Goal: Communication & Community: Answer question/provide support

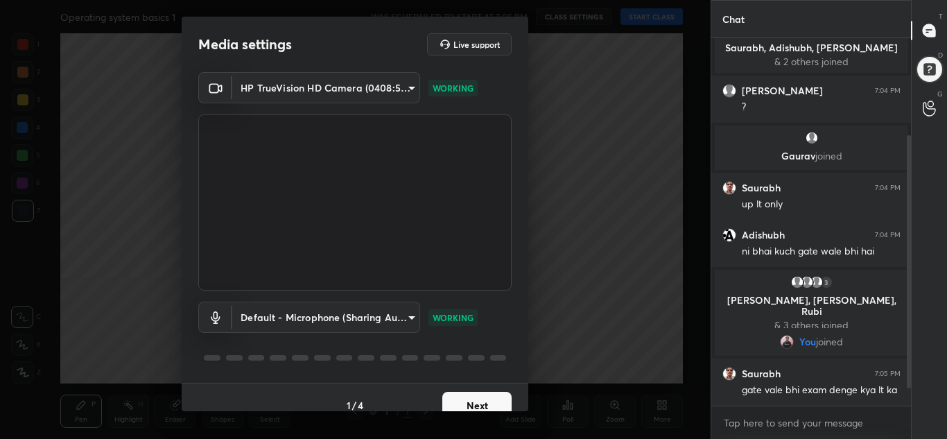
scroll to position [182, 0]
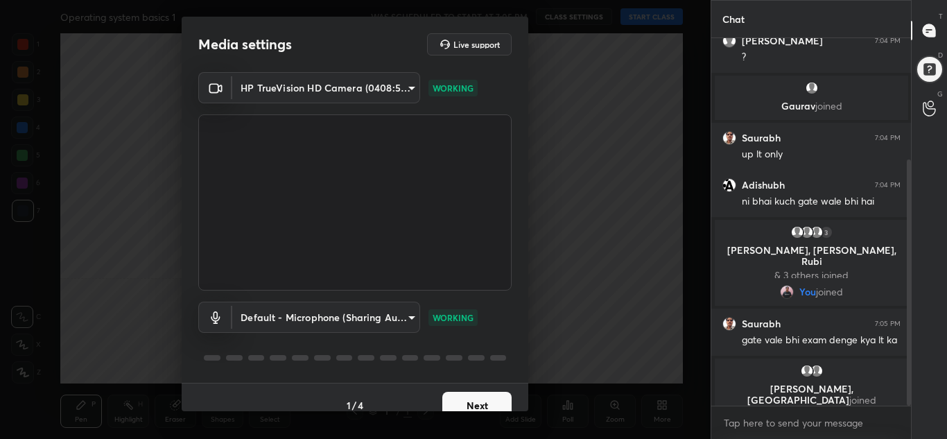
click at [470, 403] on button "Next" at bounding box center [476, 406] width 69 height 28
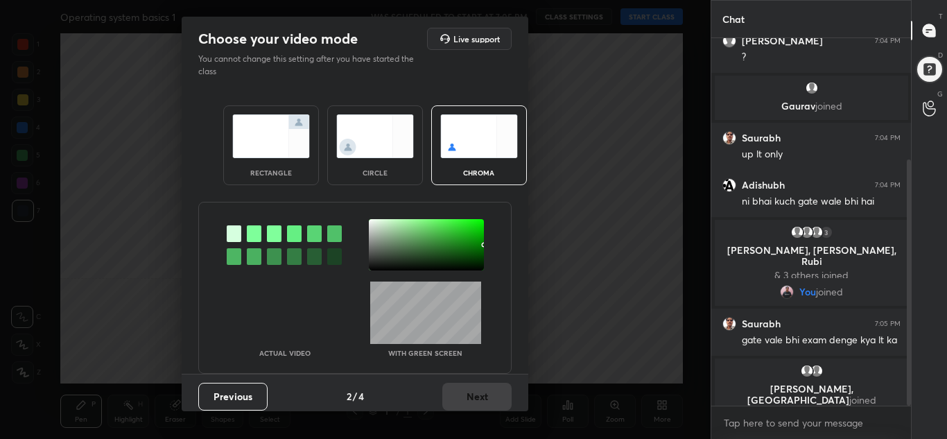
click at [253, 153] on img at bounding box center [271, 136] width 78 height 44
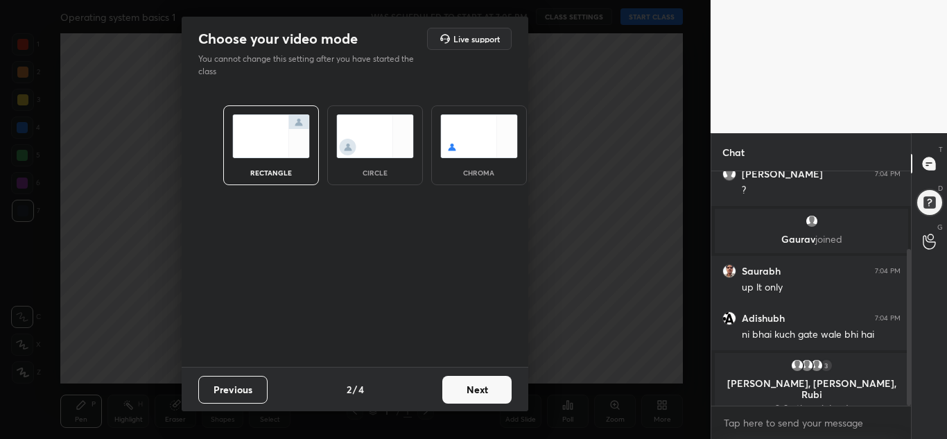
scroll to position [114, 196]
click at [474, 388] on button "Next" at bounding box center [476, 390] width 69 height 28
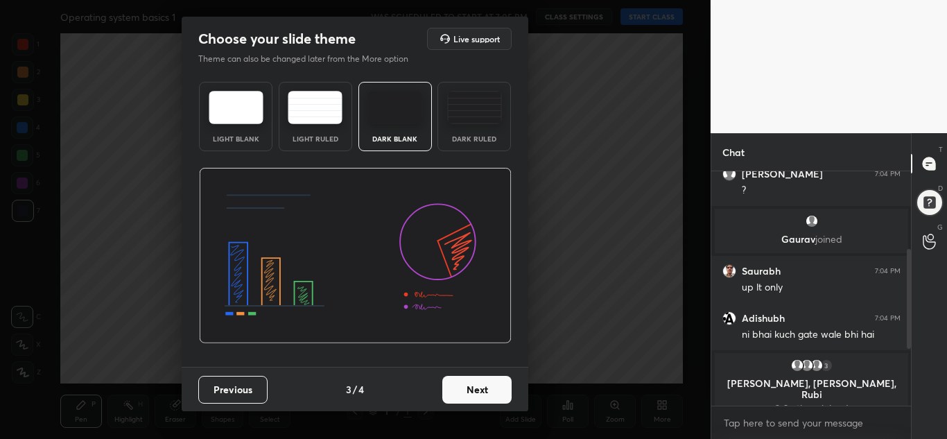
scroll to position [326, 0]
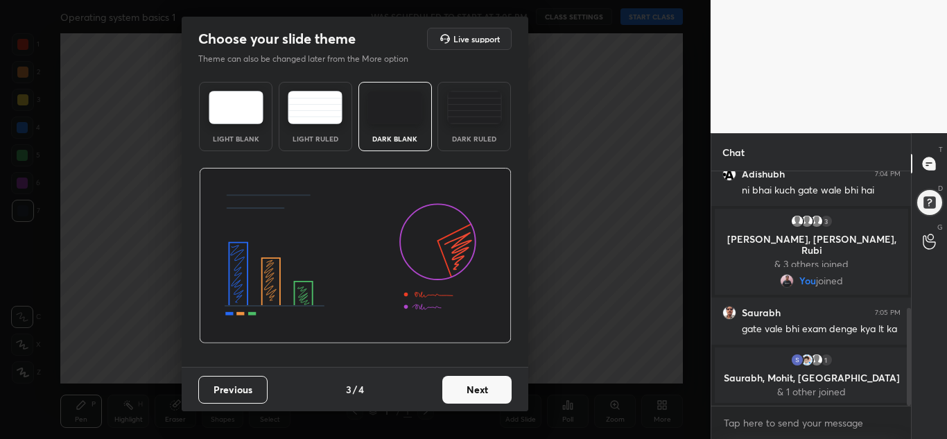
click at [476, 387] on button "Next" at bounding box center [476, 390] width 69 height 28
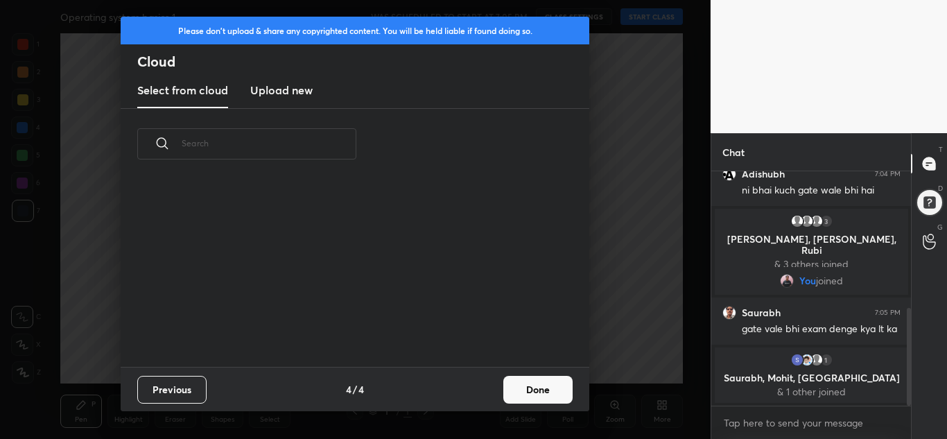
scroll to position [187, 445]
click at [297, 86] on h3 "Upload new" at bounding box center [281, 90] width 62 height 17
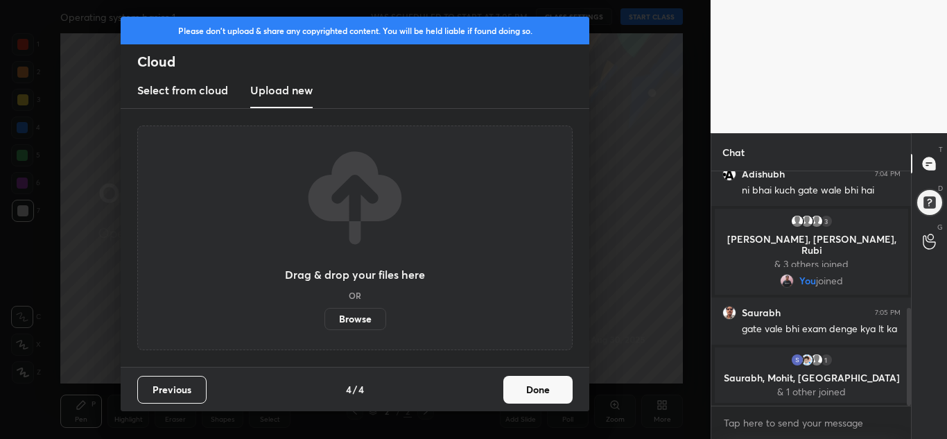
click at [370, 320] on label "Browse" at bounding box center [356, 319] width 62 height 22
click at [325, 320] on input "Browse" at bounding box center [325, 319] width 0 height 22
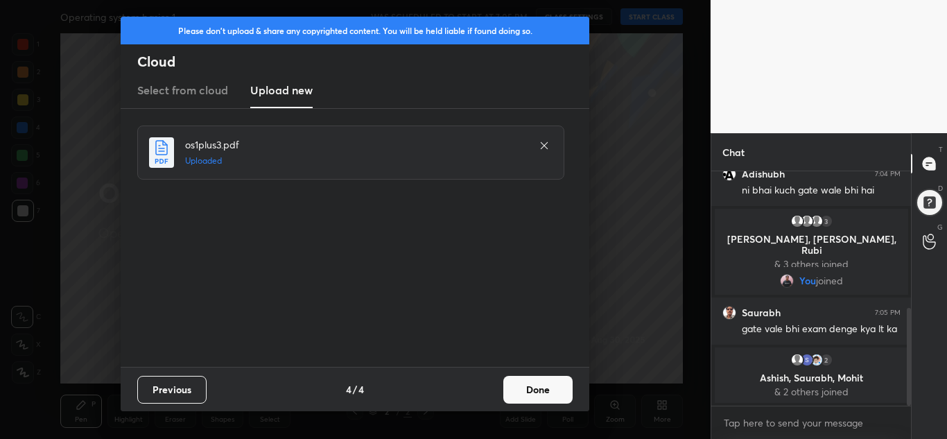
click at [542, 395] on button "Done" at bounding box center [537, 390] width 69 height 28
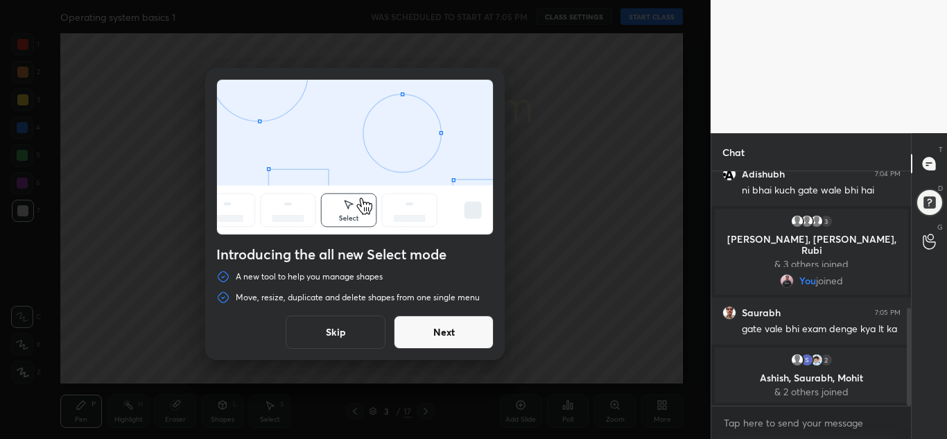
click at [330, 331] on button "Skip" at bounding box center [336, 332] width 100 height 33
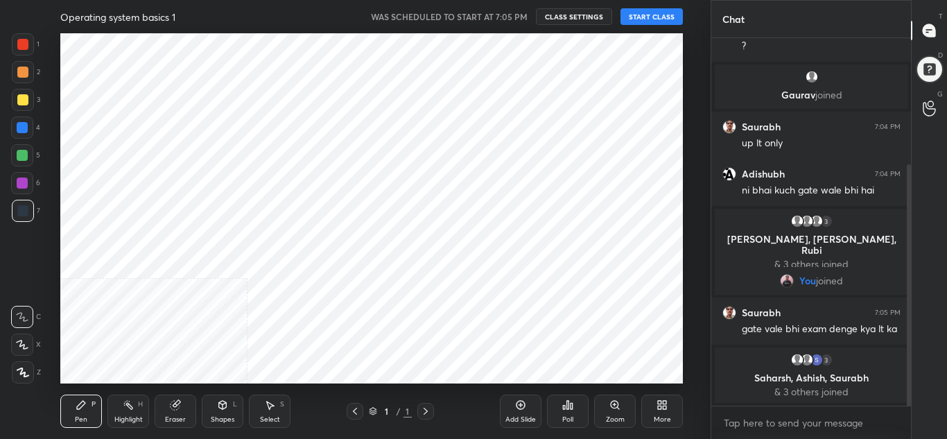
scroll to position [68996, 68691]
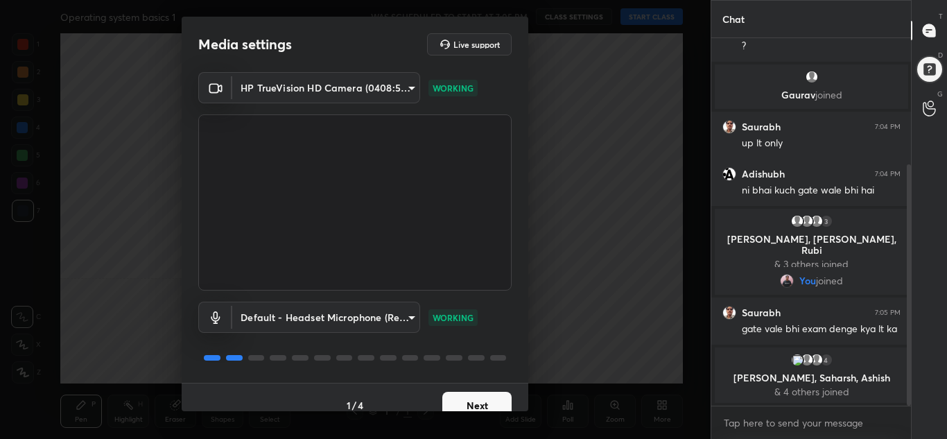
click at [480, 406] on button "Next" at bounding box center [476, 406] width 69 height 28
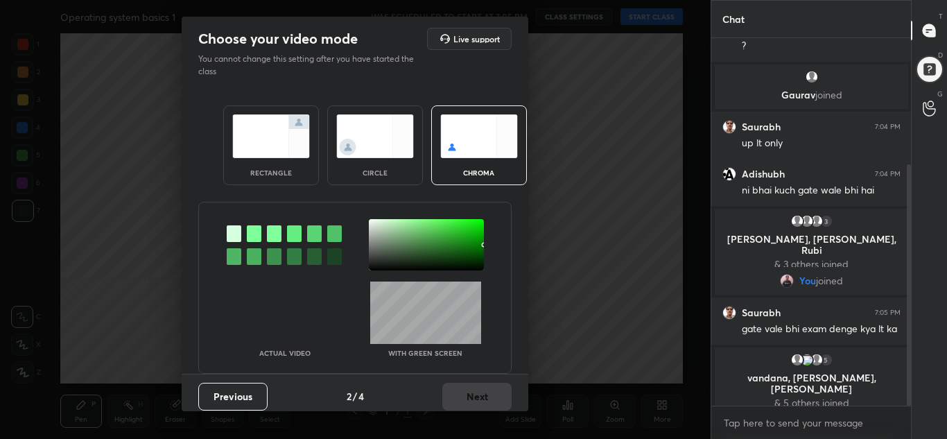
click at [254, 157] on img at bounding box center [271, 136] width 78 height 44
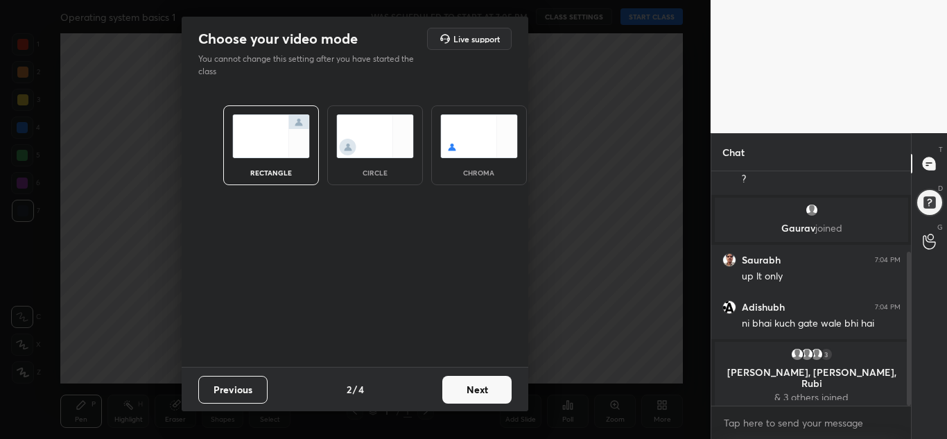
scroll to position [114, 196]
click at [477, 384] on button "Next" at bounding box center [476, 390] width 69 height 28
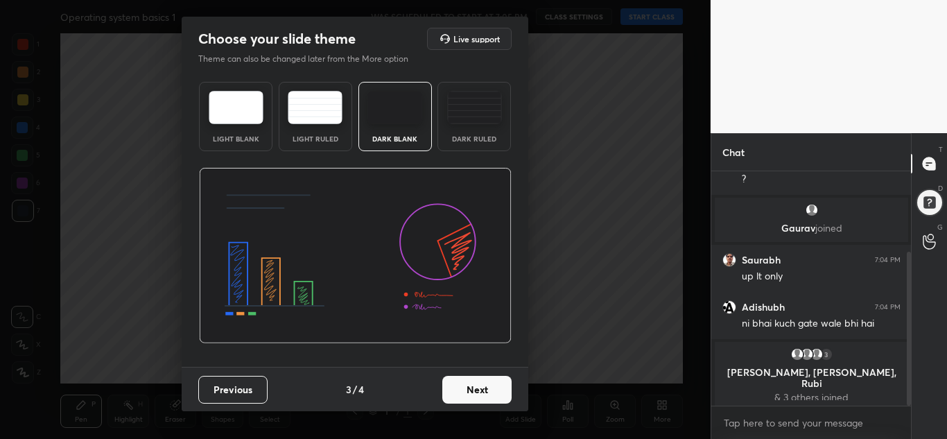
click at [477, 384] on button "Next" at bounding box center [476, 390] width 69 height 28
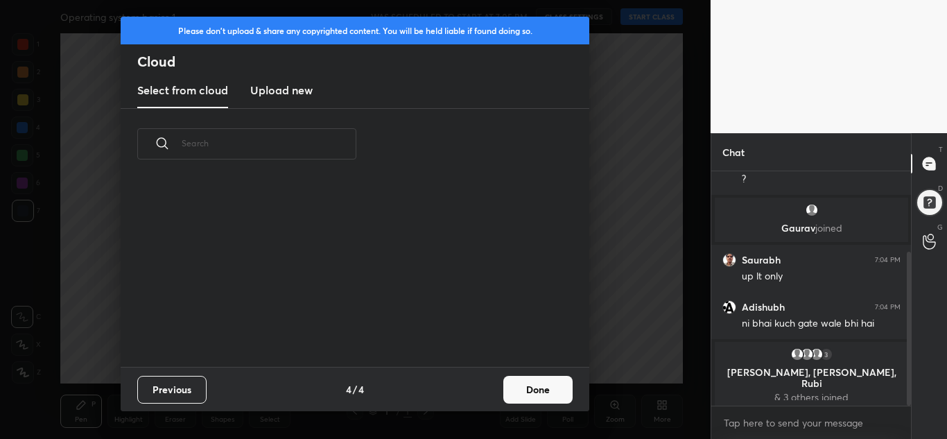
scroll to position [187, 445]
click at [534, 393] on button "Done" at bounding box center [537, 390] width 69 height 28
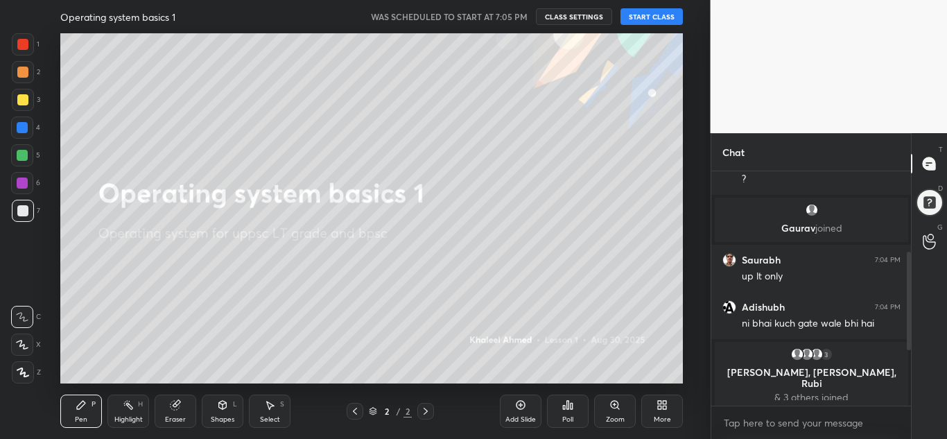
click at [646, 12] on button "START CLASS" at bounding box center [652, 16] width 62 height 17
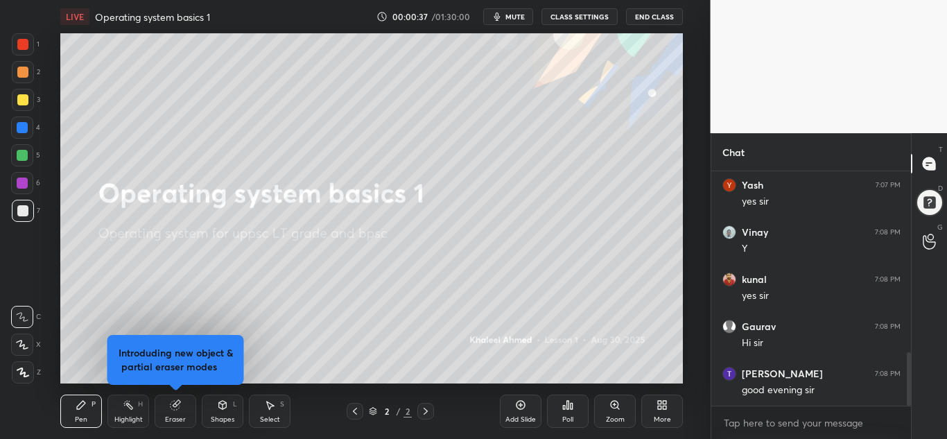
scroll to position [797, 0]
click at [663, 405] on icon at bounding box center [662, 404] width 11 height 11
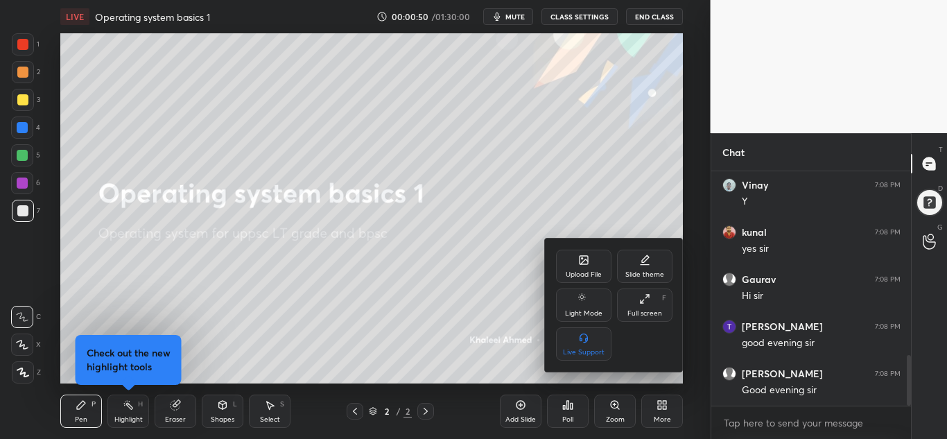
scroll to position [845, 0]
click at [594, 266] on div "Upload File" at bounding box center [583, 266] width 55 height 33
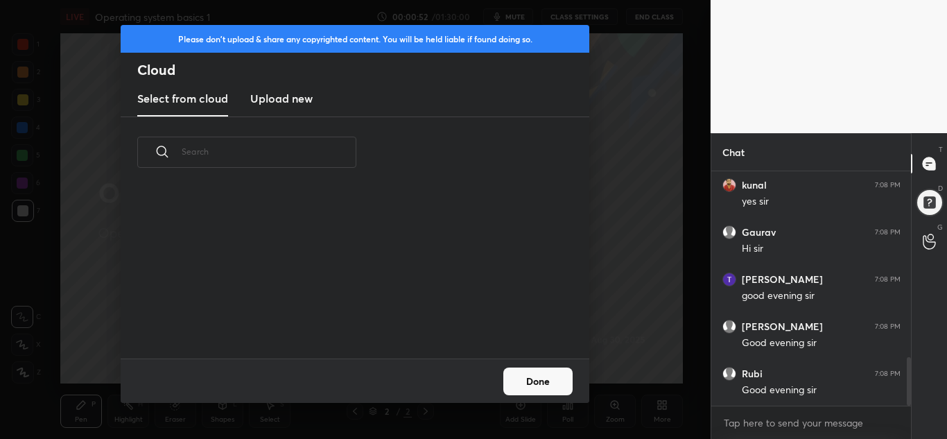
scroll to position [892, 0]
click at [280, 101] on h3 "Upload new" at bounding box center [281, 98] width 62 height 17
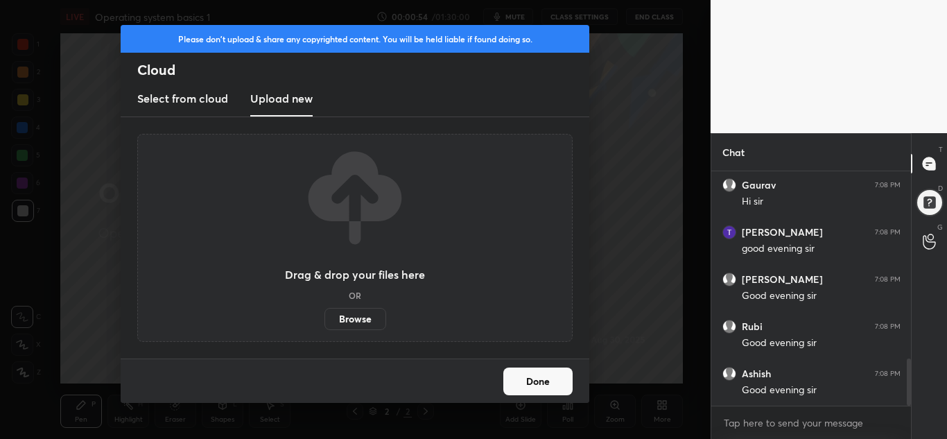
scroll to position [939, 0]
click at [368, 322] on label "Browse" at bounding box center [356, 319] width 62 height 22
click at [325, 322] on input "Browse" at bounding box center [325, 319] width 0 height 22
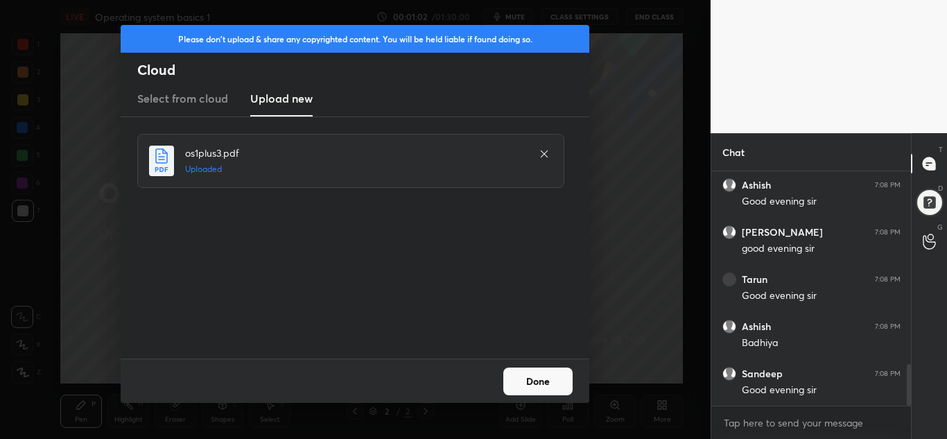
scroll to position [1128, 0]
click at [526, 378] on button "Done" at bounding box center [537, 382] width 69 height 28
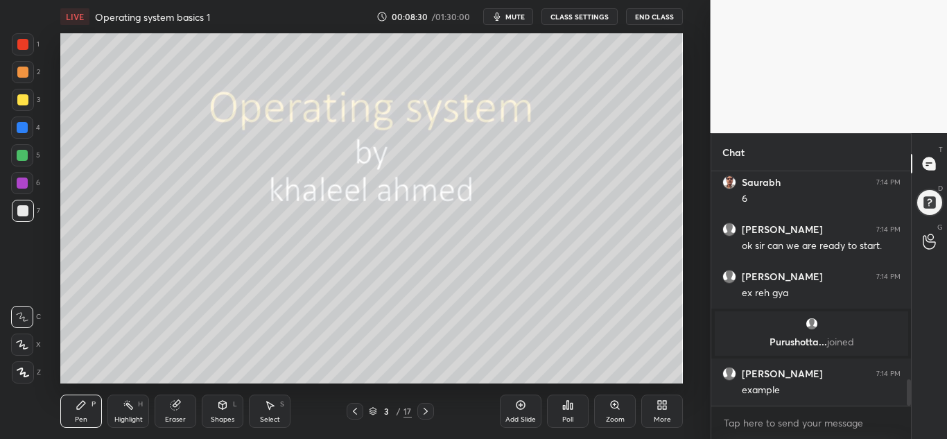
scroll to position [1875, 0]
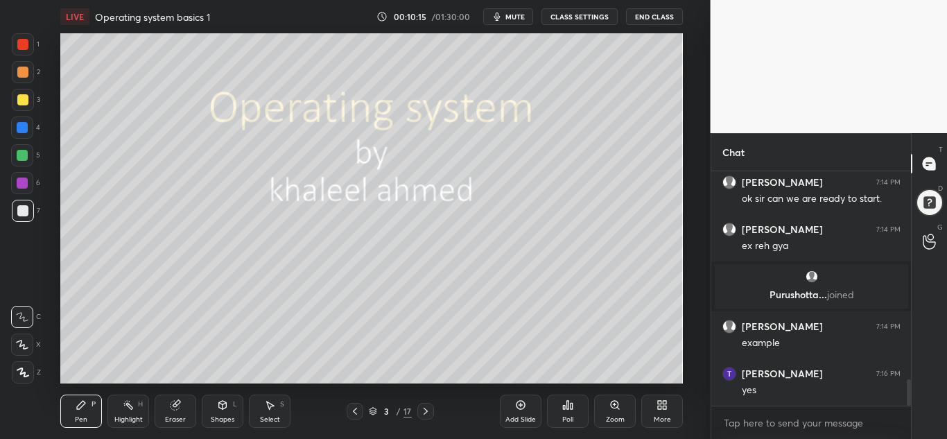
click at [179, 400] on icon at bounding box center [177, 403] width 8 height 7
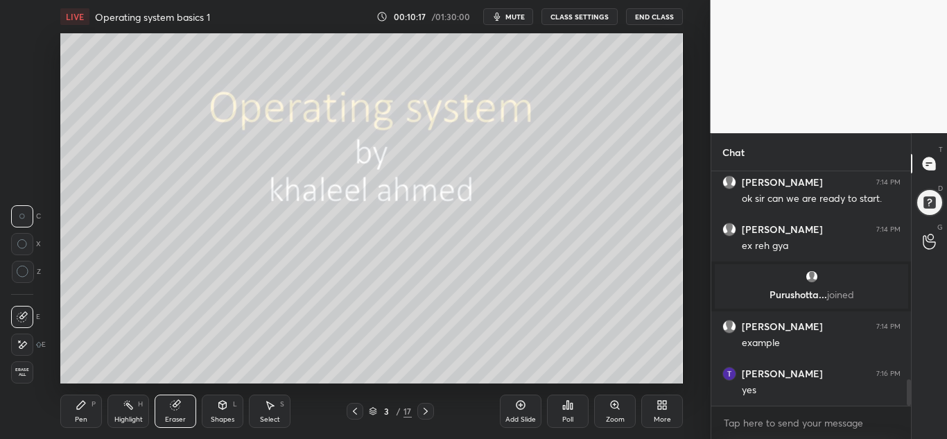
click at [26, 275] on icon at bounding box center [23, 272] width 12 height 12
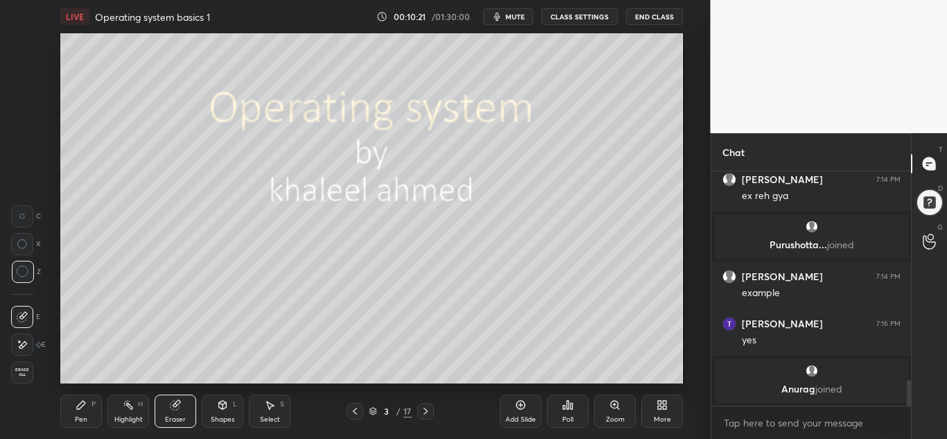
click at [82, 416] on div "Pen" at bounding box center [81, 419] width 12 height 7
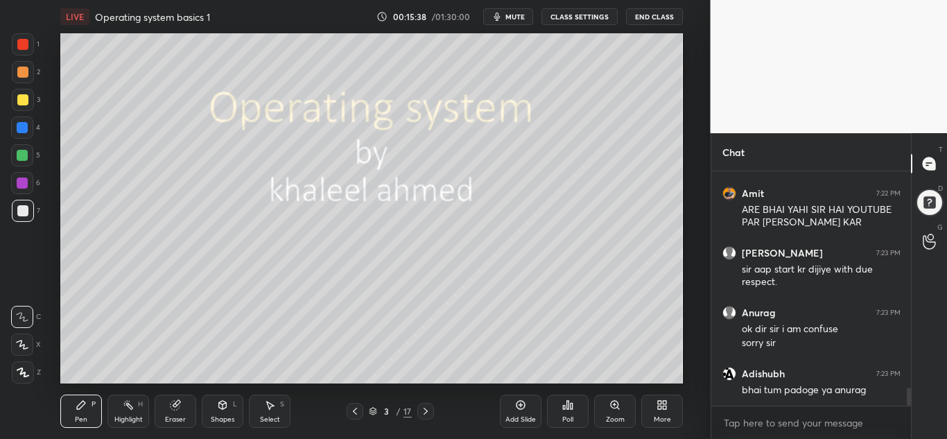
scroll to position [2886, 0]
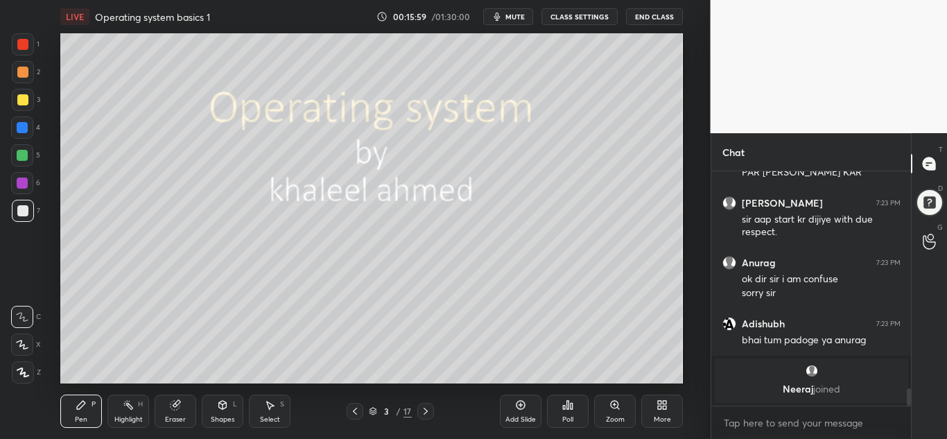
click at [425, 410] on icon at bounding box center [425, 411] width 11 height 11
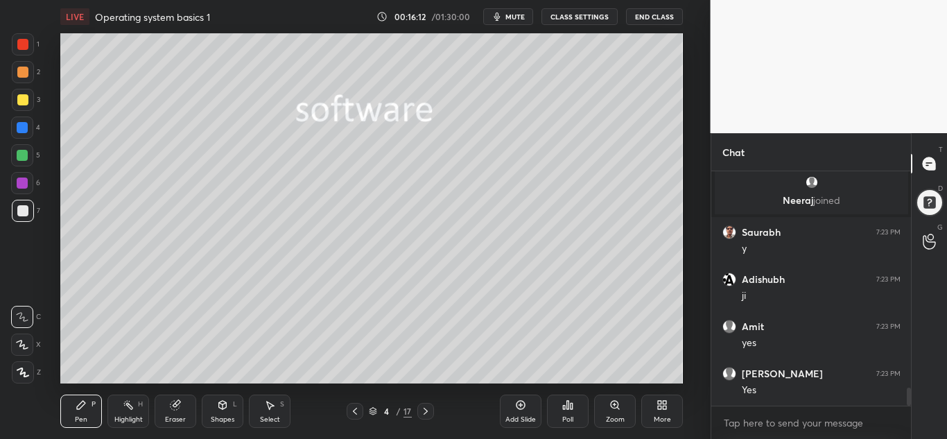
scroll to position [2889, 0]
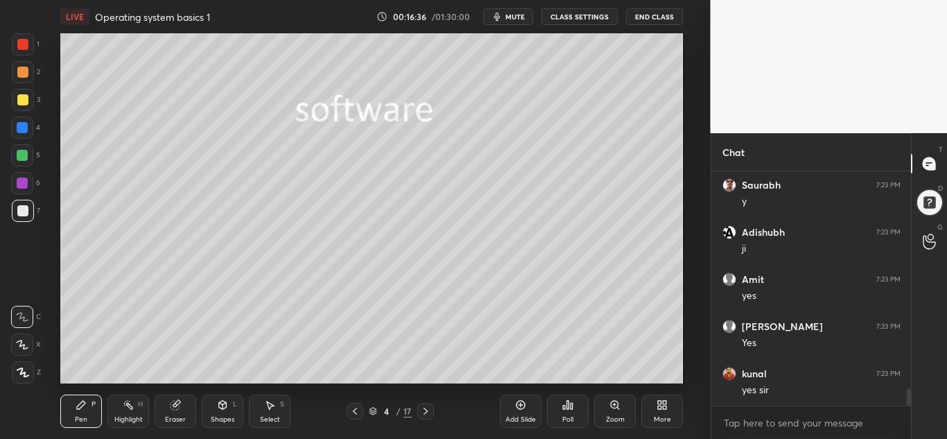
click at [423, 411] on icon at bounding box center [425, 411] width 11 height 11
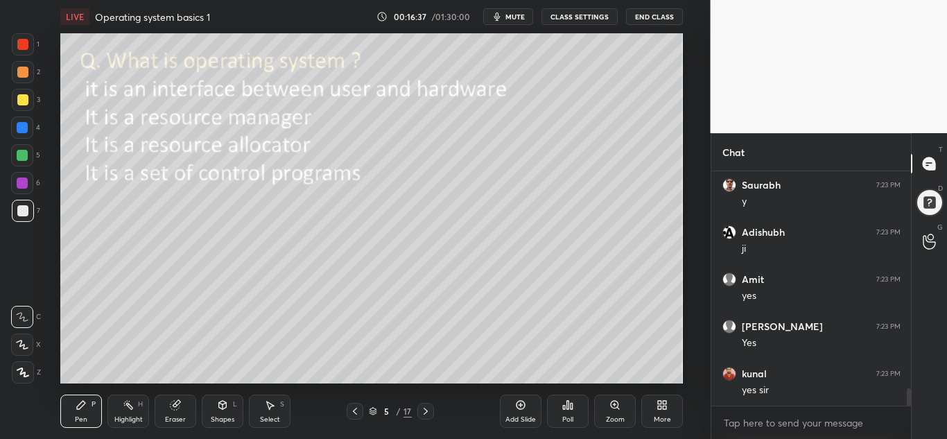
click at [352, 408] on icon at bounding box center [355, 411] width 11 height 11
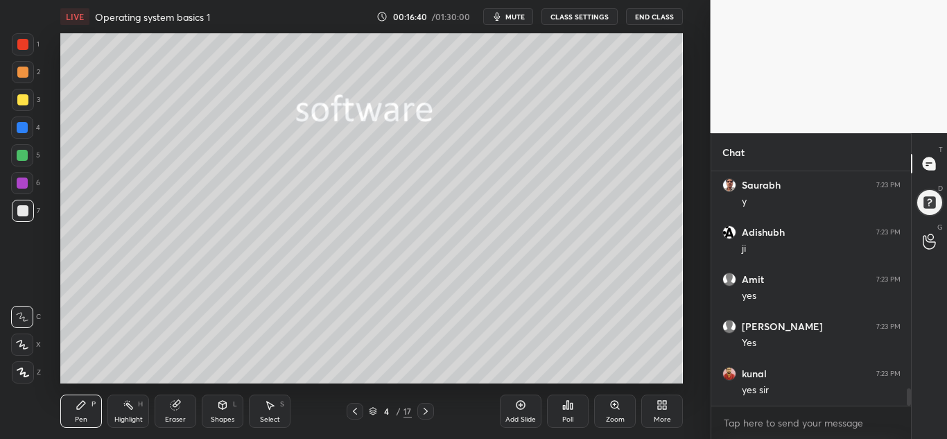
click at [31, 371] on div at bounding box center [23, 372] width 22 height 22
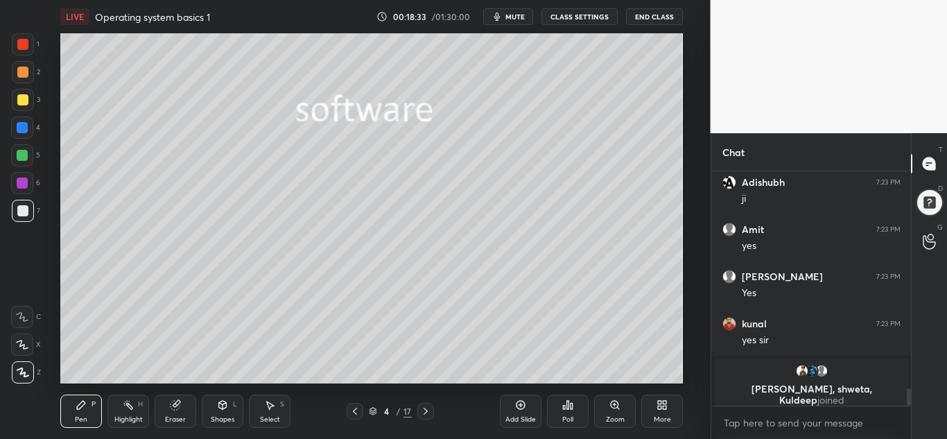
scroll to position [2950, 0]
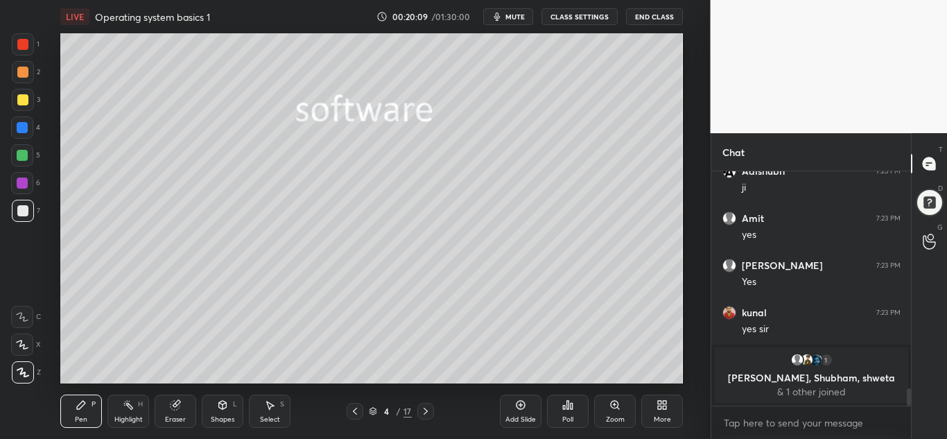
click at [172, 408] on icon at bounding box center [175, 405] width 9 height 9
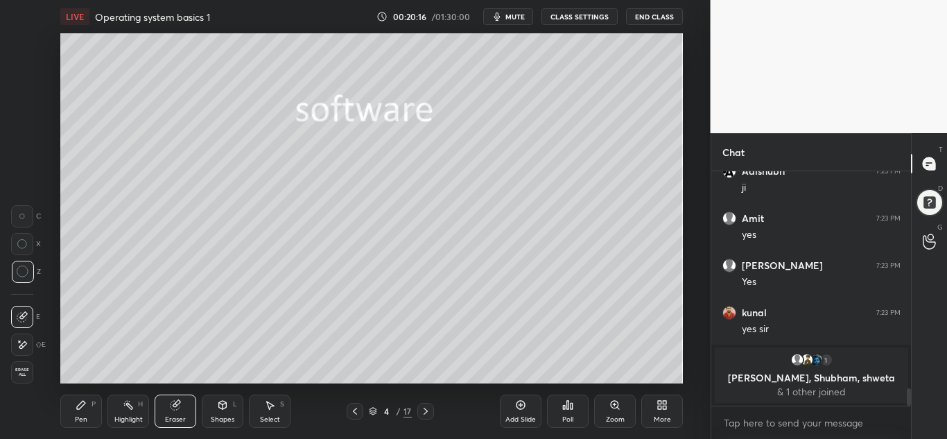
click at [80, 408] on icon at bounding box center [81, 405] width 8 height 8
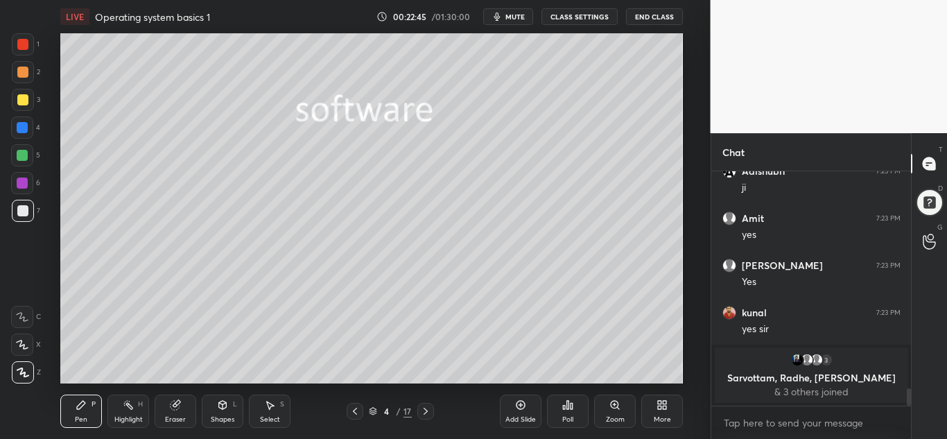
click at [426, 409] on icon at bounding box center [425, 411] width 11 height 11
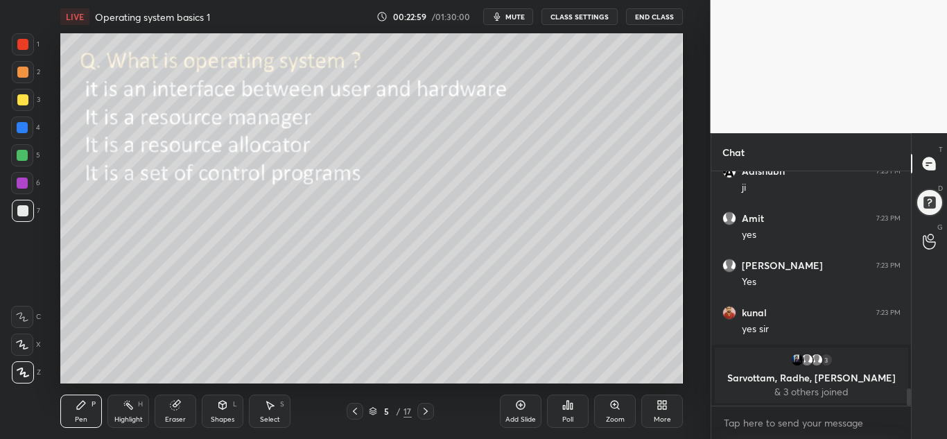
scroll to position [2942, 0]
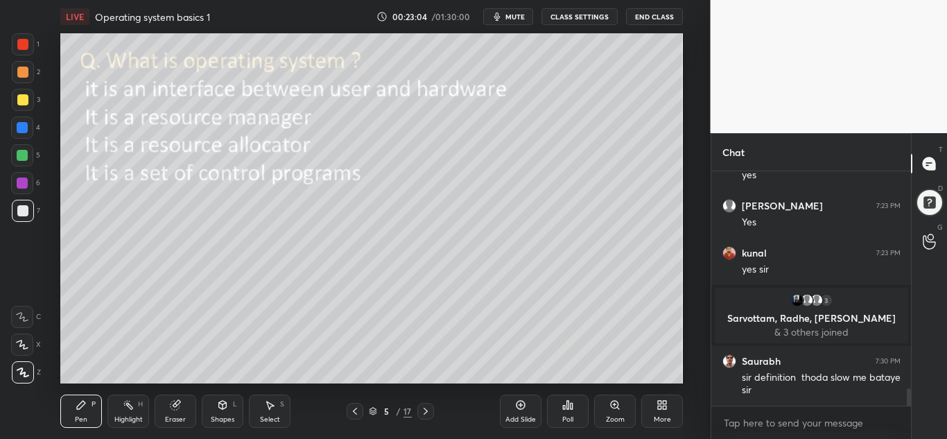
click at [355, 415] on icon at bounding box center [355, 411] width 11 height 11
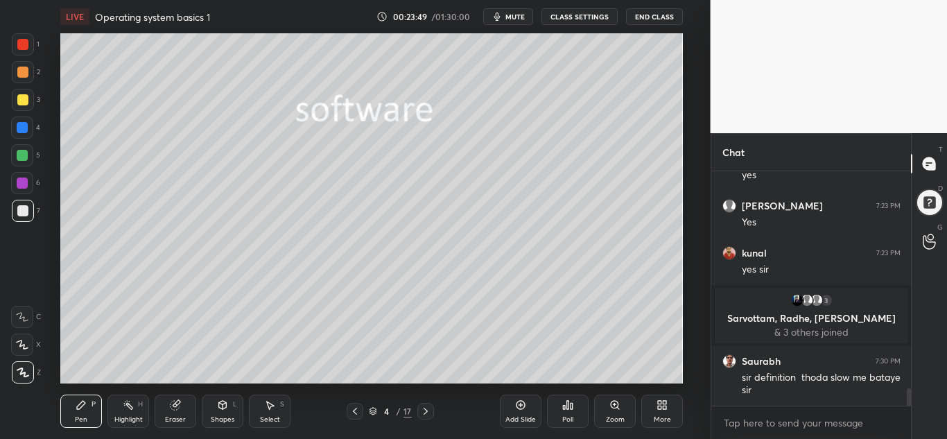
click at [428, 412] on icon at bounding box center [425, 411] width 11 height 11
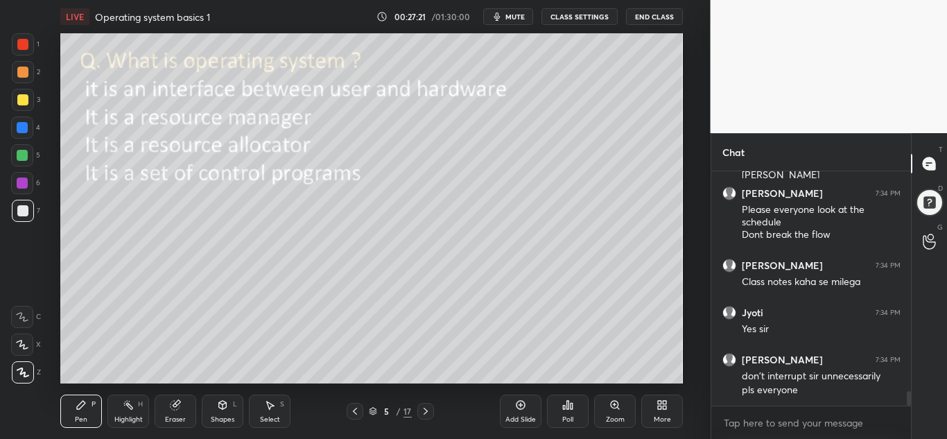
scroll to position [3569, 0]
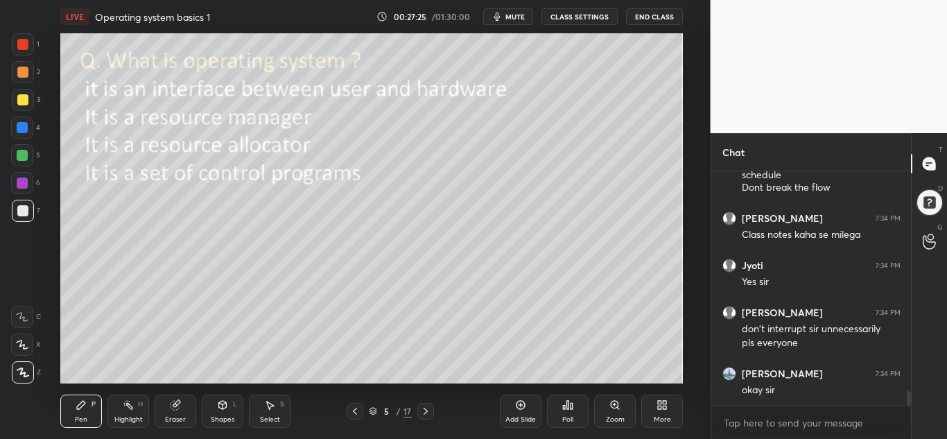
click at [171, 404] on icon at bounding box center [175, 405] width 9 height 9
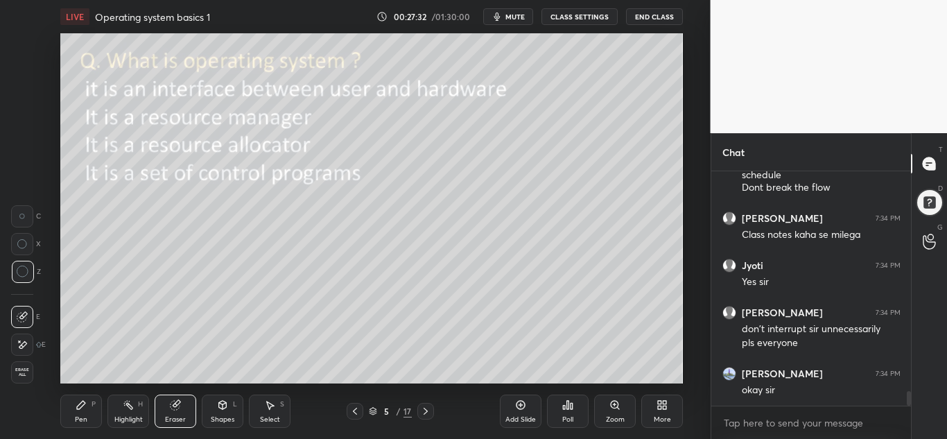
click at [71, 417] on div "Pen P" at bounding box center [81, 411] width 42 height 33
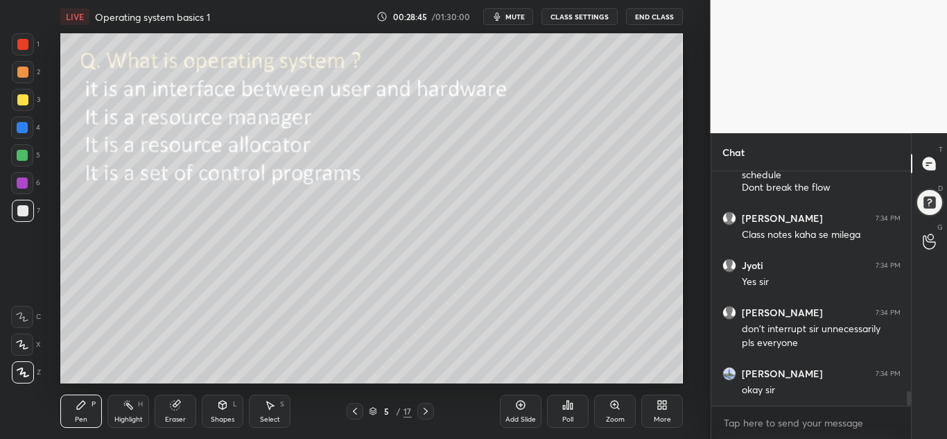
click at [515, 15] on span "mute" at bounding box center [515, 17] width 19 height 10
click at [516, 18] on span "unmute" at bounding box center [514, 17] width 30 height 10
click at [18, 101] on div at bounding box center [22, 99] width 11 height 11
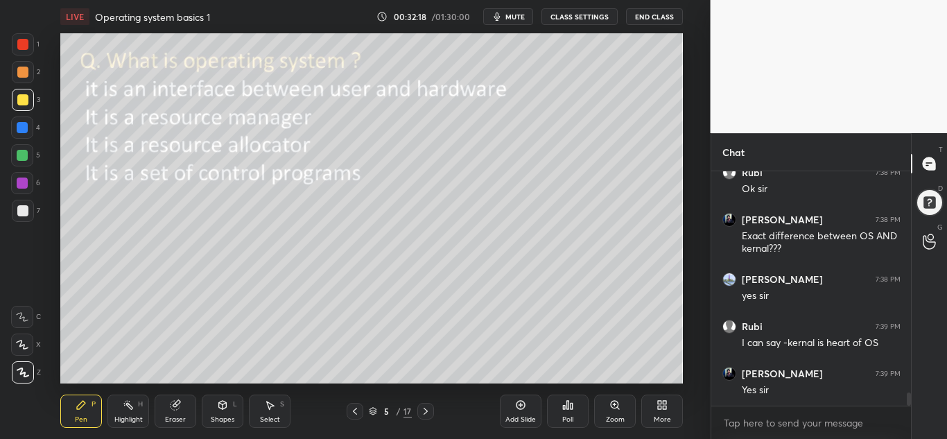
scroll to position [3911, 0]
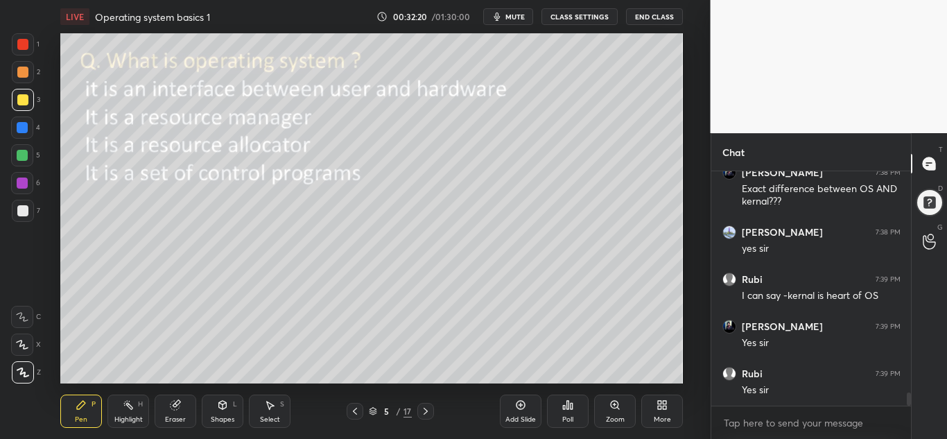
click at [171, 403] on icon at bounding box center [175, 404] width 11 height 11
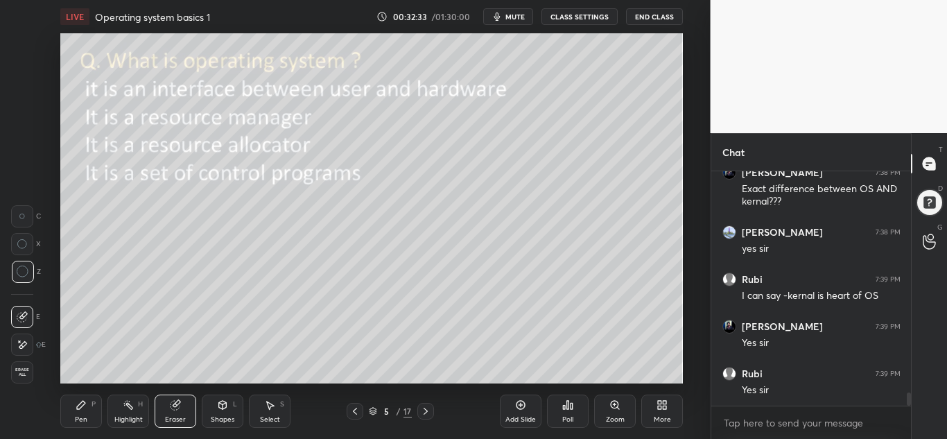
scroll to position [3958, 0]
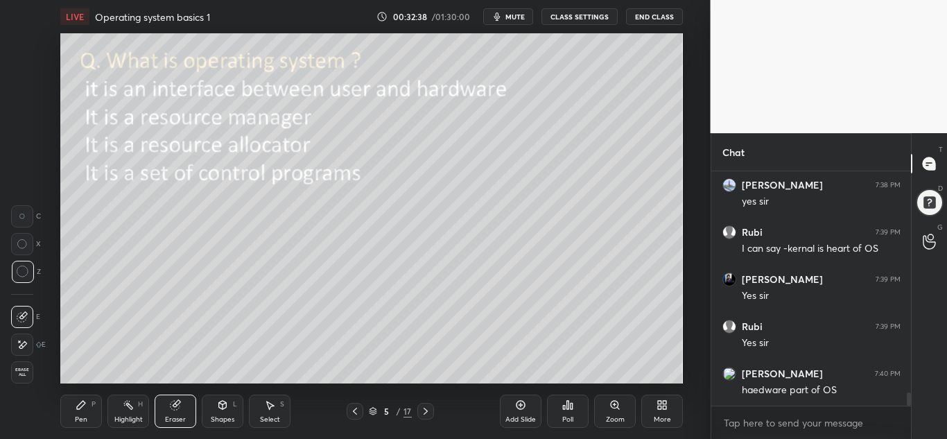
click at [87, 417] on div "Pen" at bounding box center [81, 419] width 12 height 7
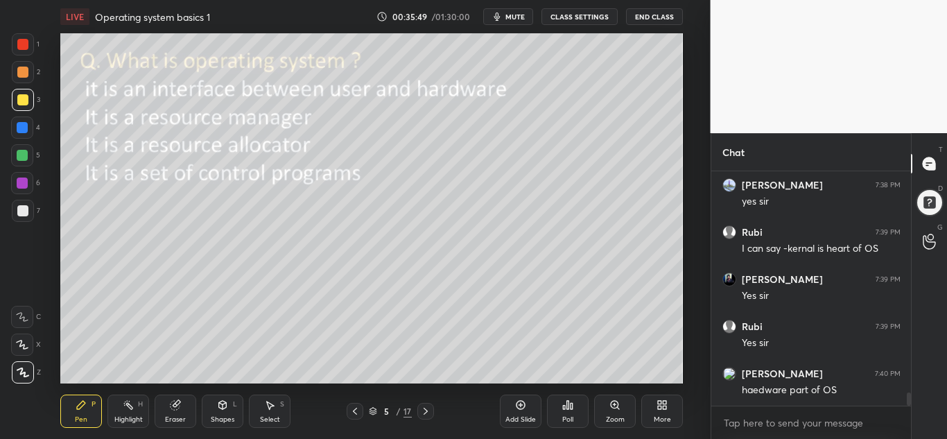
click at [425, 409] on icon at bounding box center [426, 411] width 4 height 7
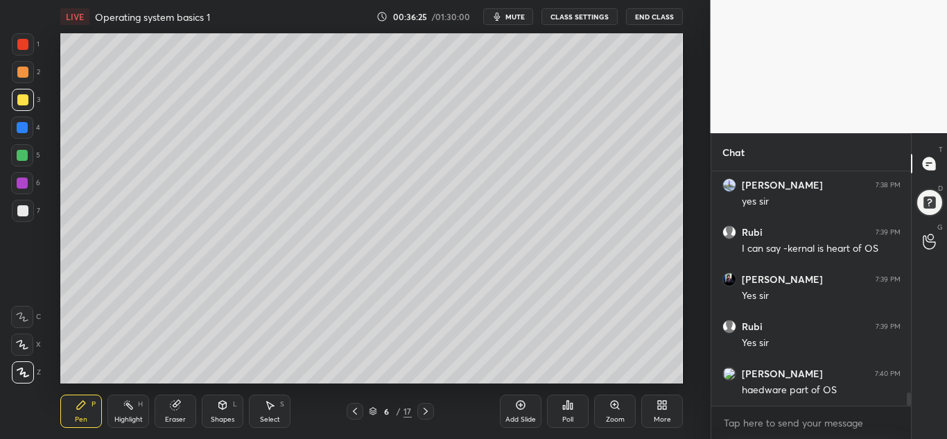
scroll to position [4018, 0]
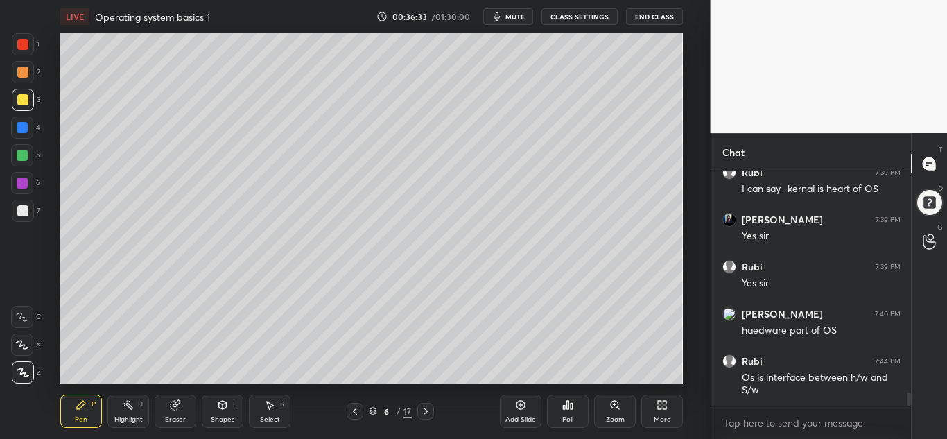
click at [356, 411] on icon at bounding box center [355, 411] width 11 height 11
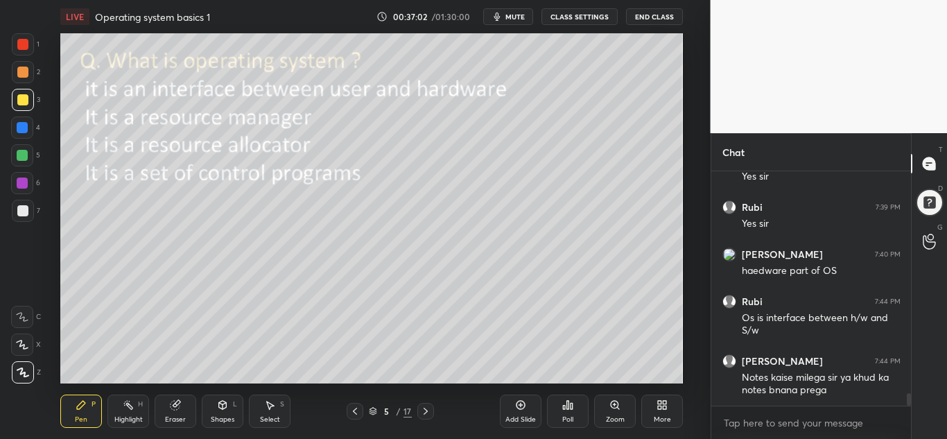
scroll to position [4127, 0]
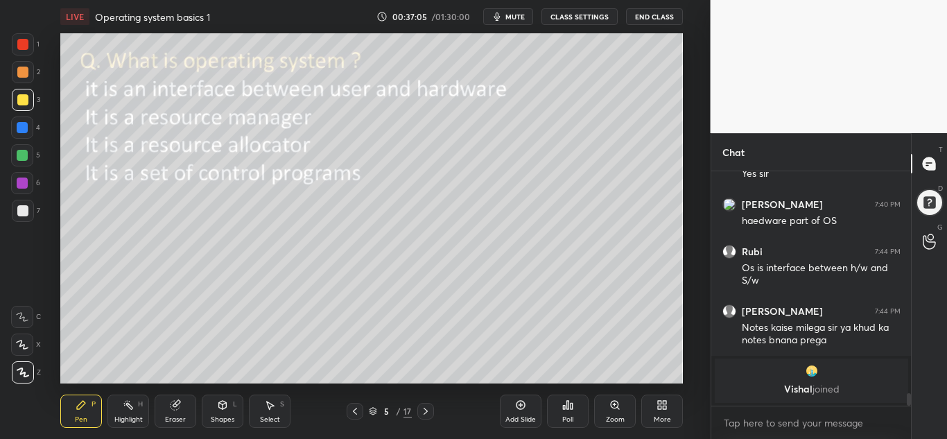
click at [424, 407] on icon at bounding box center [425, 411] width 11 height 11
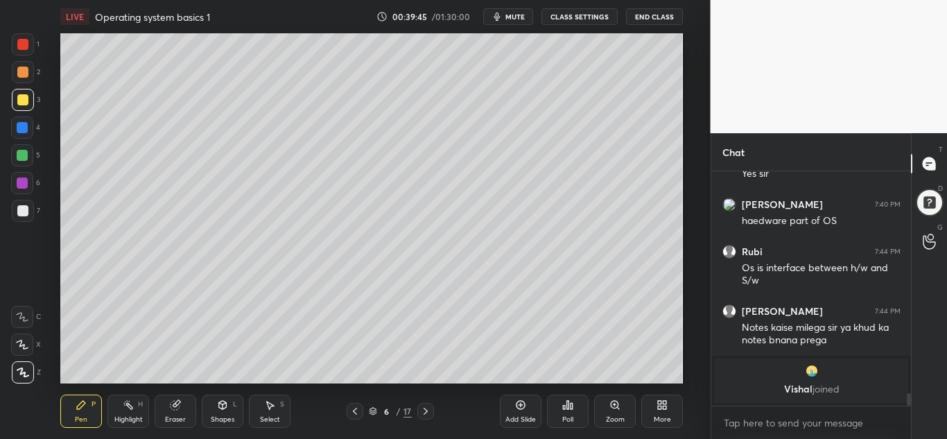
click at [425, 411] on icon at bounding box center [425, 411] width 11 height 11
click at [357, 413] on icon at bounding box center [355, 411] width 11 height 11
click at [356, 408] on icon at bounding box center [355, 411] width 11 height 11
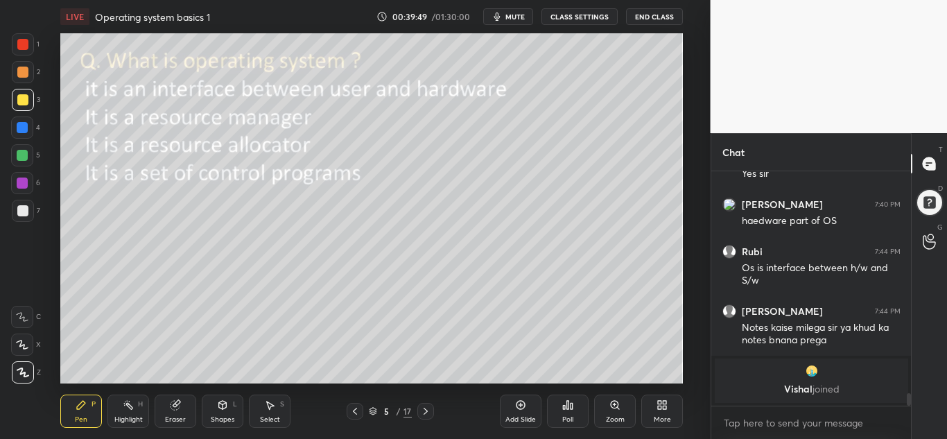
click at [426, 411] on icon at bounding box center [425, 411] width 11 height 11
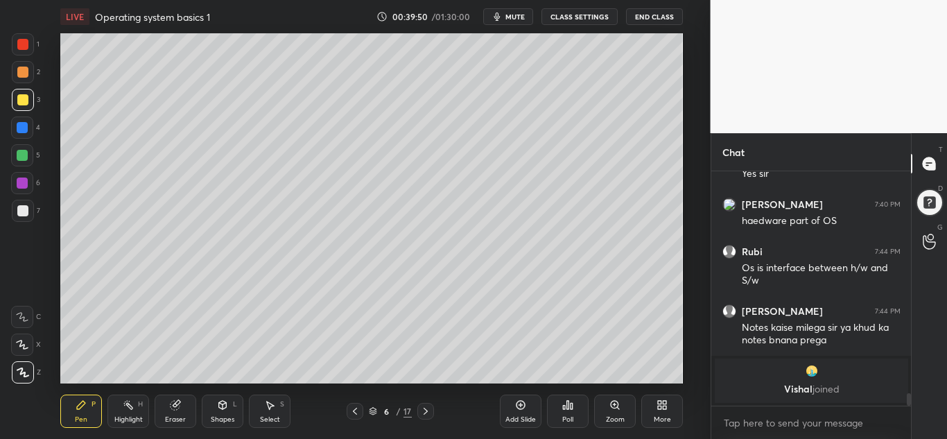
click at [429, 408] on icon at bounding box center [425, 411] width 11 height 11
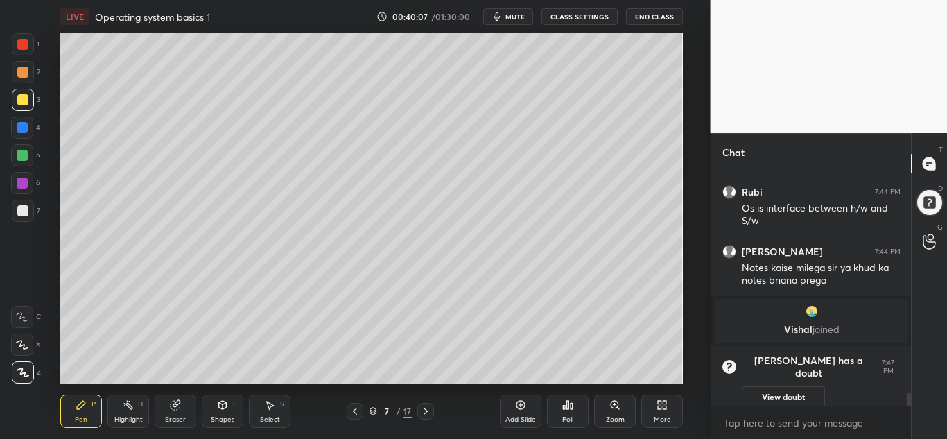
click at [782, 388] on button "View doubt" at bounding box center [783, 397] width 83 height 22
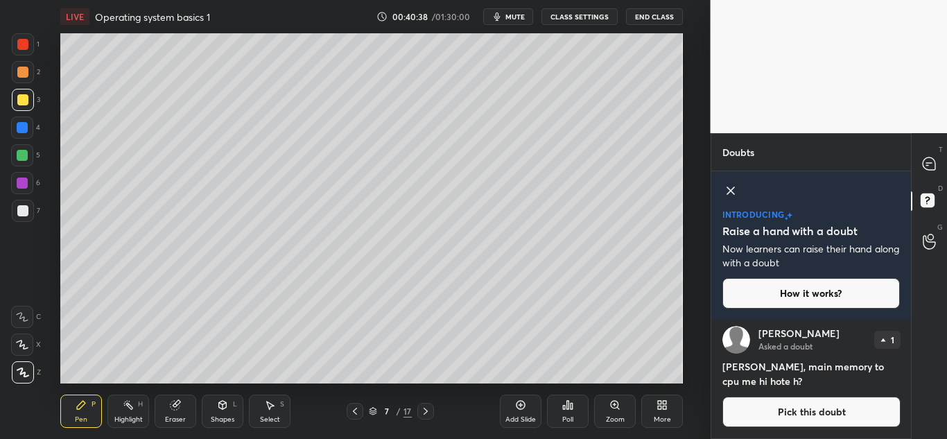
click at [788, 407] on button "Pick this doubt" at bounding box center [812, 412] width 178 height 31
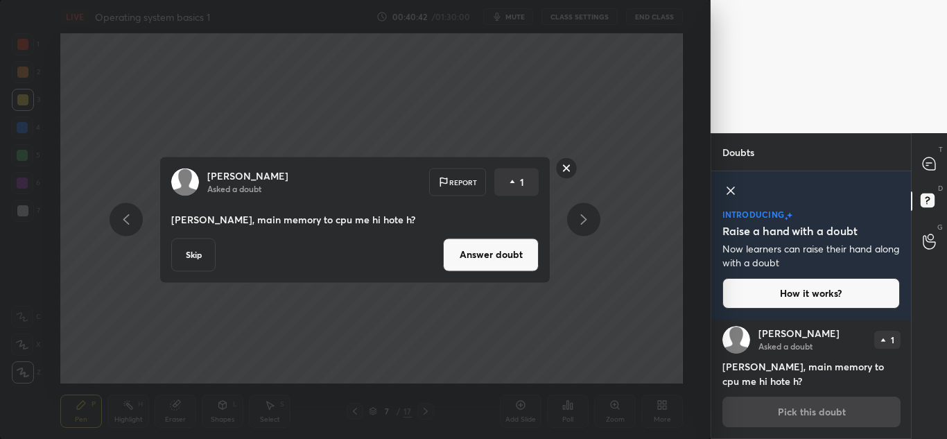
click at [480, 252] on button "Answer doubt" at bounding box center [491, 254] width 96 height 33
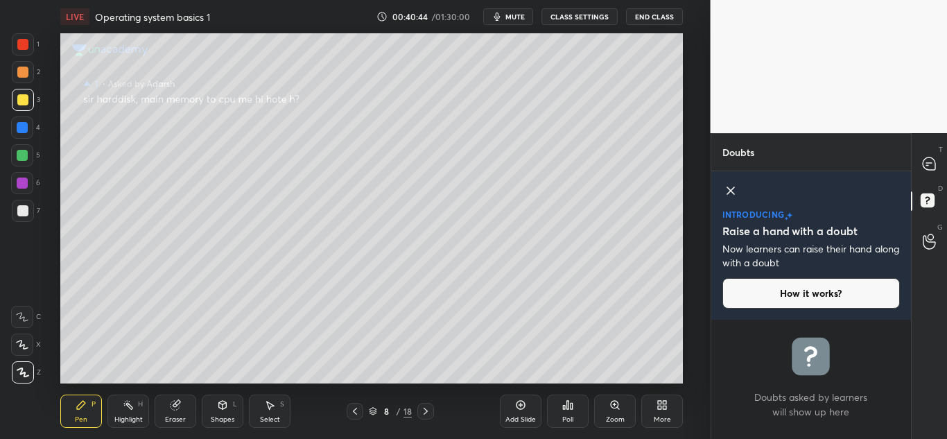
scroll to position [0, 0]
click at [730, 187] on icon at bounding box center [731, 190] width 17 height 17
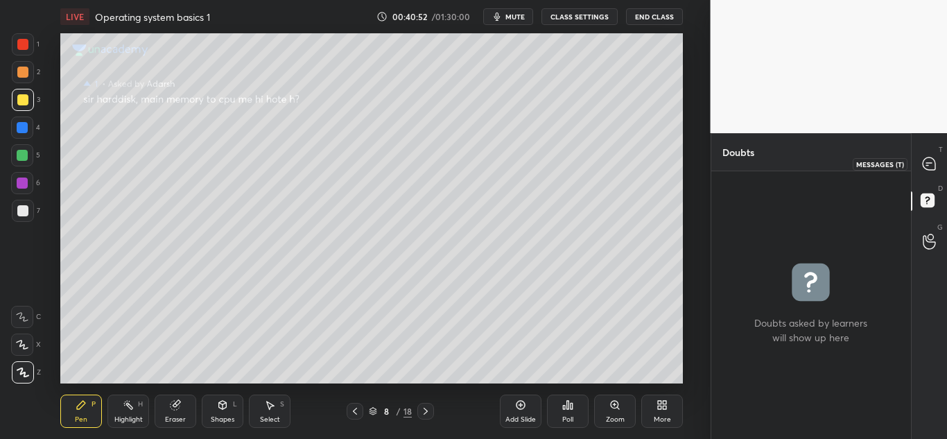
click at [924, 166] on icon at bounding box center [929, 163] width 12 height 12
type textarea "x"
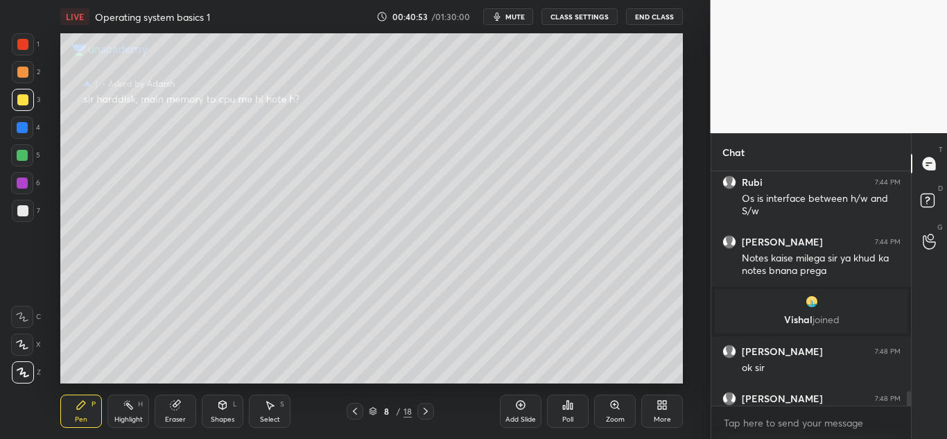
scroll to position [4232, 0]
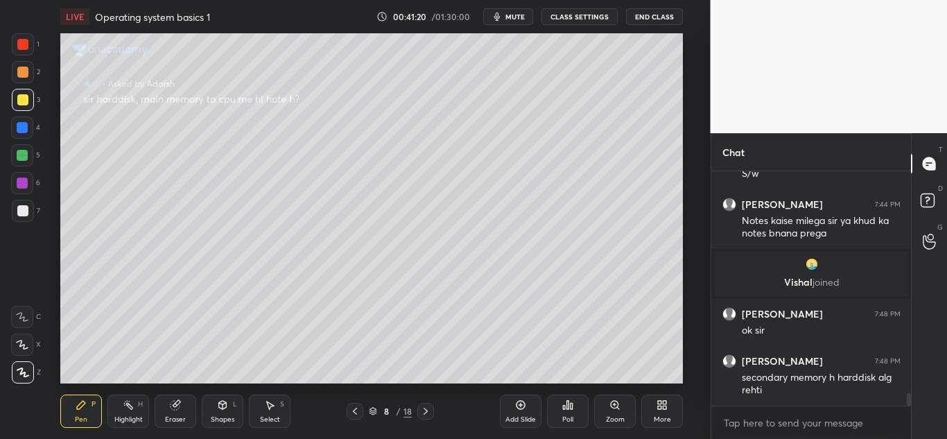
click at [352, 407] on icon at bounding box center [355, 411] width 11 height 11
click at [352, 411] on icon at bounding box center [355, 411] width 11 height 11
click at [424, 410] on icon at bounding box center [425, 411] width 11 height 11
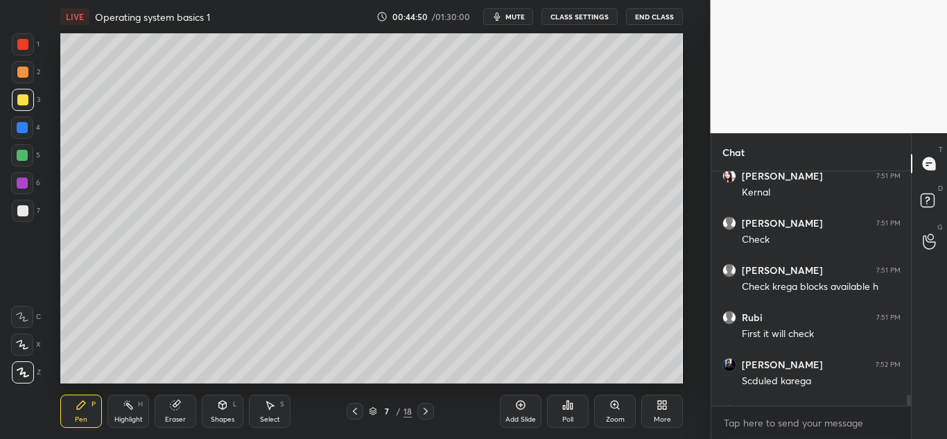
scroll to position [4613, 0]
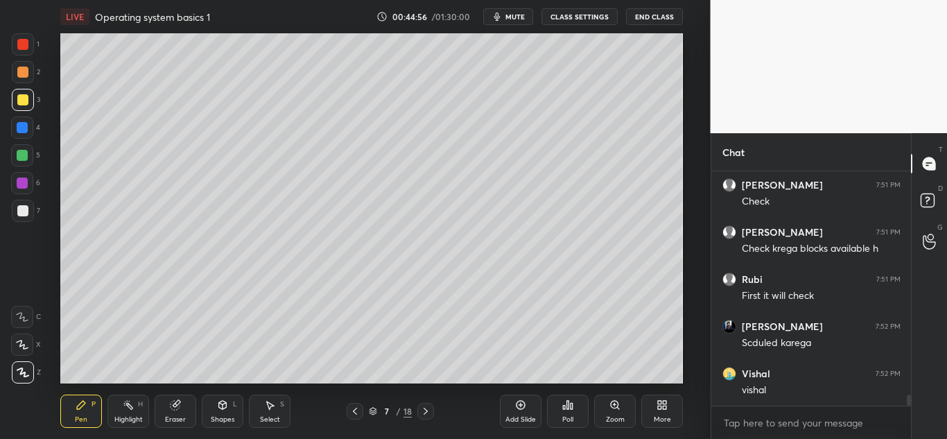
click at [179, 402] on icon at bounding box center [177, 403] width 8 height 7
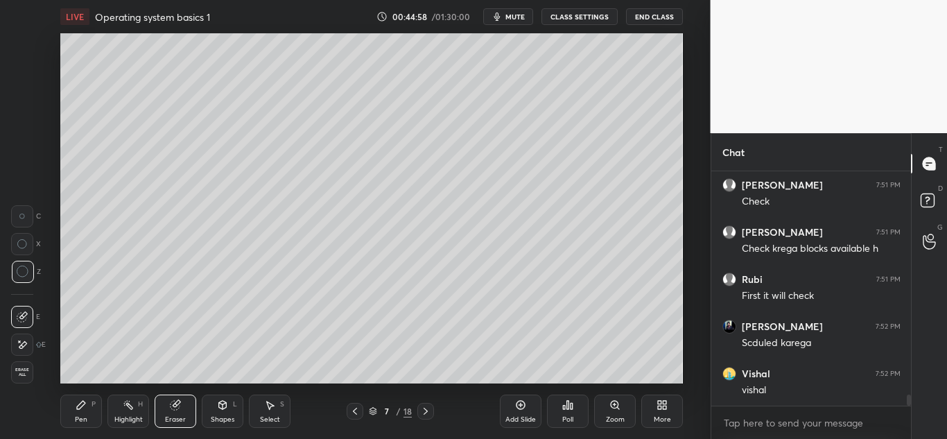
click at [83, 411] on div "Pen P" at bounding box center [81, 411] width 42 height 33
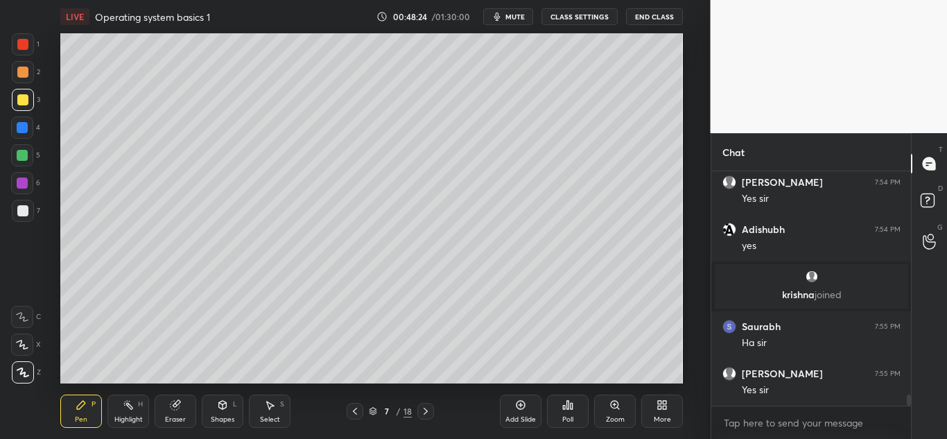
scroll to position [4843, 0]
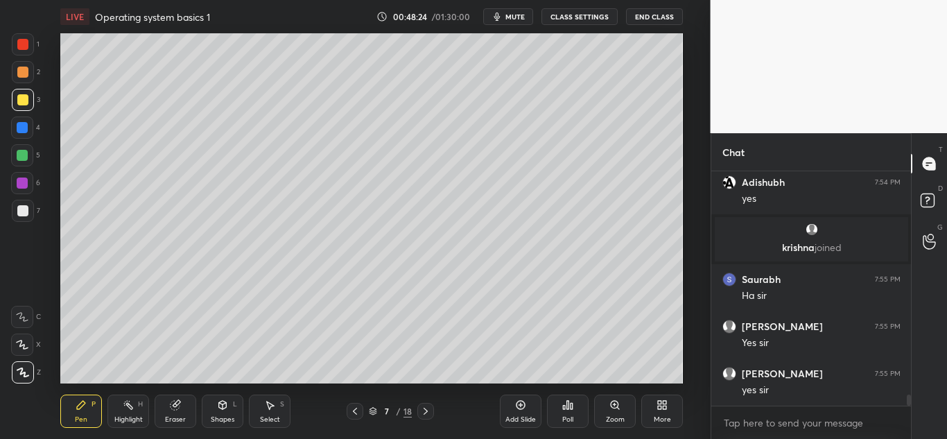
click at [355, 406] on icon at bounding box center [355, 411] width 11 height 11
click at [422, 410] on icon at bounding box center [425, 411] width 11 height 11
click at [520, 405] on icon at bounding box center [521, 405] width 4 height 4
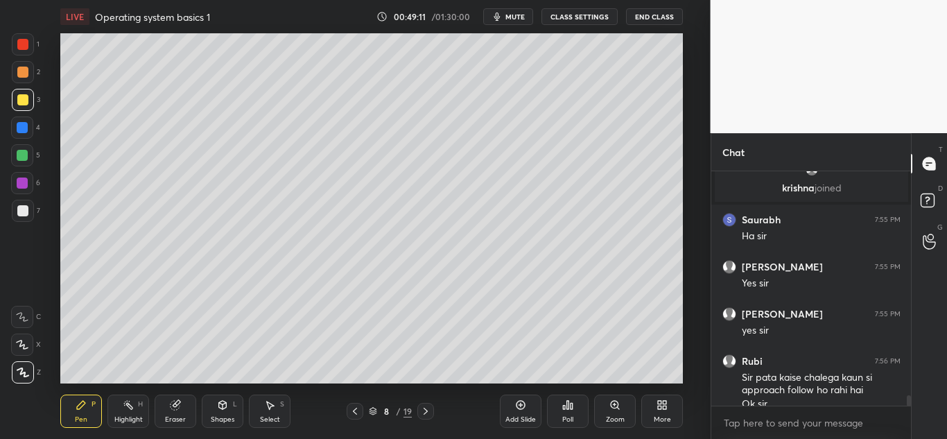
scroll to position [4917, 0]
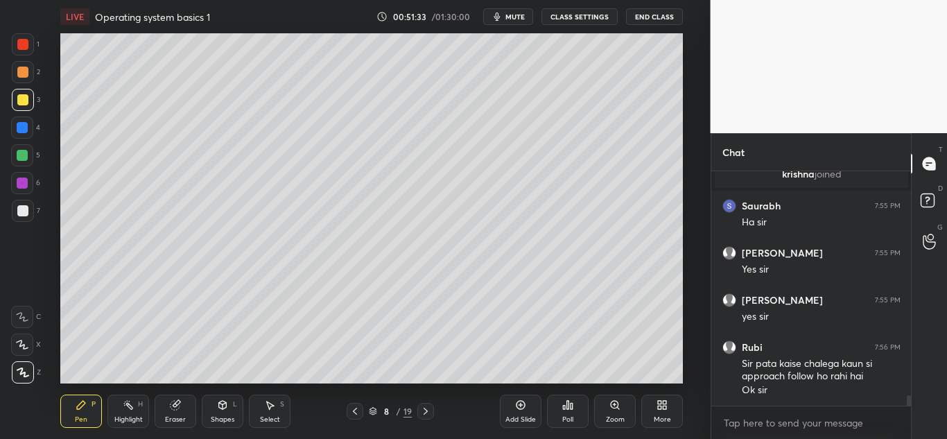
click at [352, 411] on icon at bounding box center [355, 411] width 11 height 11
click at [354, 409] on icon at bounding box center [355, 411] width 11 height 11
click at [354, 412] on icon at bounding box center [355, 411] width 4 height 7
click at [426, 411] on icon at bounding box center [425, 411] width 11 height 11
click at [425, 411] on icon at bounding box center [425, 411] width 11 height 11
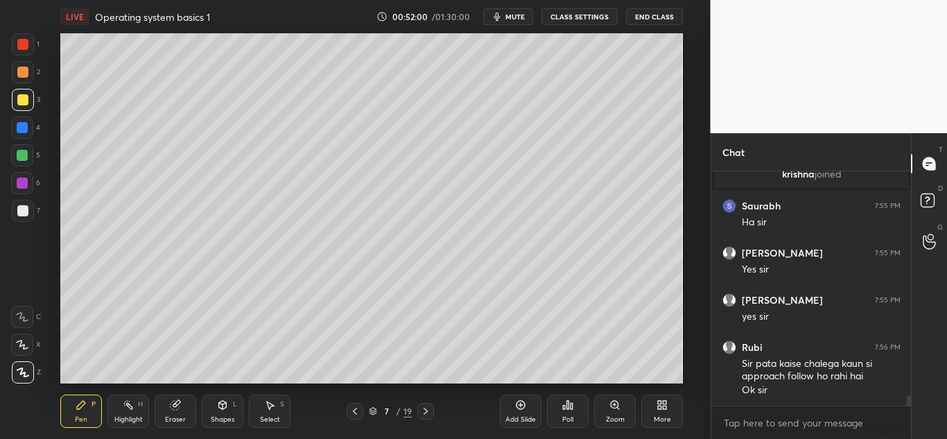
click at [420, 411] on icon at bounding box center [425, 411] width 11 height 11
click at [357, 411] on icon at bounding box center [355, 411] width 11 height 11
click at [353, 415] on icon at bounding box center [355, 411] width 11 height 11
click at [354, 411] on icon at bounding box center [355, 411] width 11 height 11
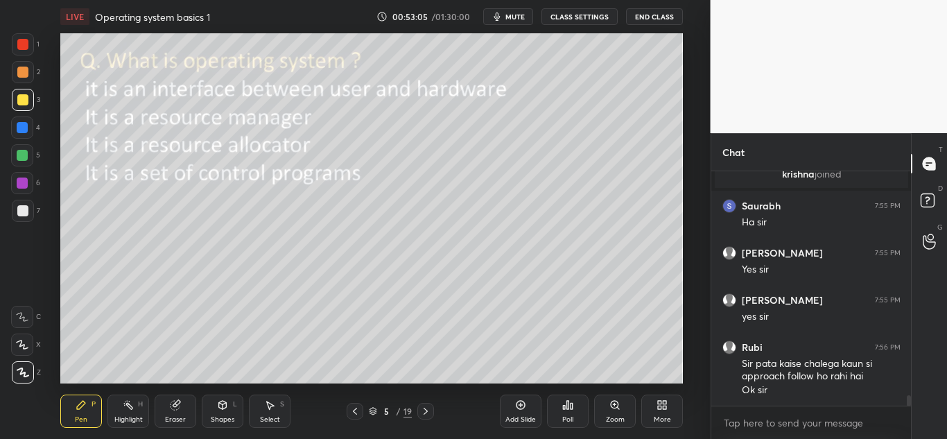
click at [24, 126] on div at bounding box center [22, 127] width 11 height 11
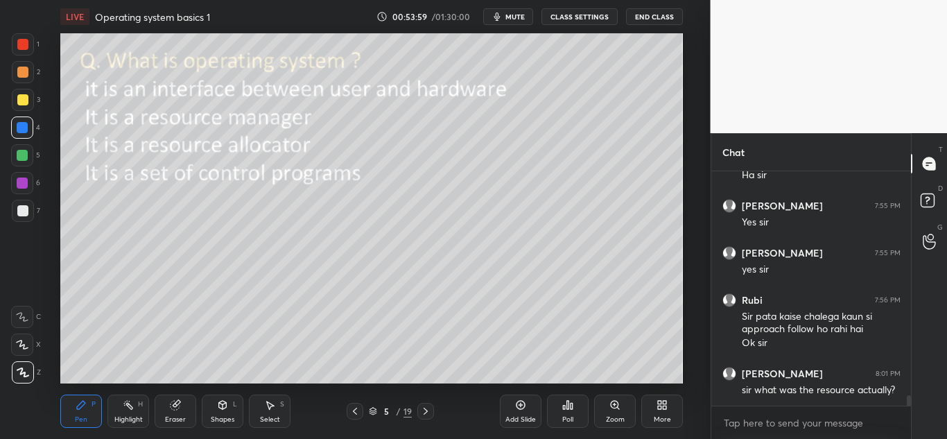
scroll to position [5011, 0]
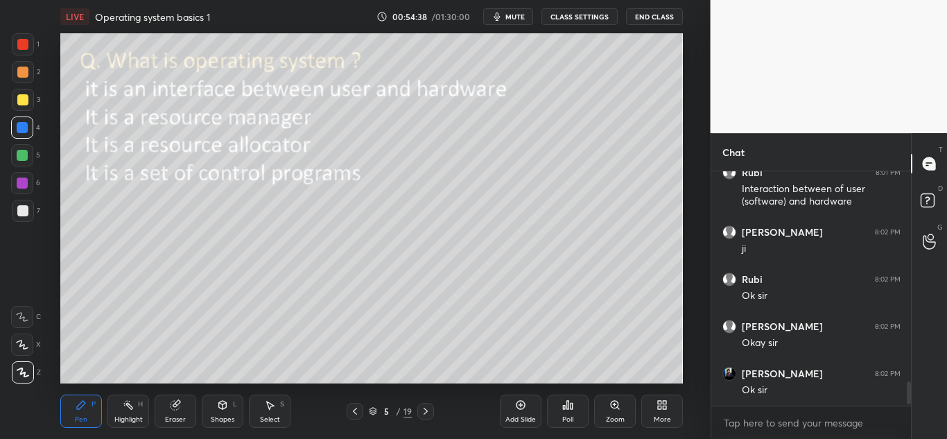
scroll to position [2146, 0]
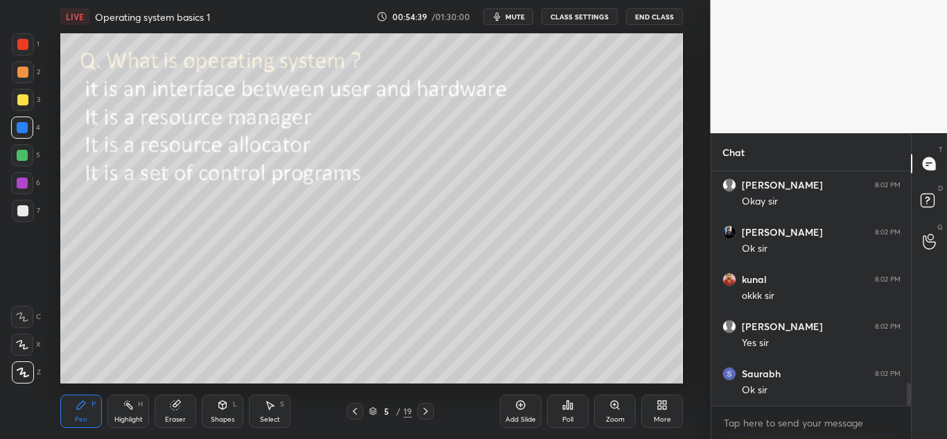
click at [513, 17] on span "mute" at bounding box center [515, 17] width 19 height 10
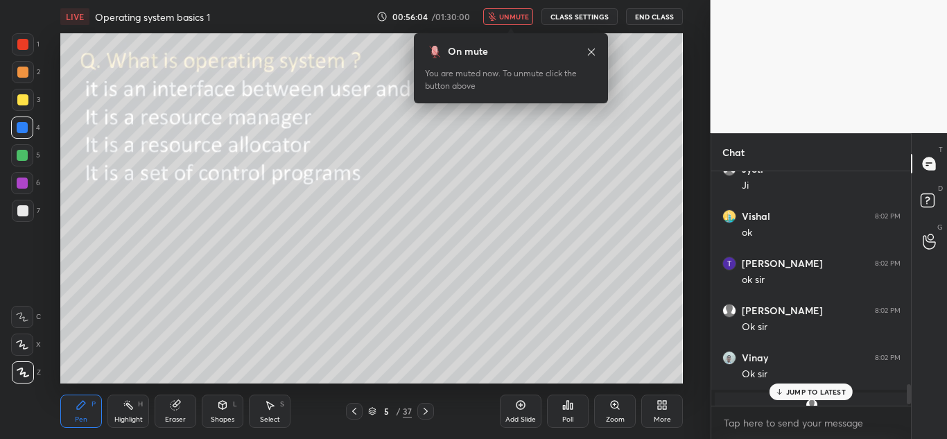
scroll to position [2591, 0]
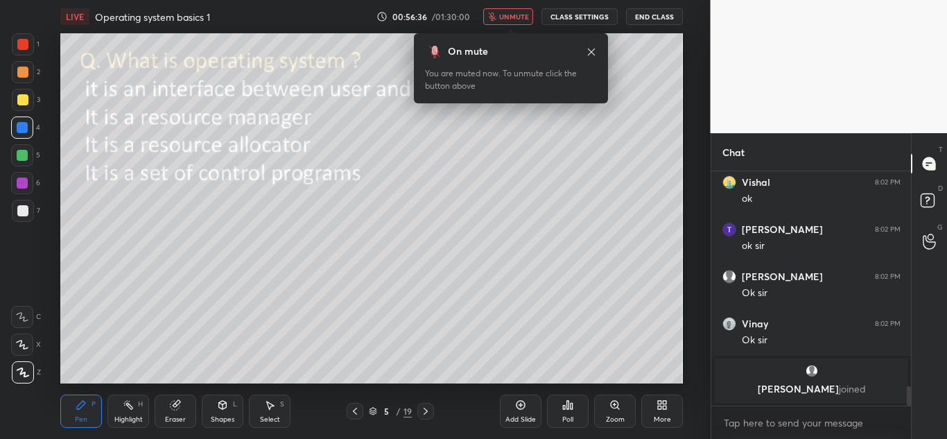
click at [516, 17] on span "unmute" at bounding box center [514, 17] width 30 height 10
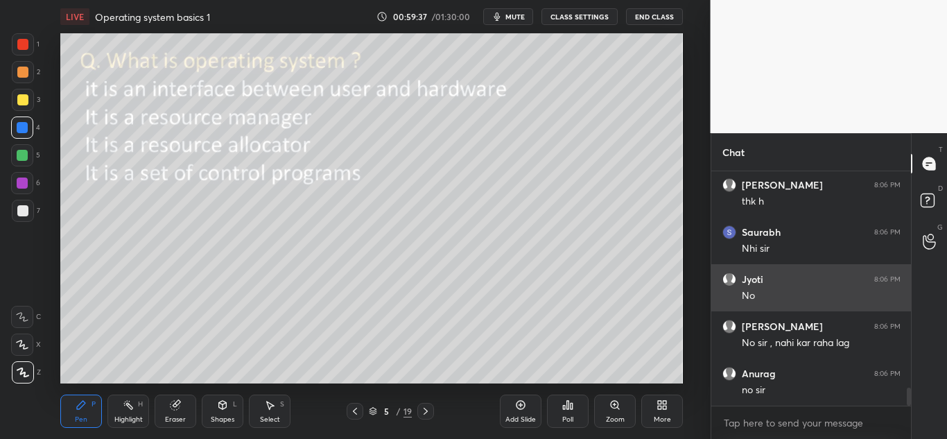
scroll to position [2871, 0]
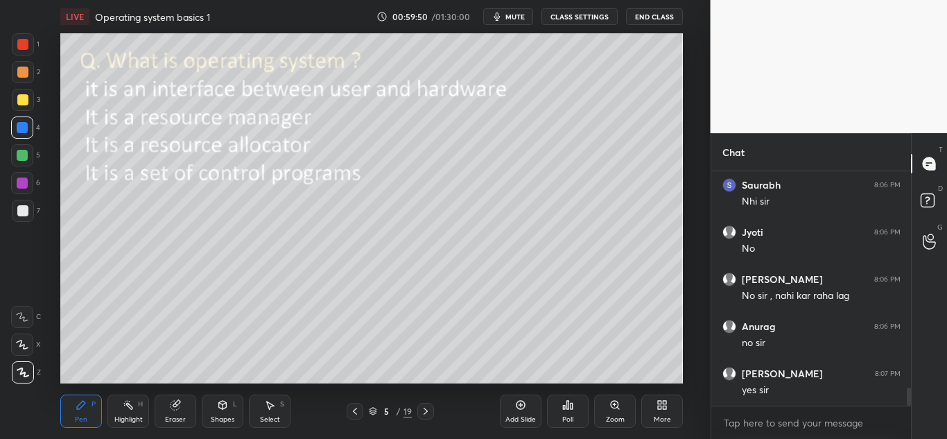
click at [424, 411] on icon at bounding box center [425, 411] width 11 height 11
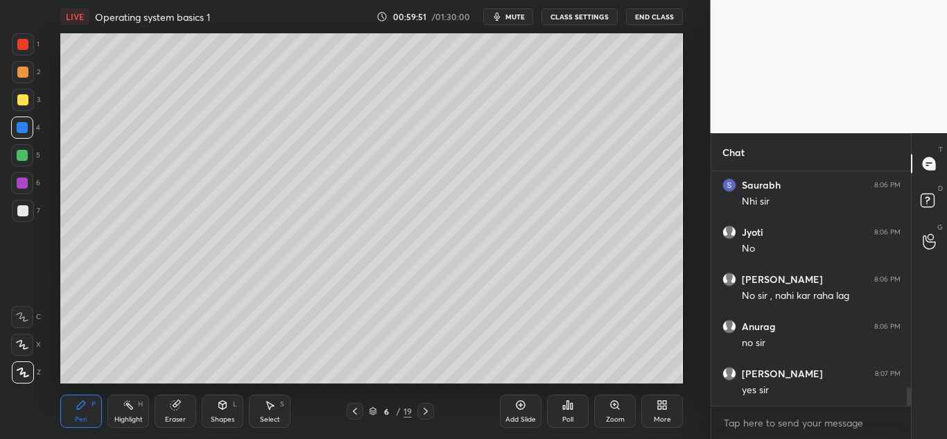
click at [424, 410] on icon at bounding box center [425, 411] width 11 height 11
click at [417, 409] on div at bounding box center [425, 411] width 17 height 17
click at [422, 408] on icon at bounding box center [425, 411] width 11 height 11
click at [422, 407] on icon at bounding box center [425, 411] width 11 height 11
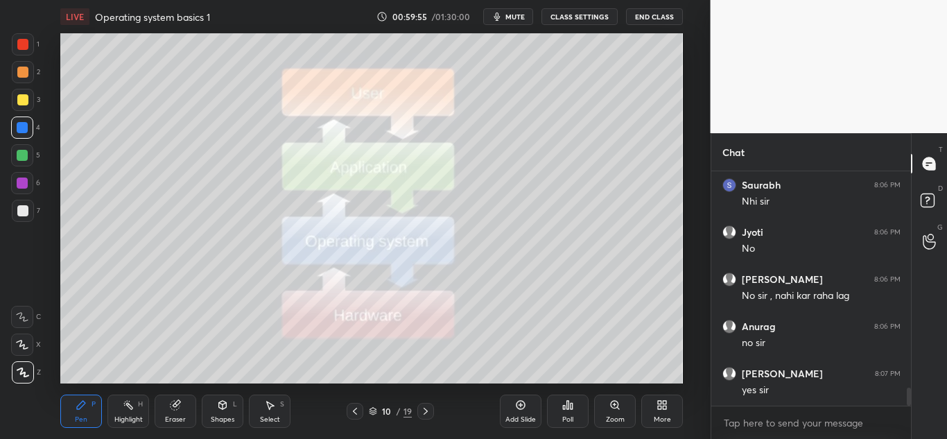
click at [425, 408] on icon at bounding box center [425, 411] width 11 height 11
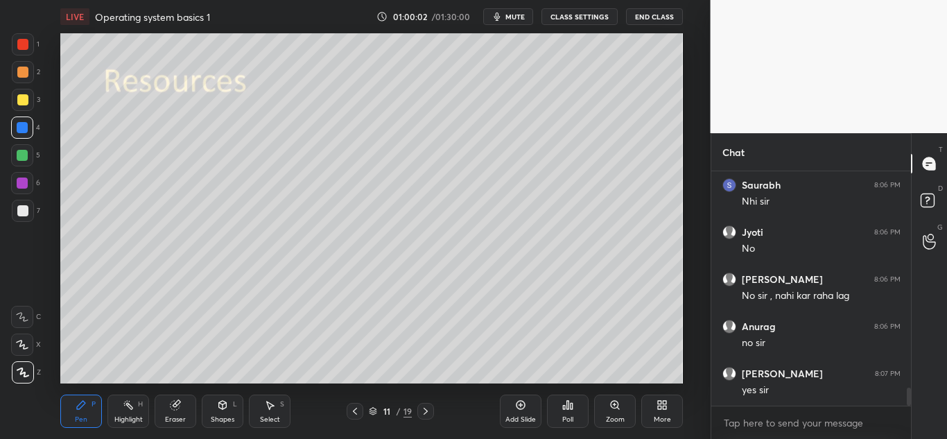
click at [354, 406] on icon at bounding box center [355, 411] width 11 height 11
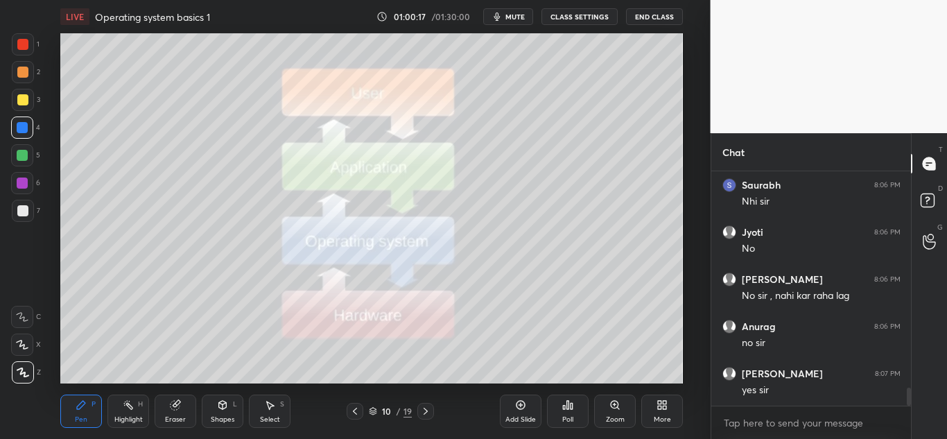
click at [427, 413] on icon at bounding box center [425, 411] width 11 height 11
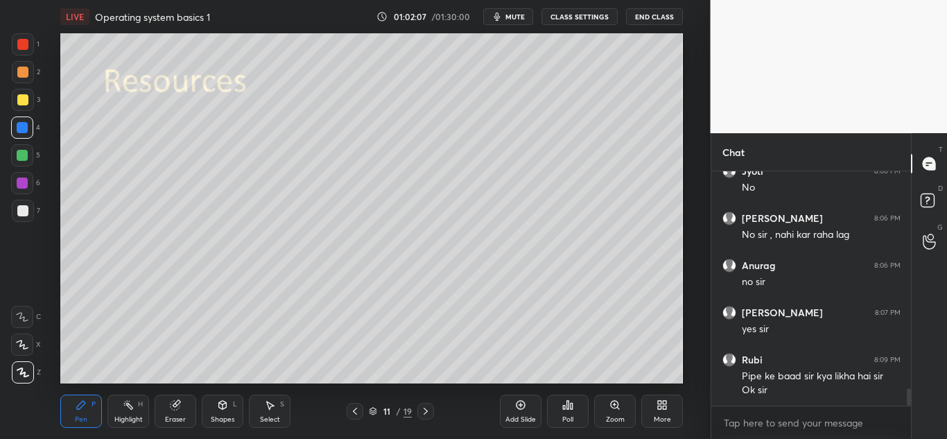
scroll to position [2946, 0]
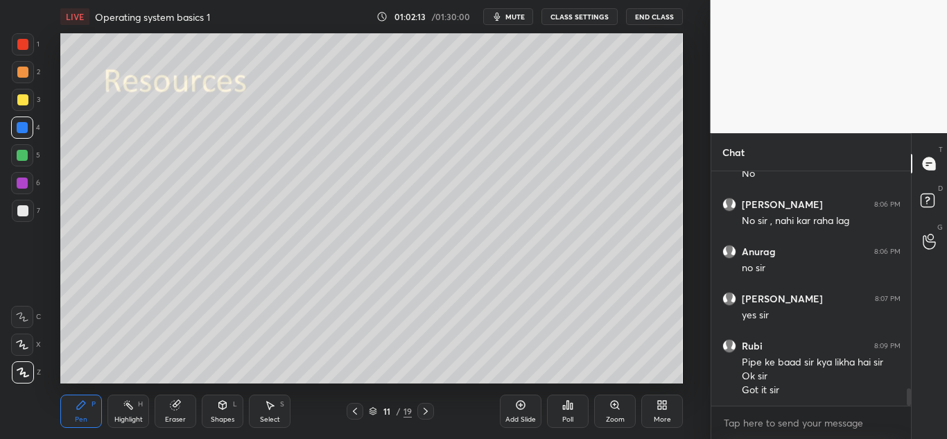
click at [426, 411] on icon at bounding box center [425, 411] width 11 height 11
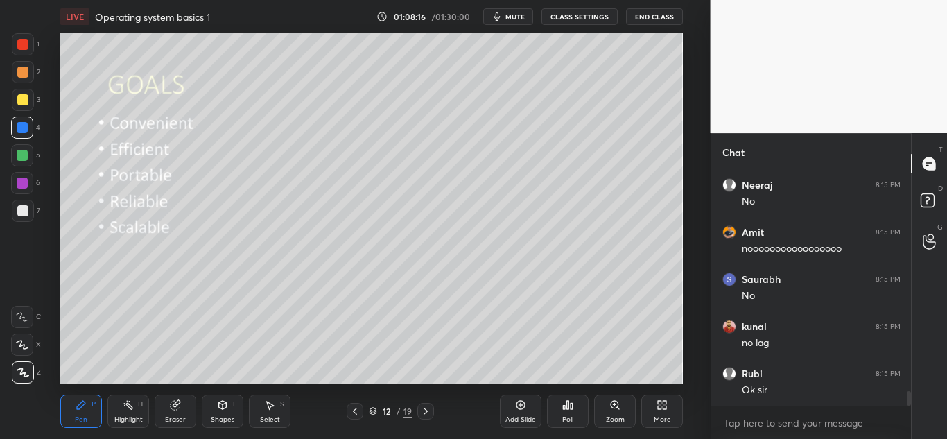
scroll to position [3584, 0]
click at [180, 406] on icon at bounding box center [175, 404] width 11 height 11
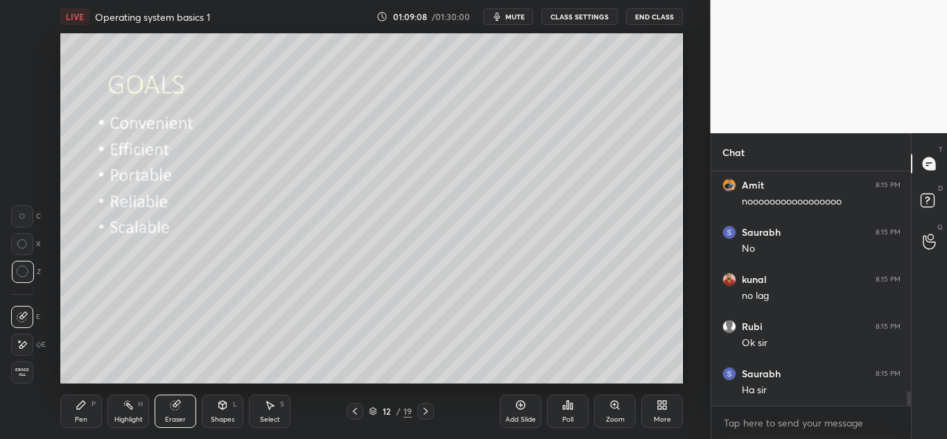
click at [80, 408] on icon at bounding box center [81, 405] width 8 height 8
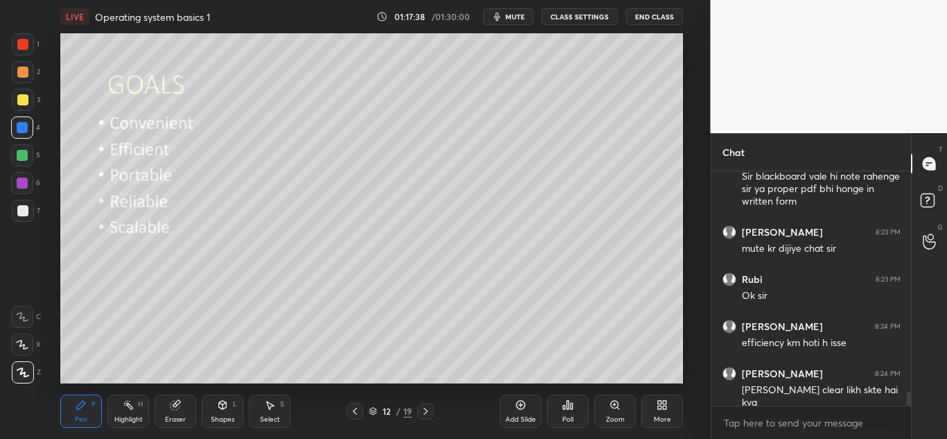
scroll to position [3739, 0]
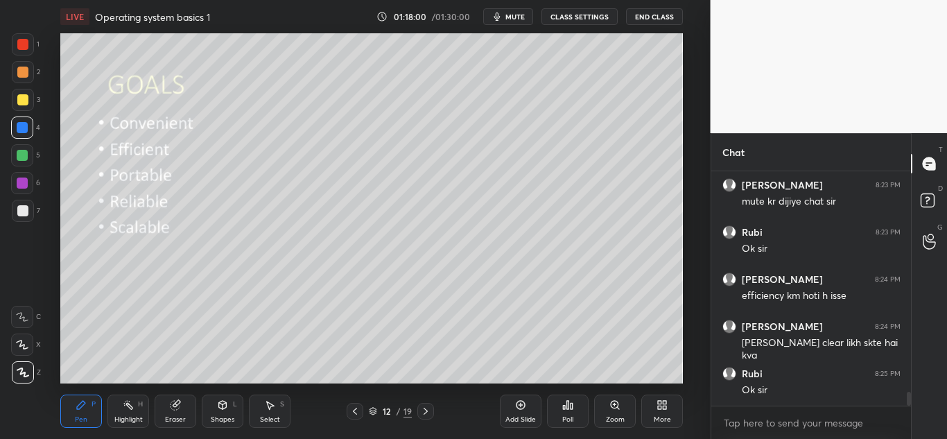
click at [180, 407] on icon at bounding box center [175, 404] width 11 height 11
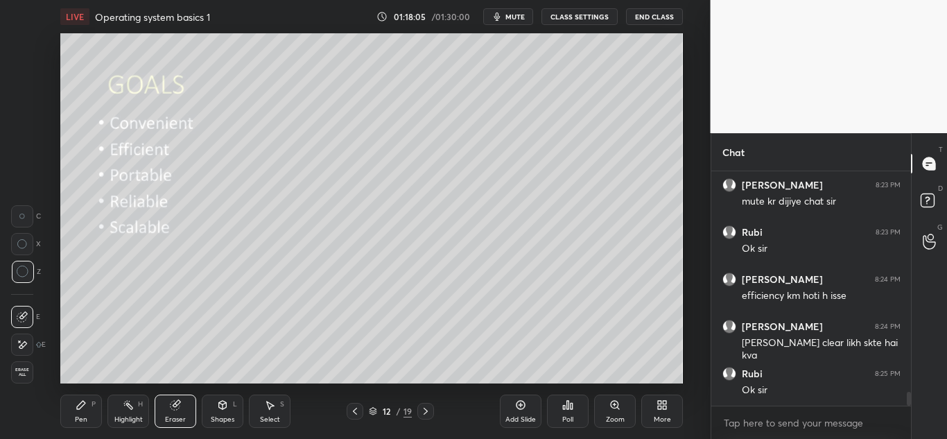
click at [85, 407] on icon at bounding box center [81, 404] width 11 height 11
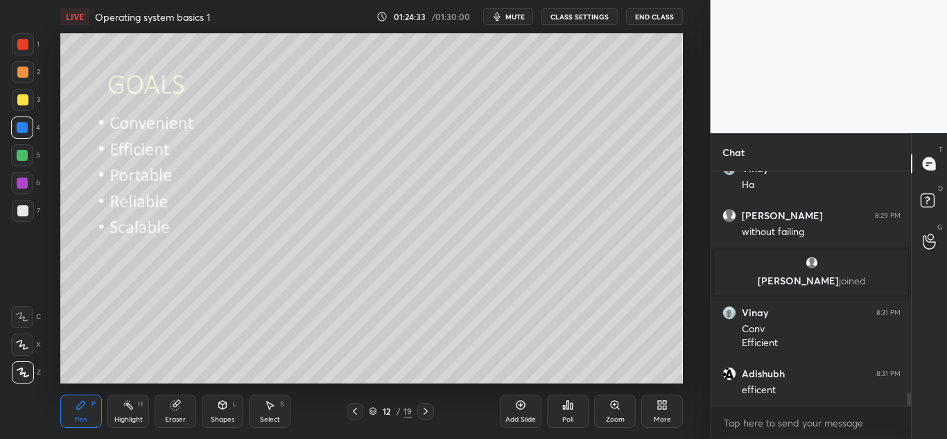
scroll to position [3886, 0]
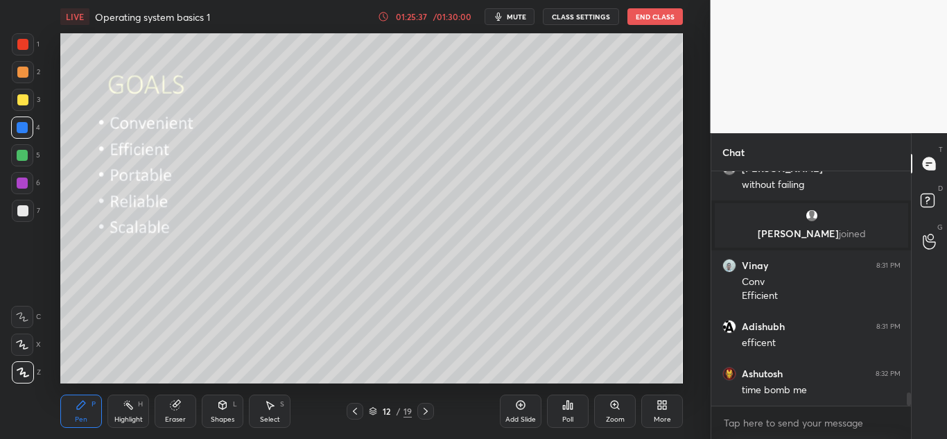
click at [423, 408] on icon at bounding box center [425, 411] width 11 height 11
click at [428, 411] on icon at bounding box center [425, 411] width 11 height 11
click at [180, 395] on div "Eraser" at bounding box center [176, 411] width 42 height 33
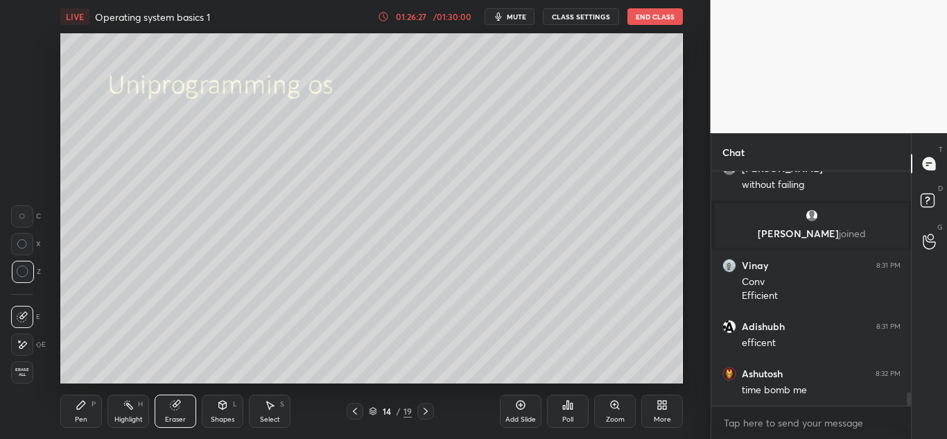
click at [78, 404] on icon at bounding box center [81, 404] width 11 height 11
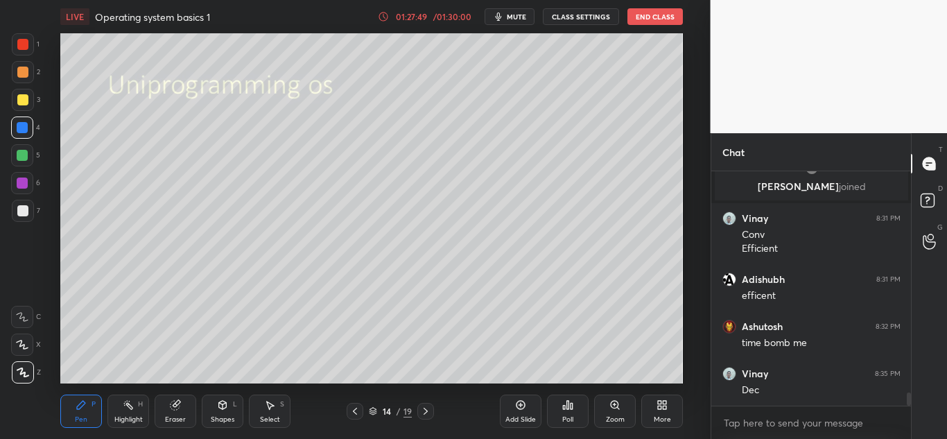
scroll to position [3980, 0]
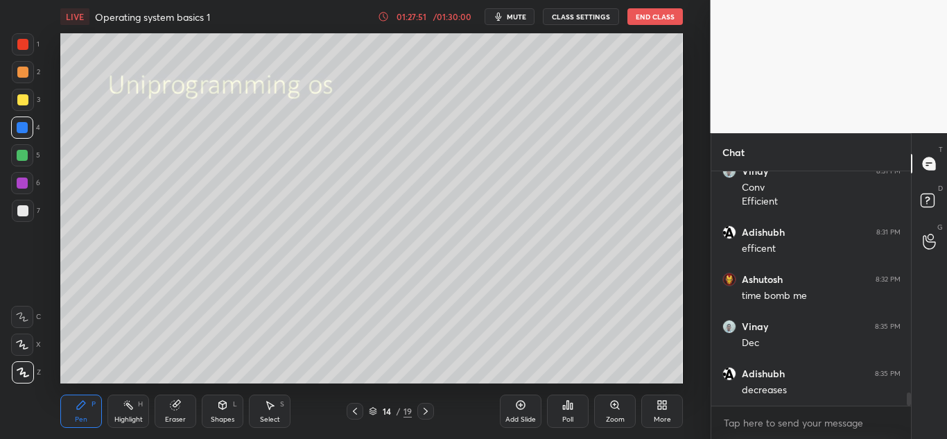
click at [428, 408] on icon at bounding box center [425, 411] width 11 height 11
click at [352, 410] on icon at bounding box center [355, 411] width 11 height 11
click at [426, 410] on icon at bounding box center [426, 411] width 4 height 7
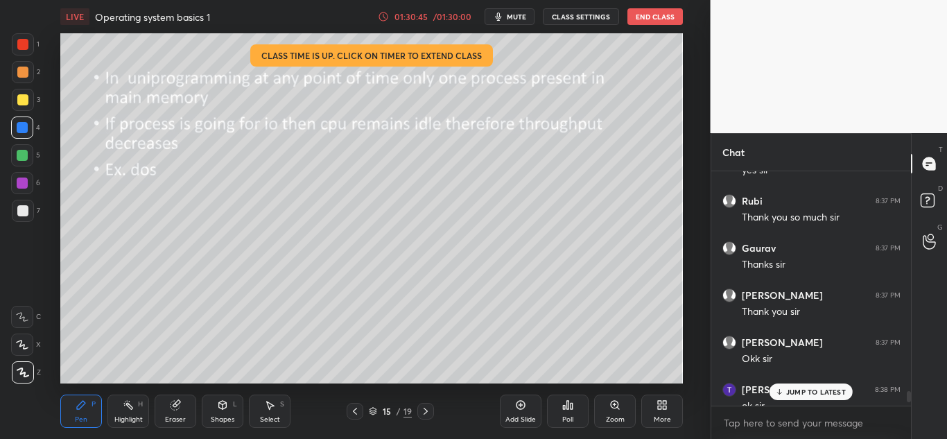
scroll to position [5219, 0]
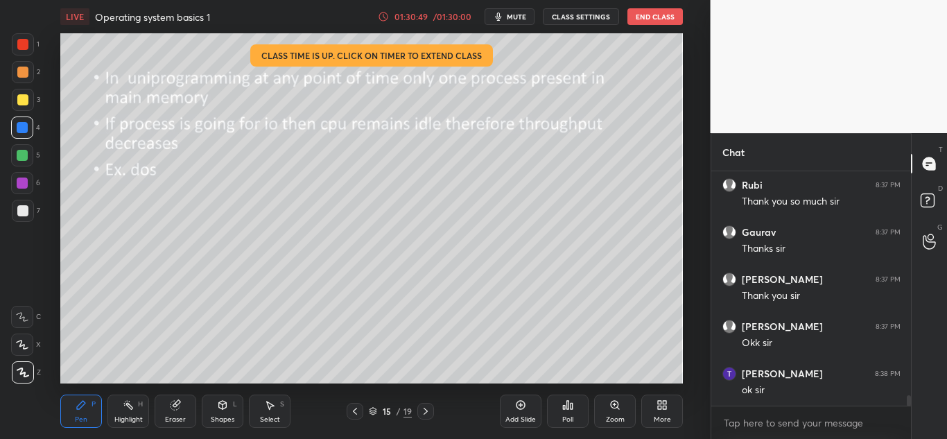
click at [650, 19] on button "End Class" at bounding box center [655, 16] width 55 height 17
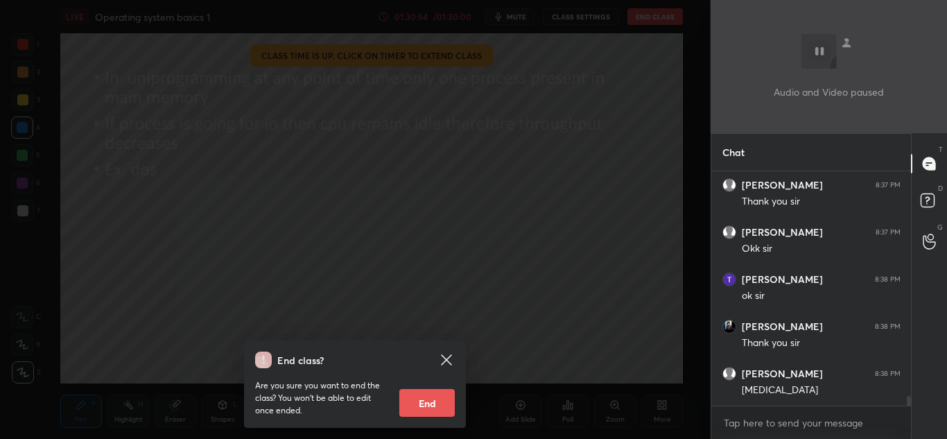
scroll to position [5360, 0]
click at [425, 400] on button "End" at bounding box center [426, 403] width 55 height 28
type textarea "x"
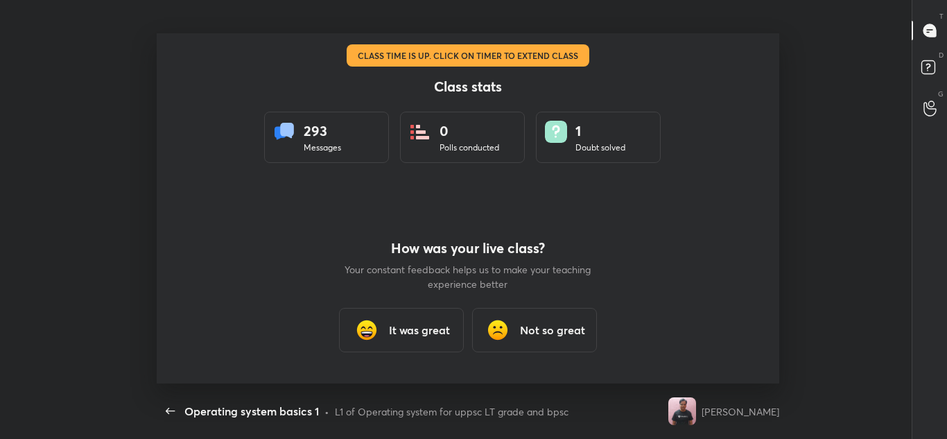
scroll to position [0, 0]
click at [417, 329] on h3 "It was great" at bounding box center [419, 330] width 61 height 17
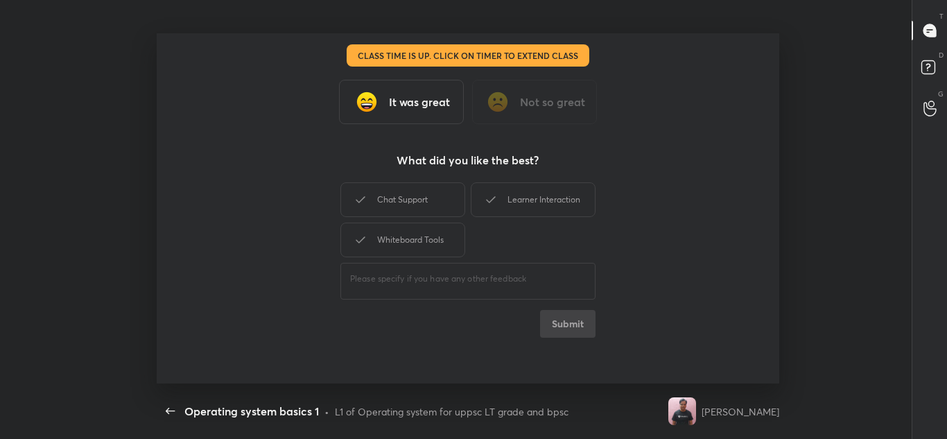
click at [437, 197] on div "Chat Support" at bounding box center [402, 199] width 125 height 35
click at [522, 196] on div "Learner Interaction" at bounding box center [533, 199] width 125 height 35
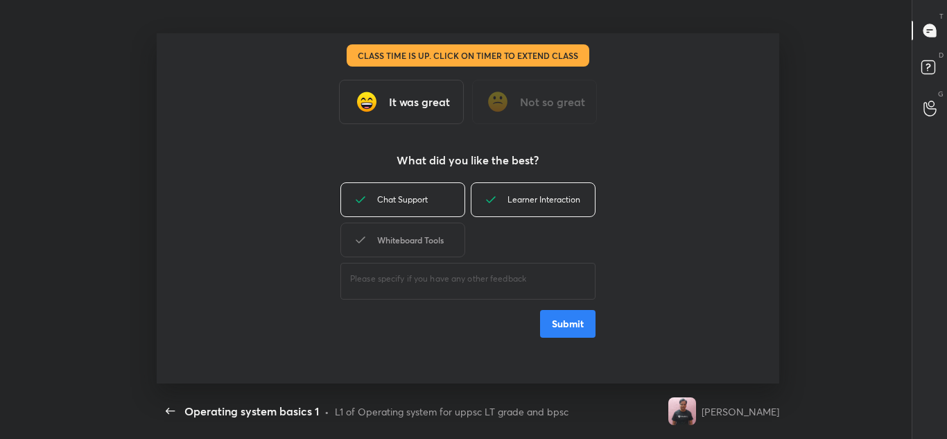
click at [435, 235] on div "Whiteboard Tools" at bounding box center [402, 240] width 125 height 35
click at [572, 324] on button "Submit" at bounding box center [567, 324] width 55 height 28
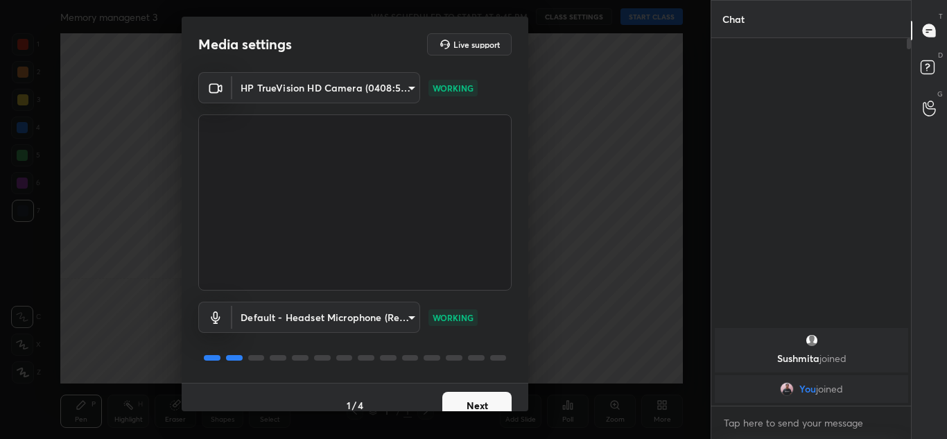
click at [469, 399] on button "Next" at bounding box center [476, 406] width 69 height 28
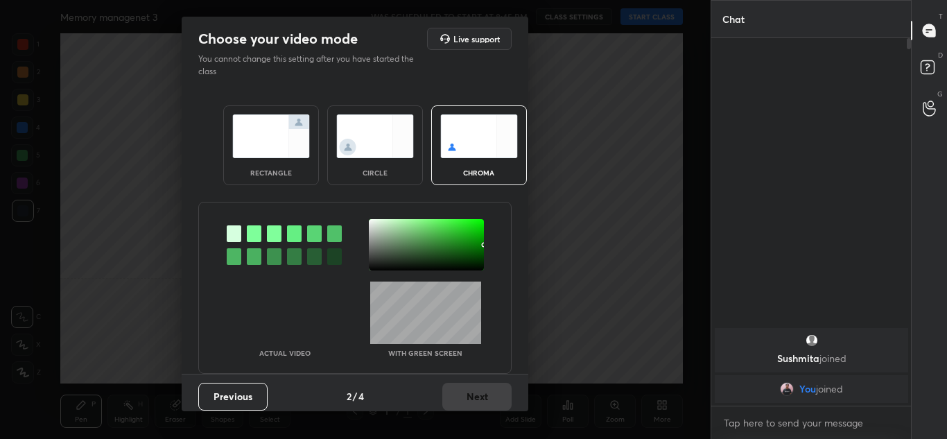
click at [273, 153] on img at bounding box center [271, 136] width 78 height 44
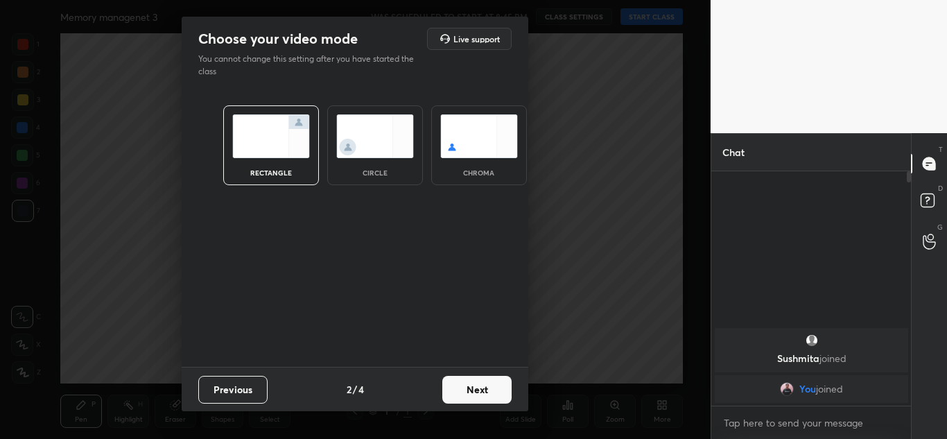
scroll to position [114, 196]
click at [463, 383] on button "Next" at bounding box center [476, 390] width 69 height 28
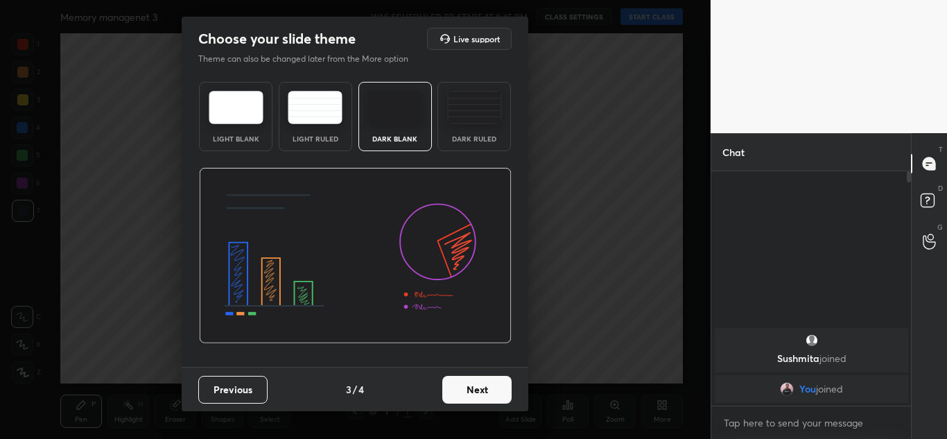
click at [463, 383] on button "Next" at bounding box center [476, 390] width 69 height 28
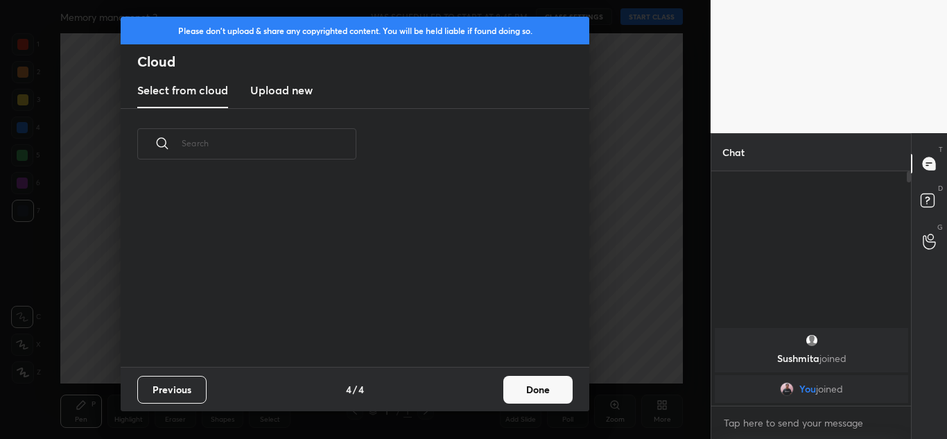
scroll to position [187, 445]
click at [302, 90] on h3 "Upload new" at bounding box center [281, 90] width 62 height 17
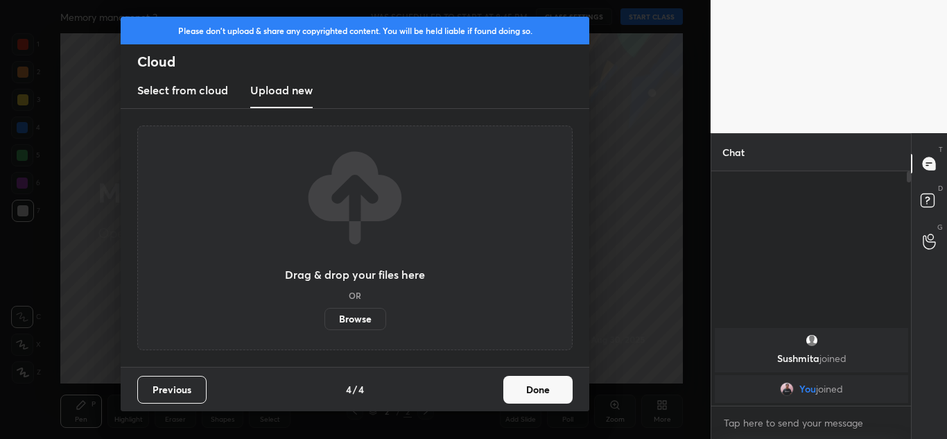
click at [370, 312] on label "Browse" at bounding box center [356, 319] width 62 height 22
click at [325, 312] on input "Browse" at bounding box center [325, 319] width 0 height 22
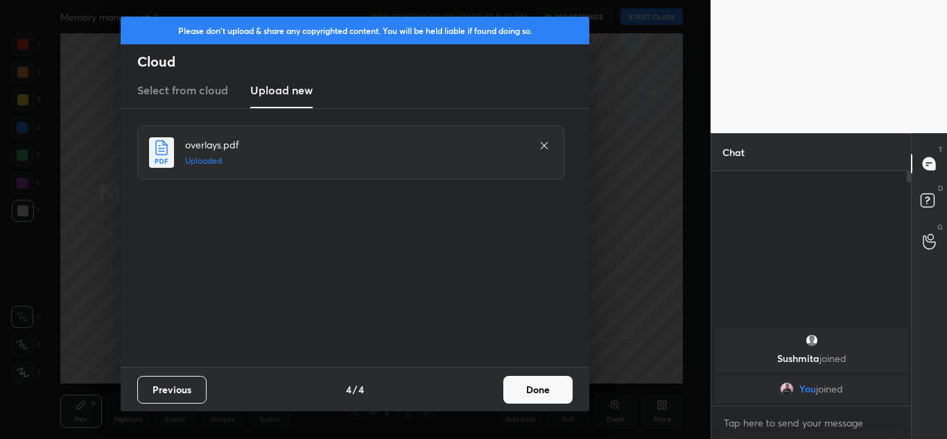
click at [532, 391] on button "Done" at bounding box center [537, 390] width 69 height 28
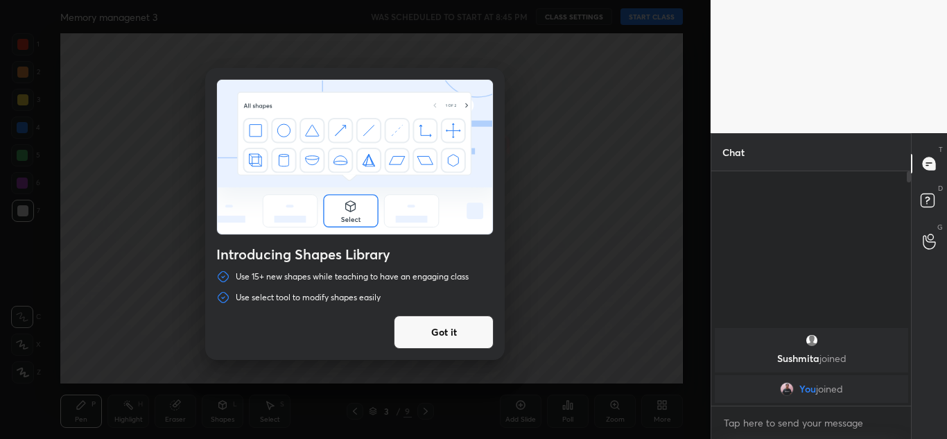
click at [420, 329] on button "Got it" at bounding box center [444, 332] width 100 height 33
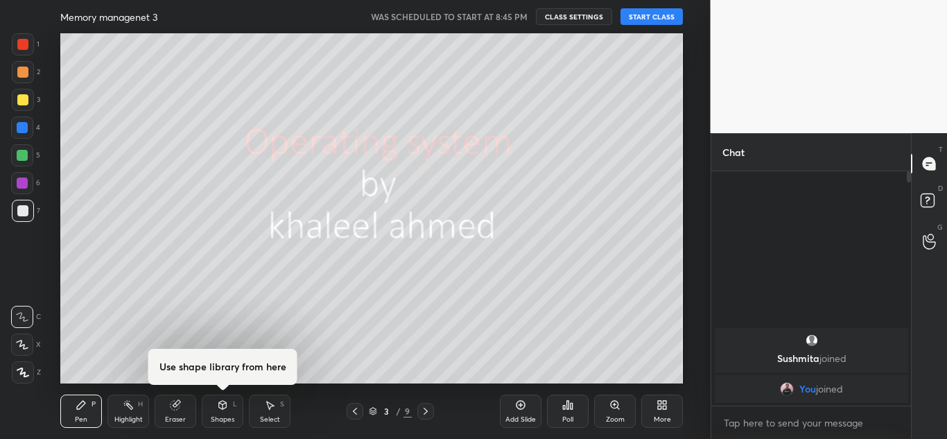
click at [656, 16] on button "START CLASS" at bounding box center [652, 16] width 62 height 17
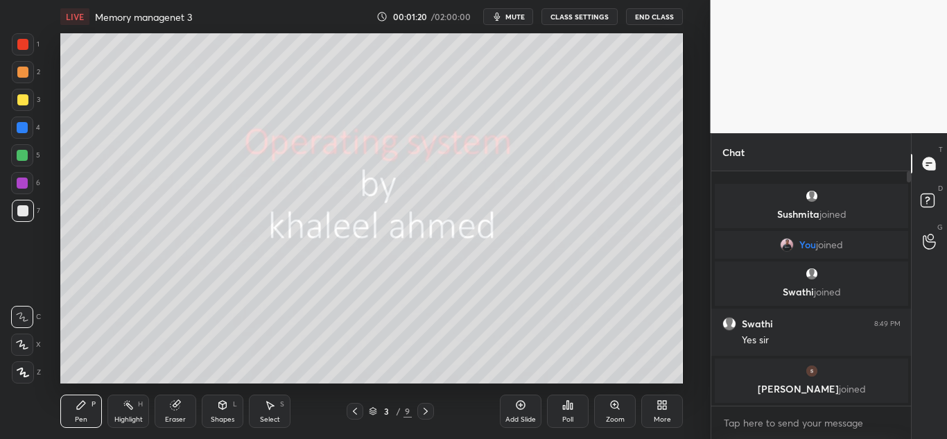
click at [427, 412] on icon at bounding box center [425, 411] width 11 height 11
click at [426, 409] on icon at bounding box center [425, 411] width 11 height 11
click at [25, 365] on div at bounding box center [23, 372] width 22 height 22
click at [178, 404] on icon at bounding box center [175, 405] width 9 height 9
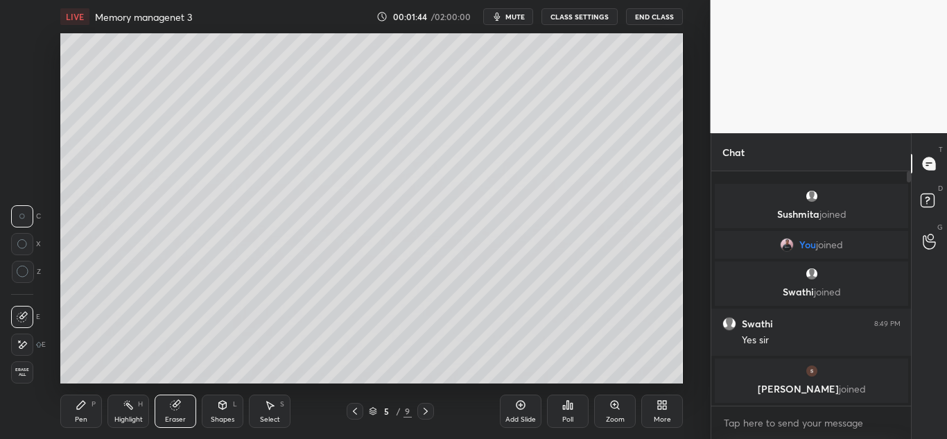
click at [74, 407] on div "Pen P" at bounding box center [81, 411] width 42 height 33
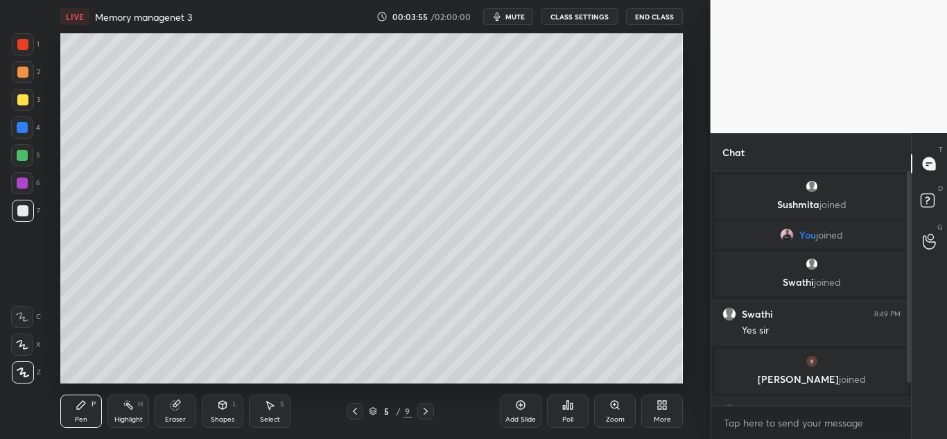
scroll to position [37, 0]
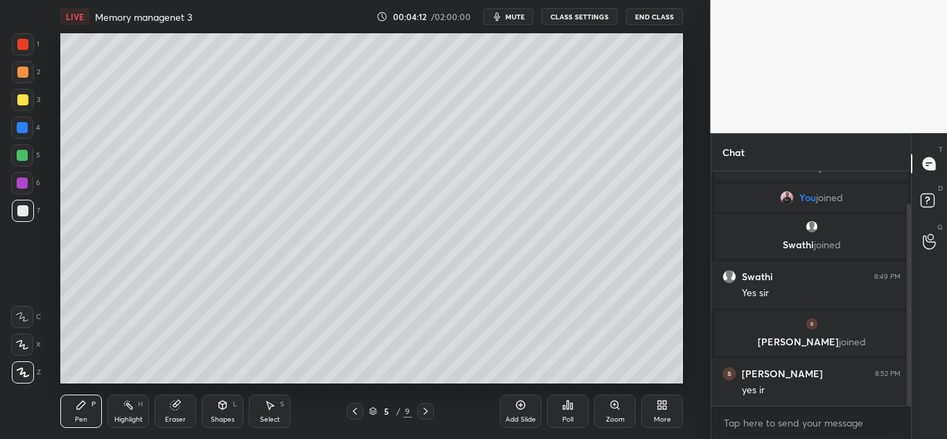
click at [174, 398] on div "Eraser" at bounding box center [176, 411] width 42 height 33
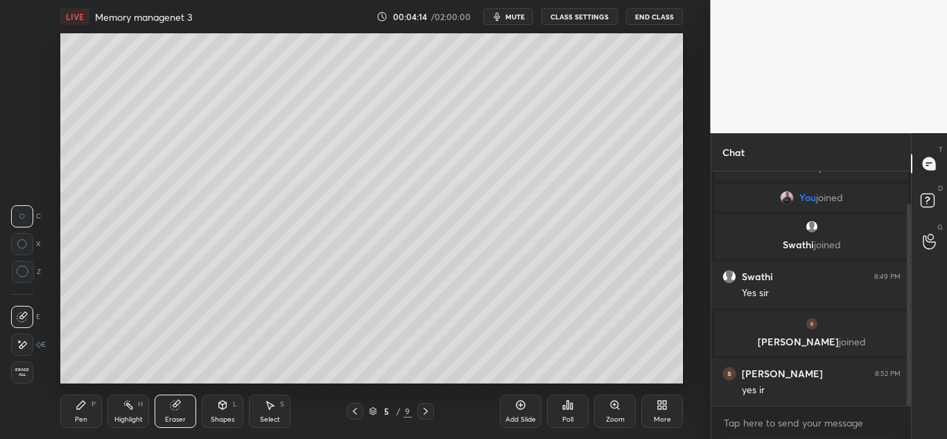
click at [93, 406] on div "P" at bounding box center [94, 404] width 4 height 7
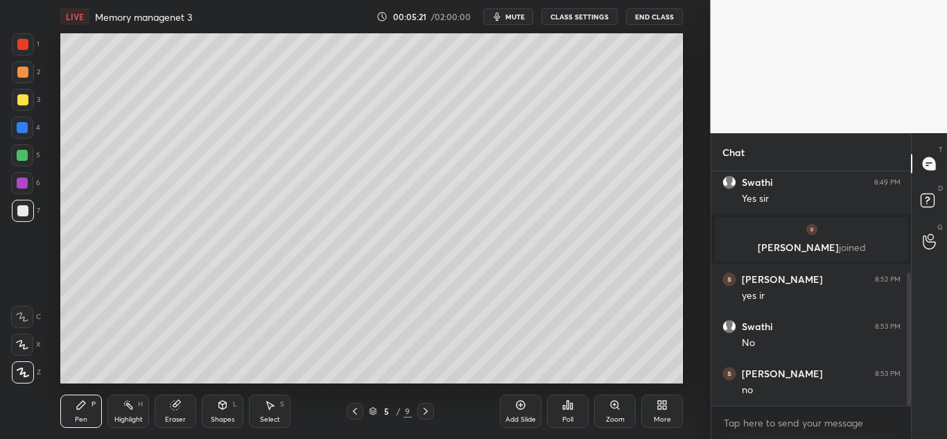
scroll to position [179, 0]
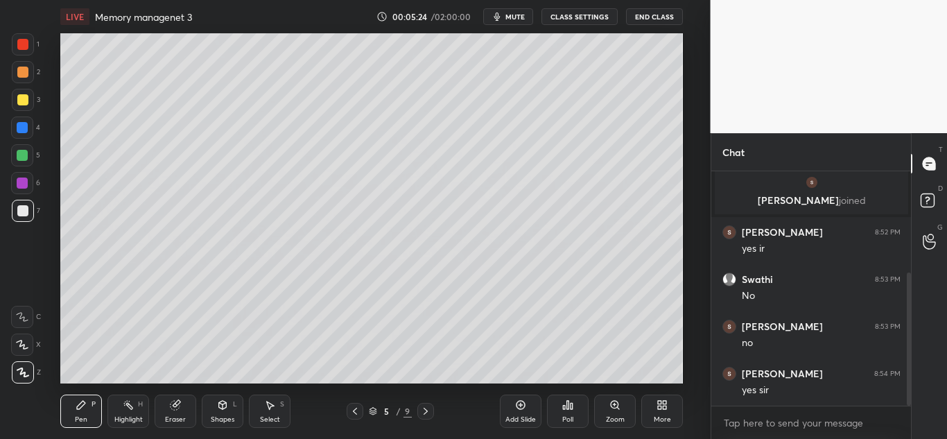
click at [417, 411] on div at bounding box center [425, 411] width 17 height 17
click at [426, 411] on icon at bounding box center [425, 411] width 11 height 11
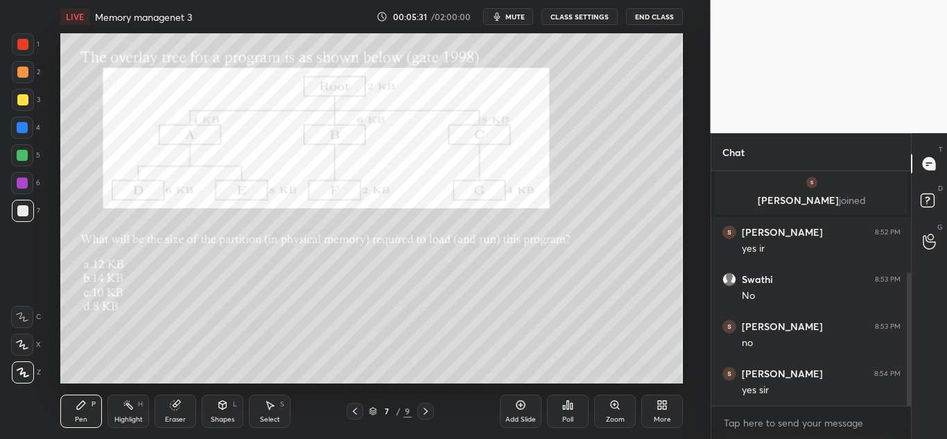
click at [425, 411] on icon at bounding box center [425, 411] width 11 height 11
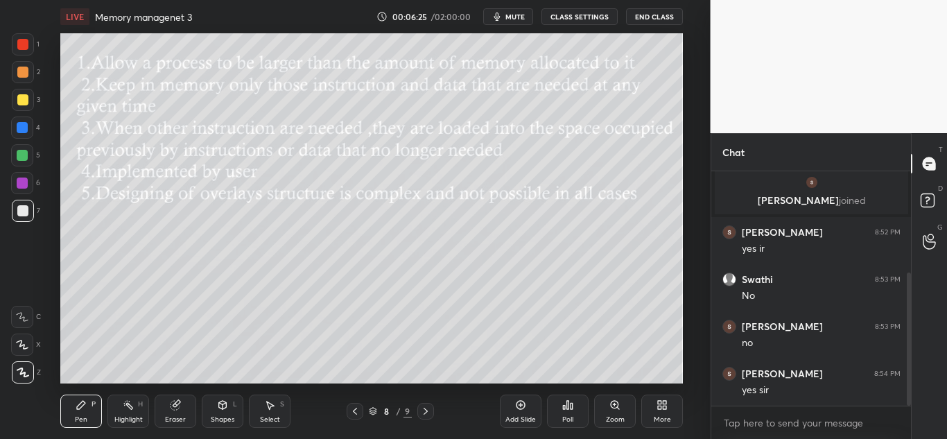
click at [358, 411] on icon at bounding box center [355, 411] width 11 height 11
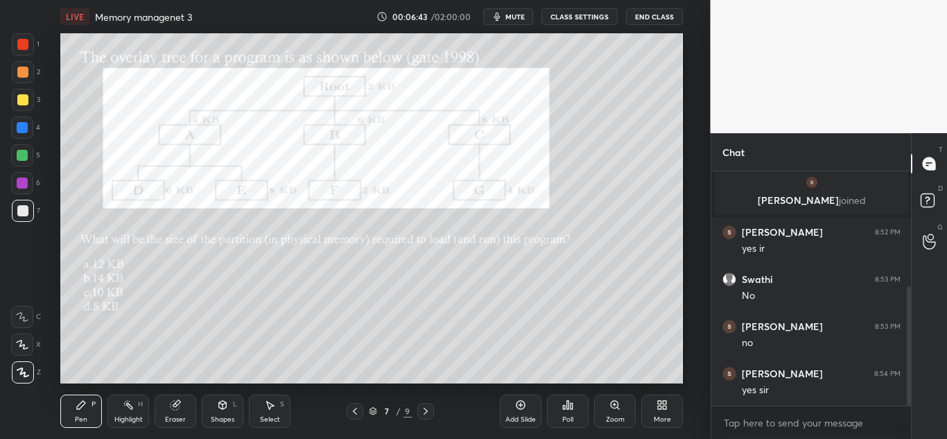
scroll to position [226, 0]
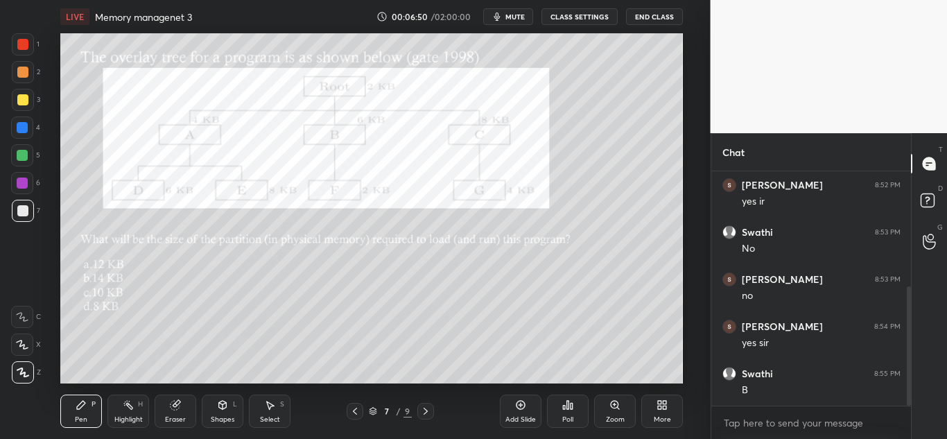
click at [22, 157] on div at bounding box center [22, 155] width 11 height 11
click at [425, 406] on icon at bounding box center [425, 411] width 11 height 11
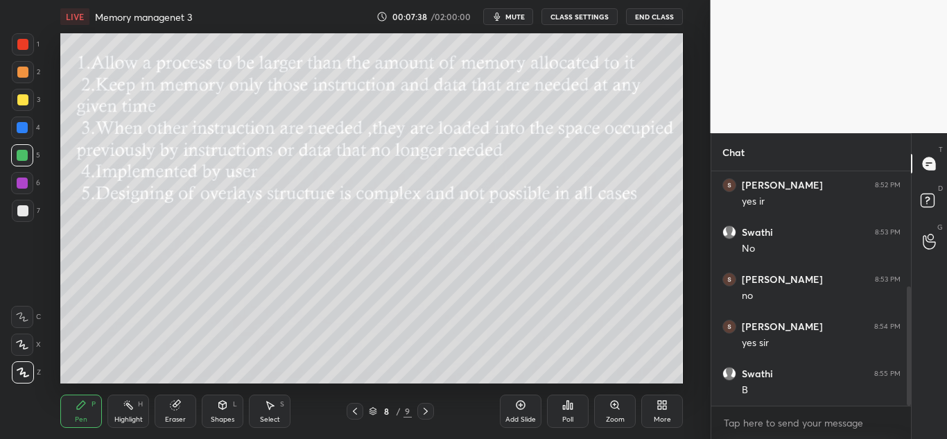
click at [422, 411] on icon at bounding box center [425, 411] width 11 height 11
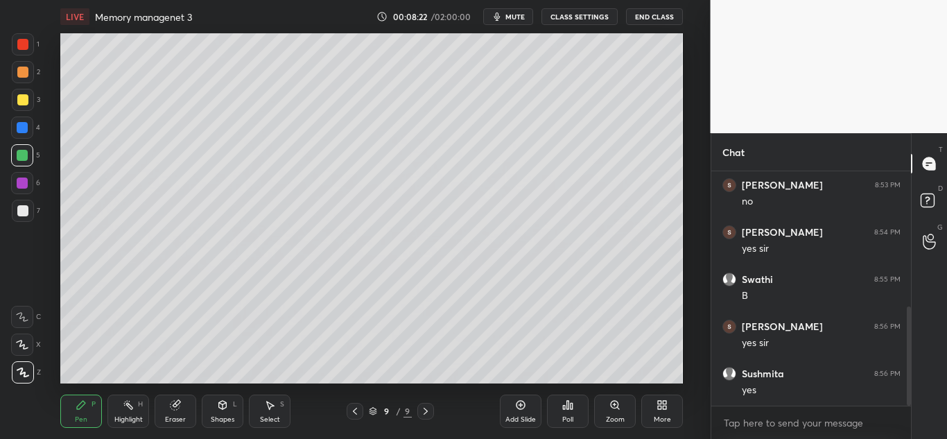
scroll to position [368, 0]
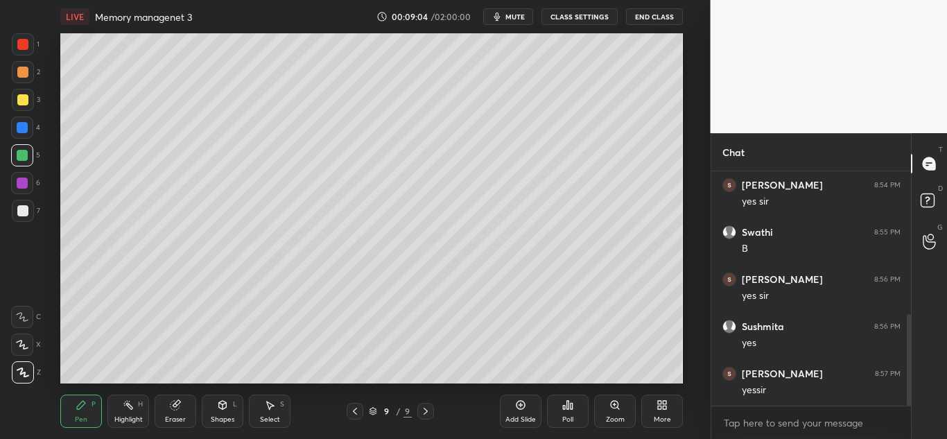
click at [221, 406] on icon at bounding box center [223, 405] width 8 height 8
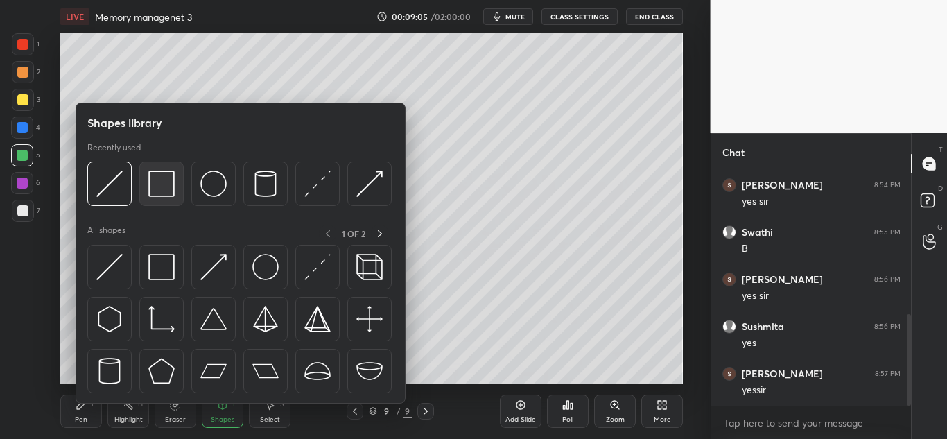
click at [164, 193] on img at bounding box center [161, 184] width 26 height 26
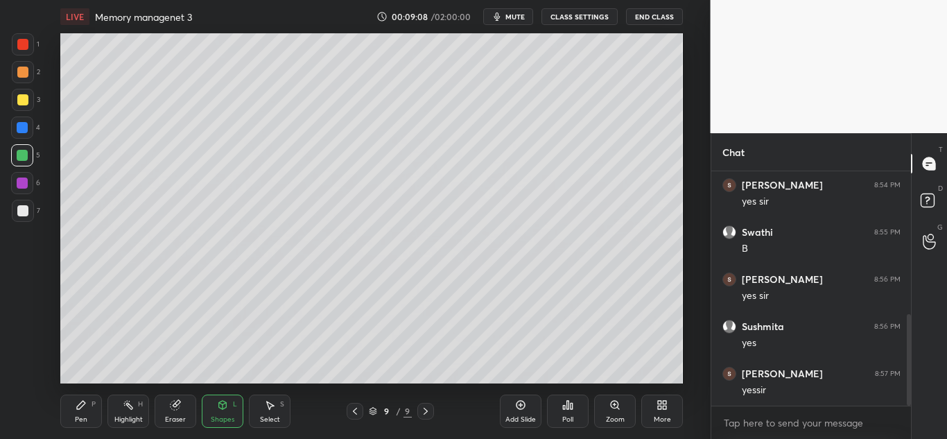
click at [82, 408] on icon at bounding box center [81, 404] width 11 height 11
click at [261, 387] on div "Pen P Highlight H Eraser Shapes L Select S 9 / 9 Add Slide Poll Zoom More" at bounding box center [371, 410] width 623 height 55
click at [315, 385] on div "Pen P Highlight H Eraser Shapes L Select S 9 / 9 Add Slide Poll Zoom More" at bounding box center [371, 410] width 623 height 55
click at [216, 409] on div "Shapes L" at bounding box center [223, 411] width 42 height 33
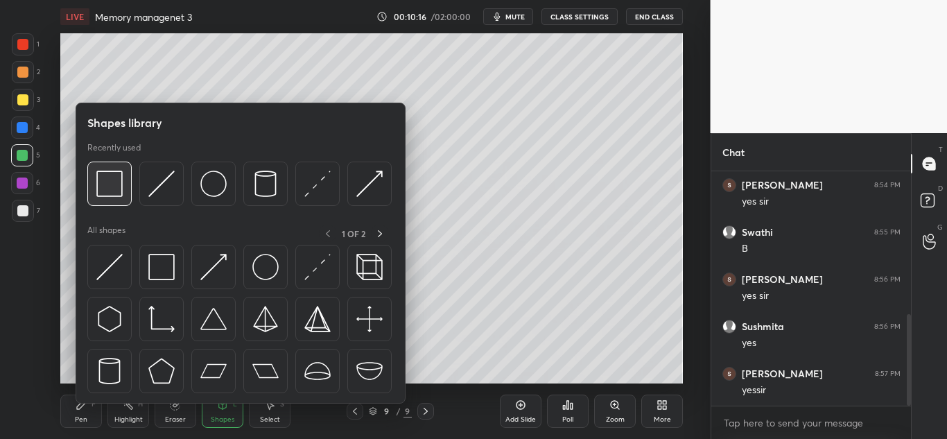
click at [118, 180] on img at bounding box center [109, 184] width 26 height 26
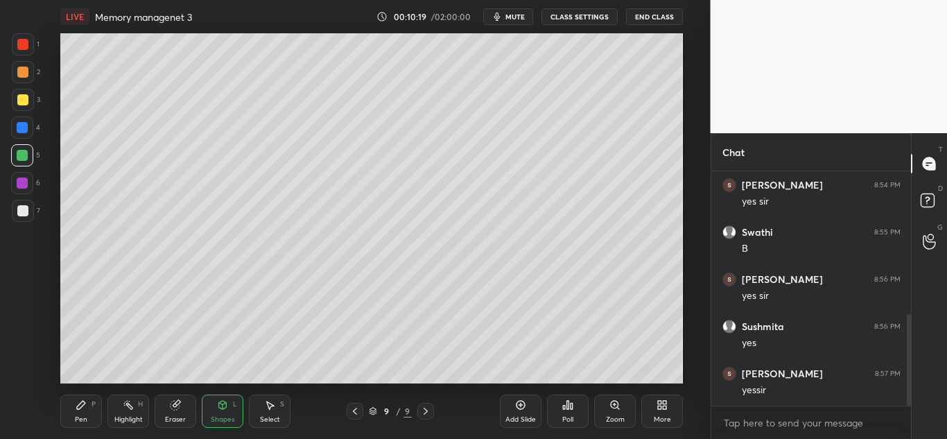
click at [78, 409] on icon at bounding box center [81, 405] width 8 height 8
click at [24, 126] on div at bounding box center [22, 127] width 11 height 11
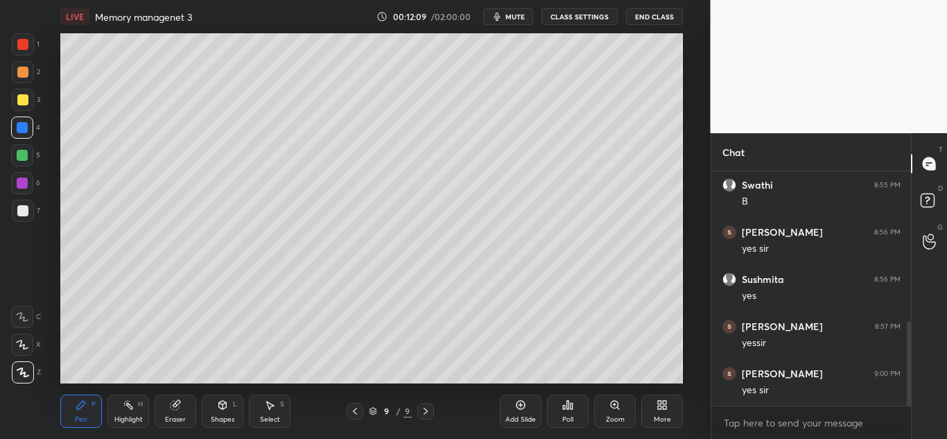
scroll to position [462, 0]
click at [657, 399] on icon at bounding box center [662, 404] width 11 height 11
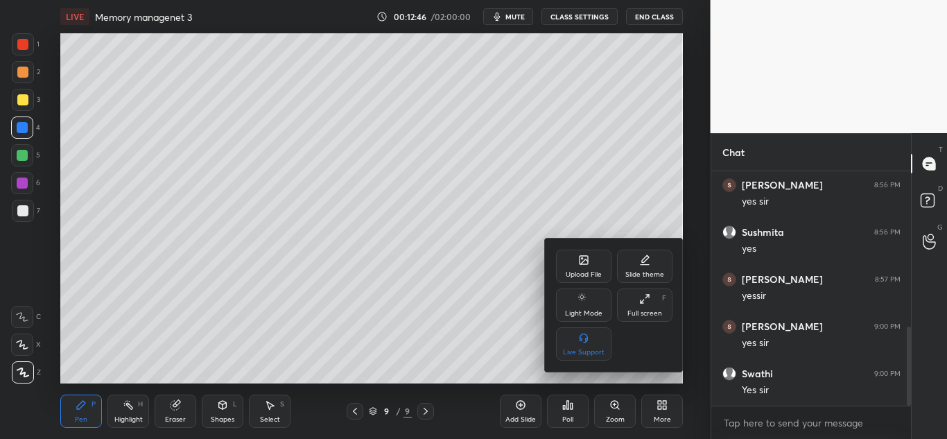
click at [585, 265] on icon at bounding box center [583, 260] width 11 height 11
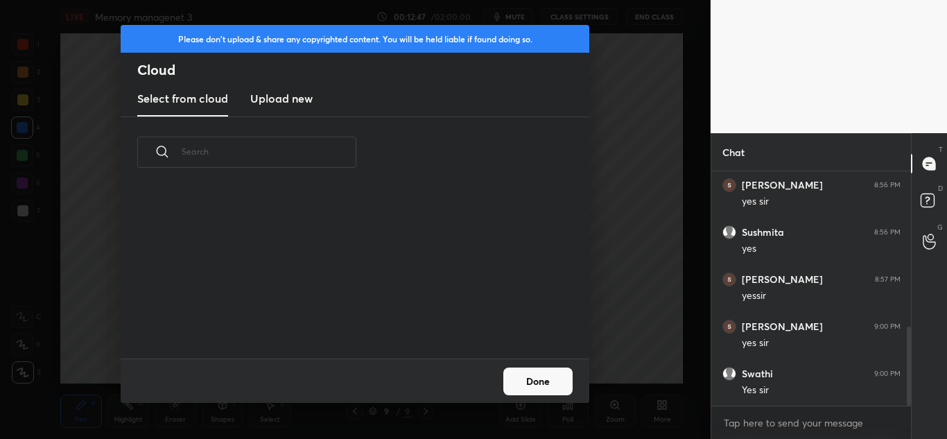
scroll to position [171, 445]
click at [282, 93] on h3 "Upload new" at bounding box center [281, 98] width 62 height 17
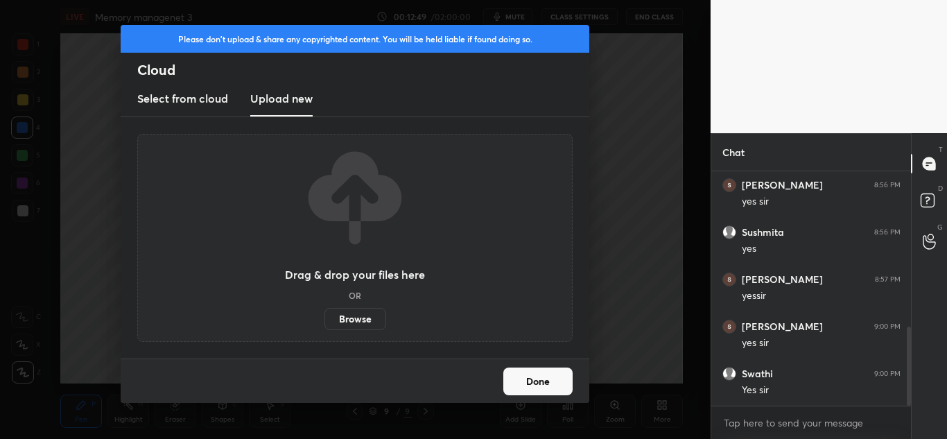
click at [366, 317] on label "Browse" at bounding box center [356, 319] width 62 height 22
click at [325, 317] on input "Browse" at bounding box center [325, 319] width 0 height 22
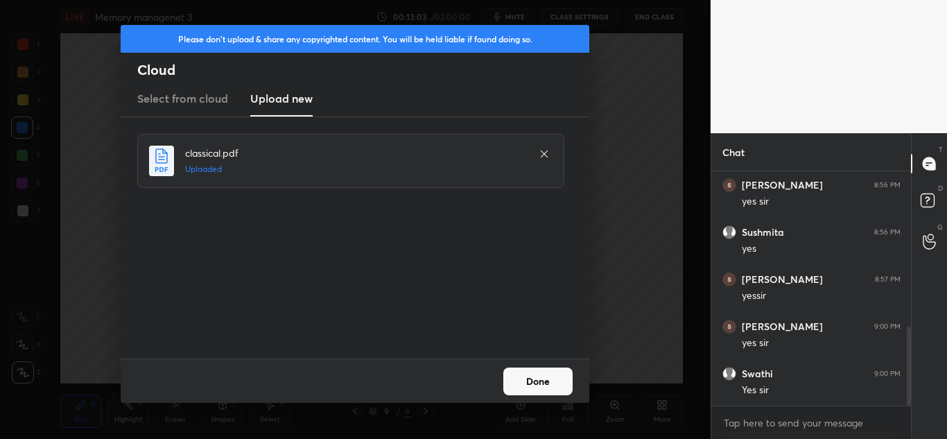
click at [535, 383] on button "Done" at bounding box center [537, 382] width 69 height 28
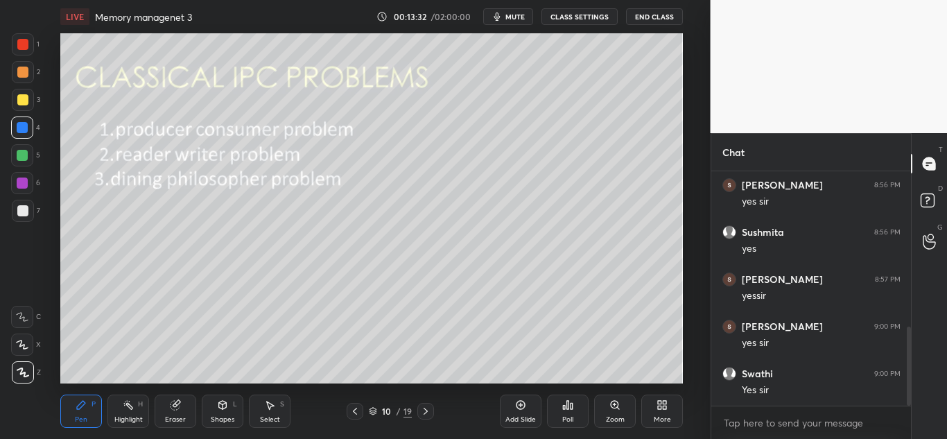
scroll to position [509, 0]
click at [424, 411] on icon at bounding box center [425, 411] width 11 height 11
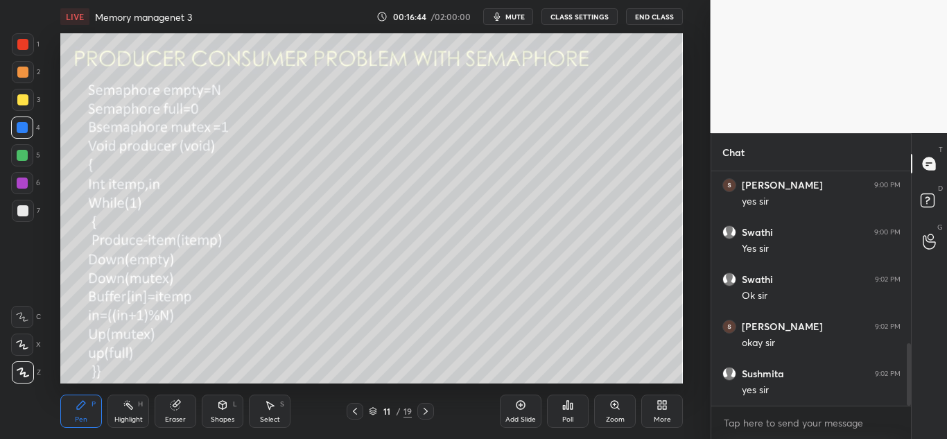
scroll to position [650, 0]
click at [426, 412] on icon at bounding box center [426, 411] width 4 height 7
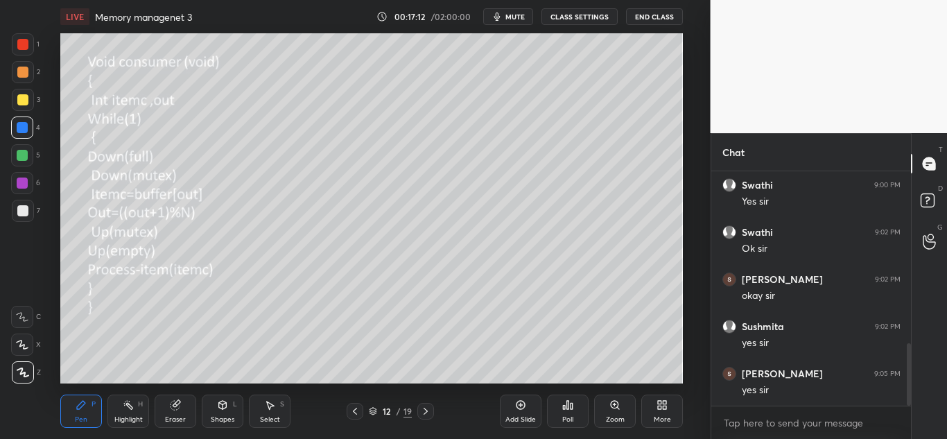
click at [358, 411] on icon at bounding box center [355, 411] width 11 height 11
click at [426, 411] on icon at bounding box center [426, 411] width 4 height 7
click at [355, 410] on icon at bounding box center [355, 411] width 4 height 7
click at [429, 406] on icon at bounding box center [425, 411] width 11 height 11
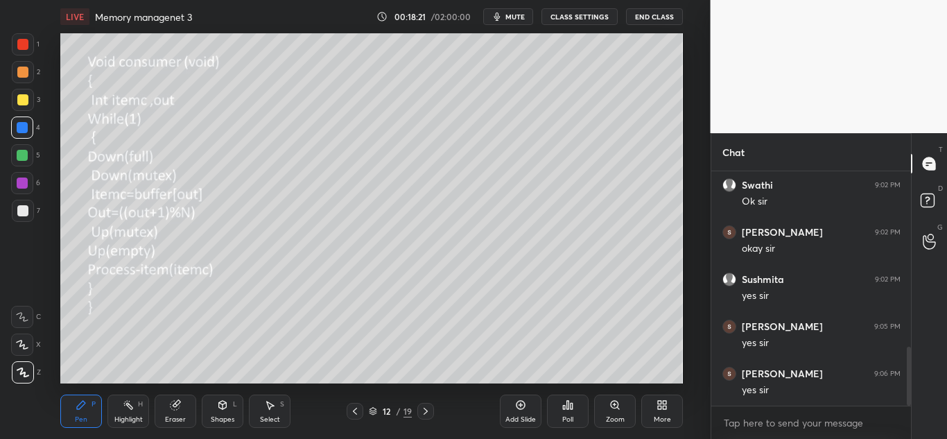
click at [355, 411] on icon at bounding box center [355, 411] width 11 height 11
click at [428, 410] on icon at bounding box center [425, 411] width 11 height 11
click at [435, 413] on div "12 / 19" at bounding box center [390, 411] width 220 height 17
click at [431, 407] on icon at bounding box center [425, 411] width 11 height 11
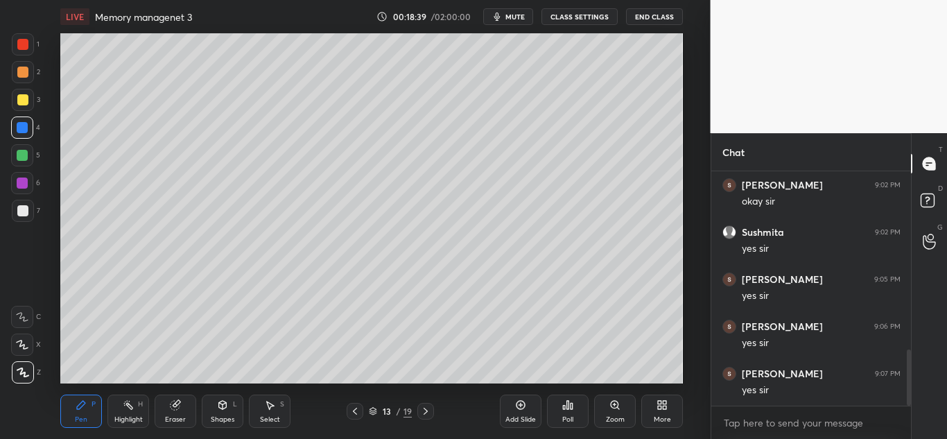
click at [428, 407] on icon at bounding box center [425, 411] width 11 height 11
click at [356, 412] on icon at bounding box center [355, 411] width 11 height 11
click at [357, 415] on icon at bounding box center [355, 411] width 11 height 11
click at [354, 414] on icon at bounding box center [355, 411] width 11 height 11
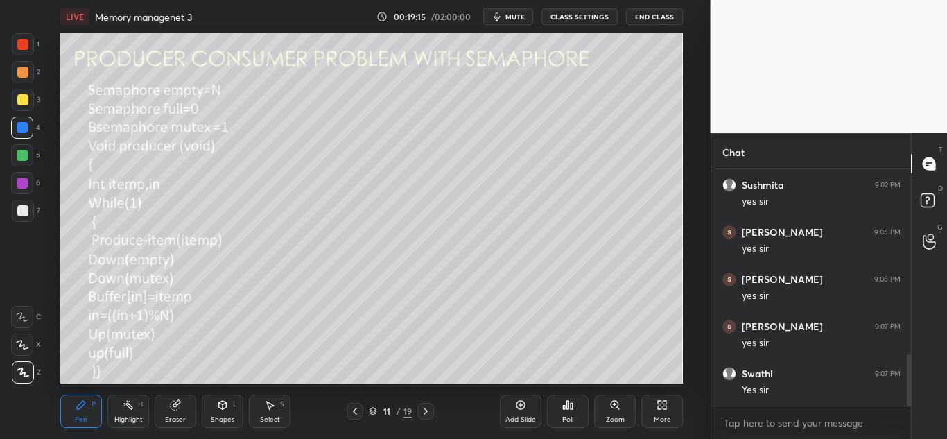
scroll to position [839, 0]
click at [426, 408] on icon at bounding box center [425, 411] width 11 height 11
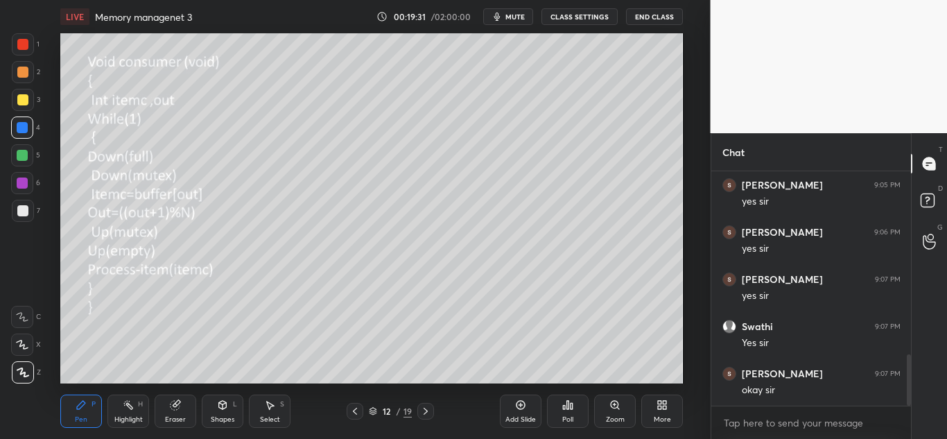
click at [425, 407] on icon at bounding box center [425, 411] width 11 height 11
click at [426, 411] on icon at bounding box center [425, 411] width 11 height 11
click at [426, 411] on icon at bounding box center [426, 411] width 4 height 7
click at [356, 410] on icon at bounding box center [355, 411] width 11 height 11
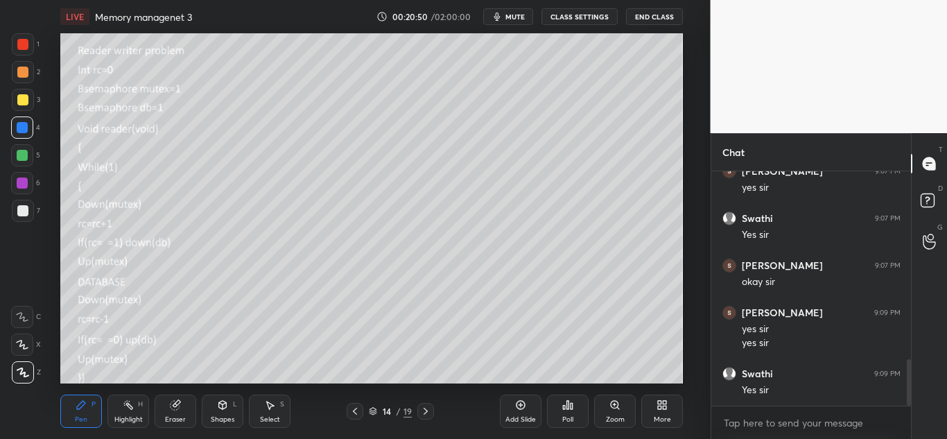
scroll to position [994, 0]
click at [426, 413] on icon at bounding box center [425, 411] width 11 height 11
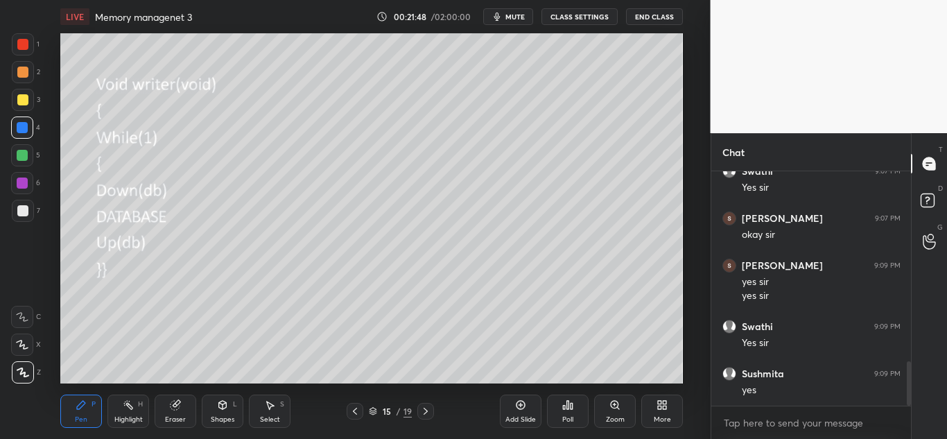
click at [355, 409] on icon at bounding box center [355, 411] width 4 height 7
click at [424, 409] on icon at bounding box center [425, 411] width 11 height 11
click at [354, 412] on icon at bounding box center [355, 411] width 4 height 7
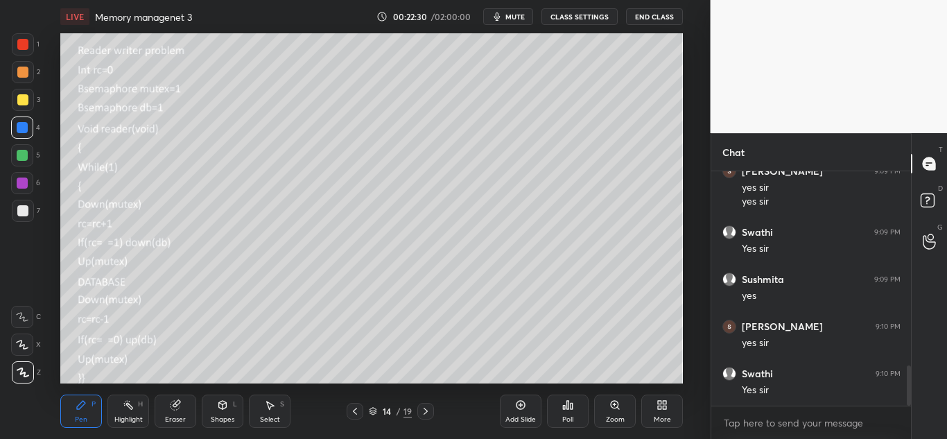
scroll to position [1136, 0]
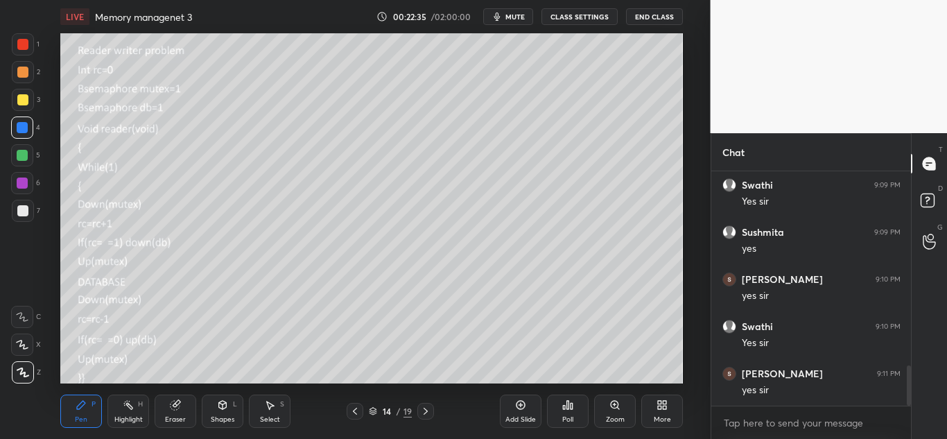
click at [423, 410] on icon at bounding box center [425, 411] width 11 height 11
click at [352, 408] on icon at bounding box center [355, 411] width 11 height 11
click at [424, 408] on icon at bounding box center [426, 411] width 4 height 7
click at [354, 409] on icon at bounding box center [355, 411] width 11 height 11
click at [426, 409] on icon at bounding box center [425, 411] width 11 height 11
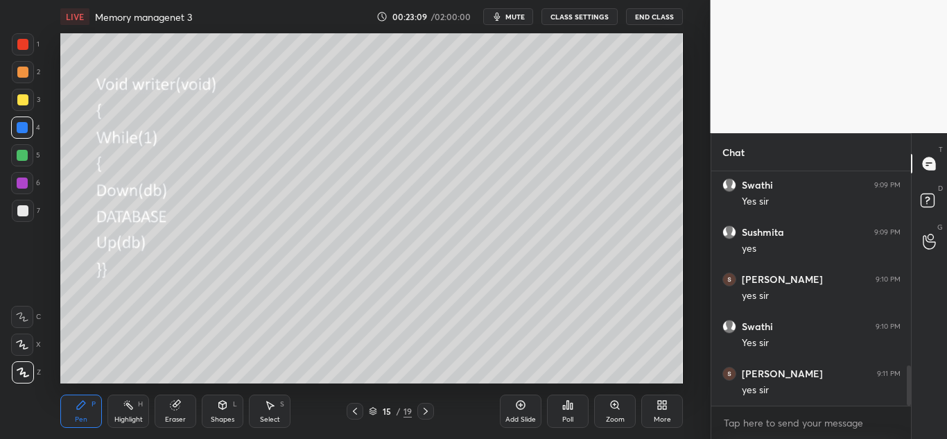
click at [357, 410] on icon at bounding box center [355, 411] width 11 height 11
click at [429, 413] on icon at bounding box center [425, 411] width 11 height 11
click at [354, 412] on icon at bounding box center [355, 411] width 4 height 7
click at [428, 402] on div "Pen P Highlight H Eraser Shapes L Select S 14 / 19 Add Slide Poll Zoom More" at bounding box center [371, 410] width 623 height 55
click at [429, 411] on icon at bounding box center [425, 411] width 11 height 11
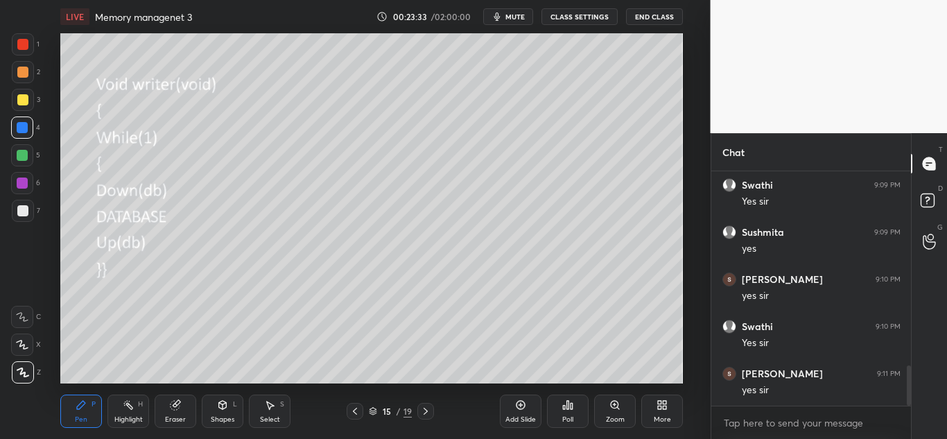
click at [356, 410] on icon at bounding box center [355, 411] width 11 height 11
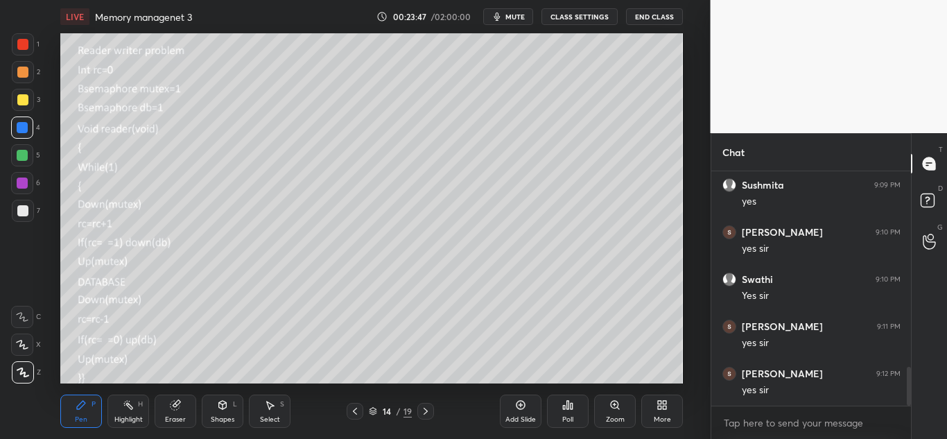
click at [431, 411] on div at bounding box center [425, 411] width 17 height 17
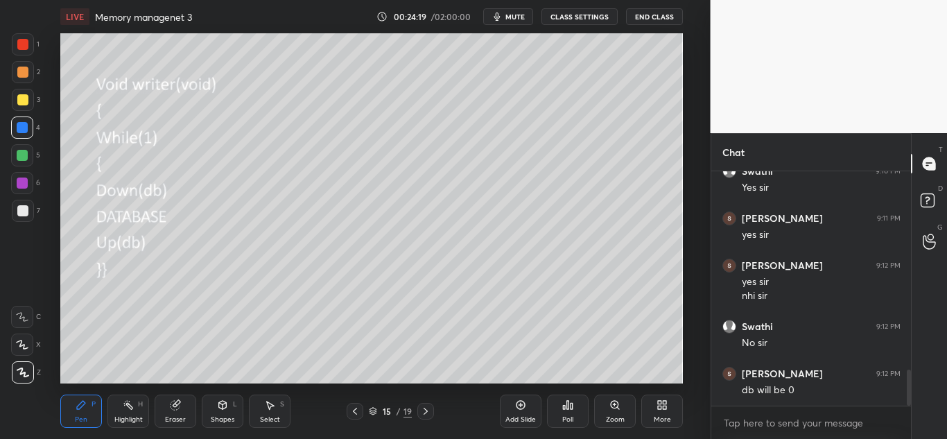
scroll to position [1338, 0]
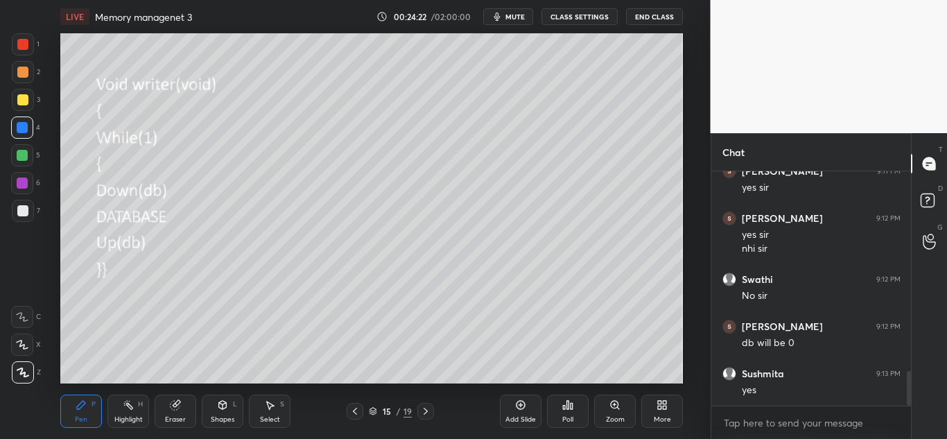
click at [359, 406] on icon at bounding box center [355, 411] width 11 height 11
click at [427, 413] on icon at bounding box center [425, 411] width 11 height 11
click at [422, 408] on icon at bounding box center [425, 411] width 11 height 11
click at [429, 408] on icon at bounding box center [425, 411] width 11 height 11
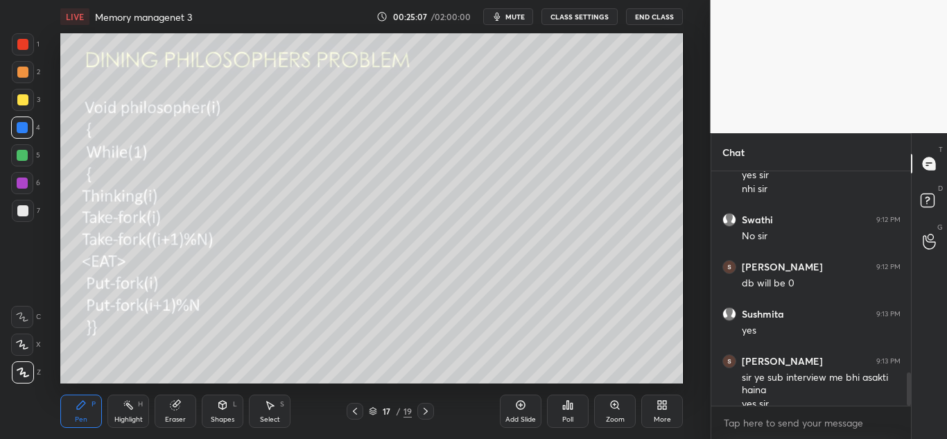
scroll to position [1412, 0]
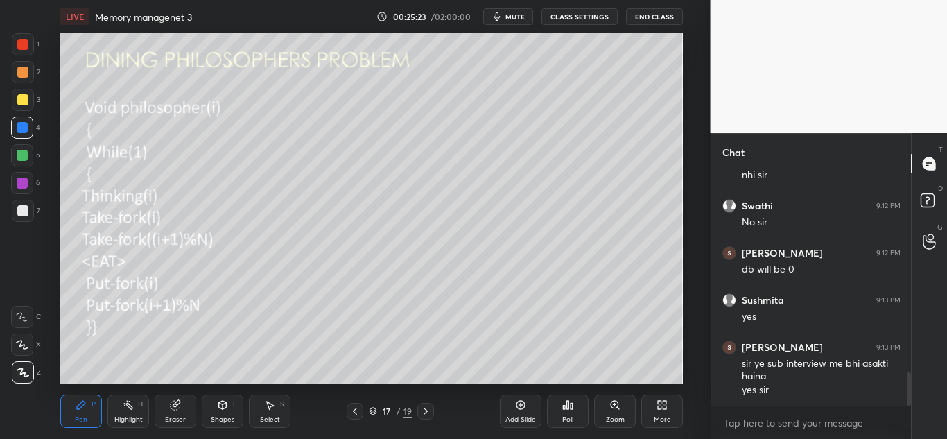
click at [219, 410] on icon at bounding box center [222, 404] width 11 height 11
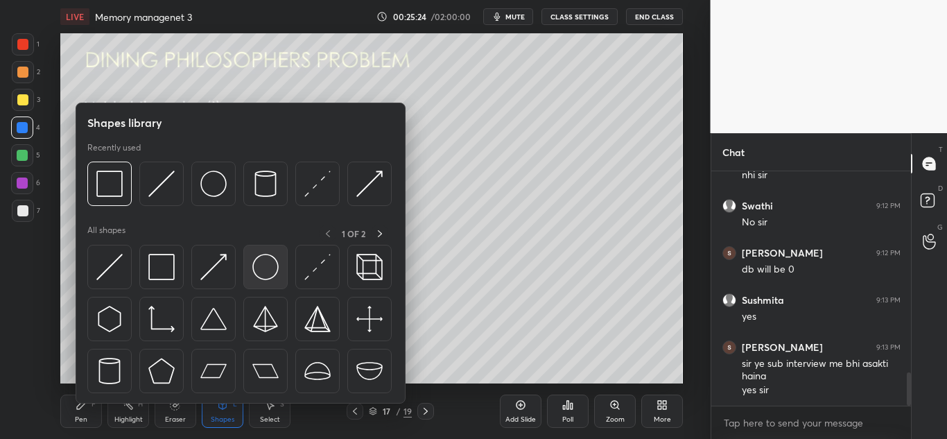
click at [266, 264] on img at bounding box center [265, 267] width 26 height 26
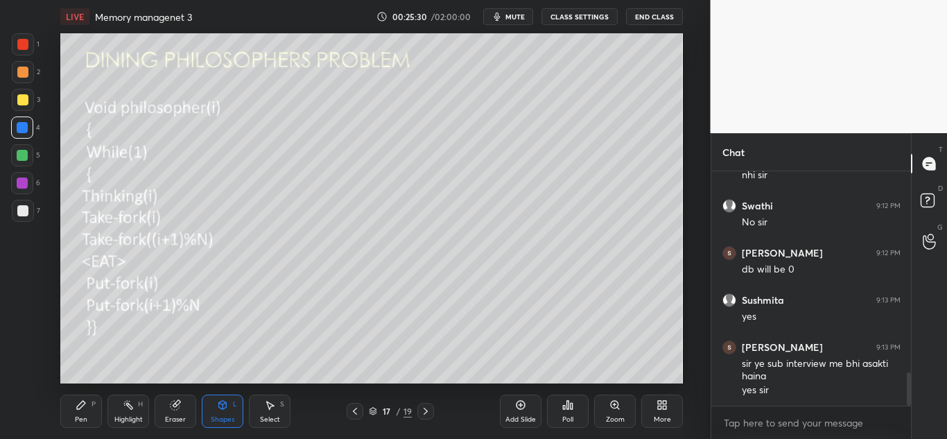
click at [74, 405] on div "Pen P" at bounding box center [81, 411] width 42 height 33
click at [15, 103] on div at bounding box center [23, 100] width 22 height 22
click at [179, 402] on icon at bounding box center [177, 403] width 8 height 7
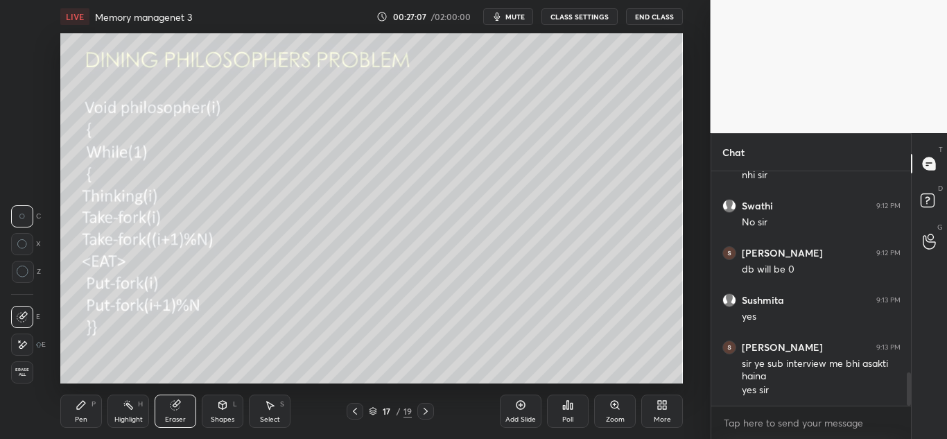
click at [80, 408] on icon at bounding box center [81, 405] width 8 height 8
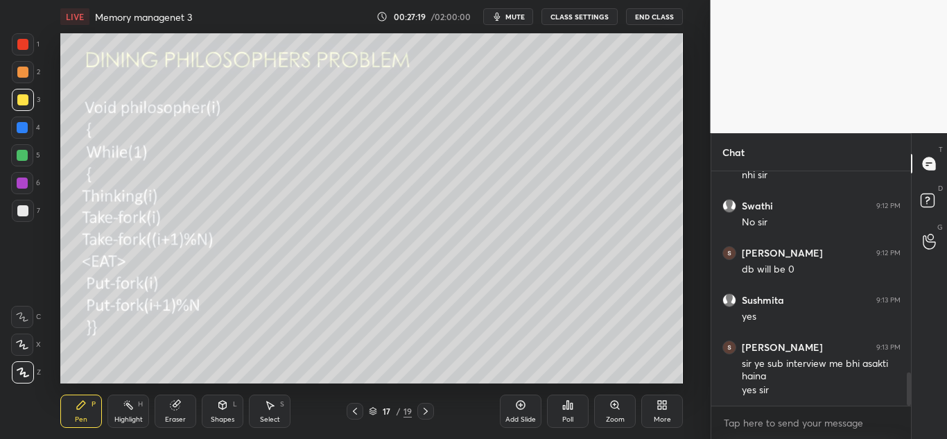
click at [19, 132] on div at bounding box center [22, 127] width 11 height 11
click at [24, 155] on div at bounding box center [22, 155] width 11 height 11
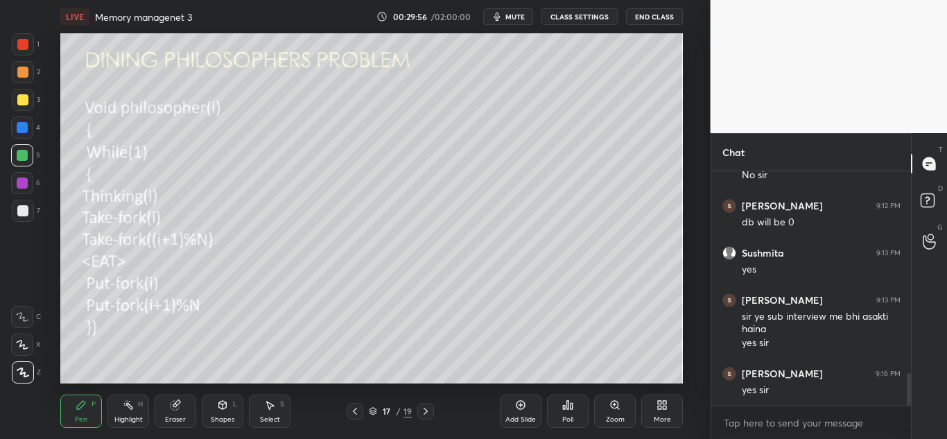
click at [427, 409] on icon at bounding box center [425, 411] width 11 height 11
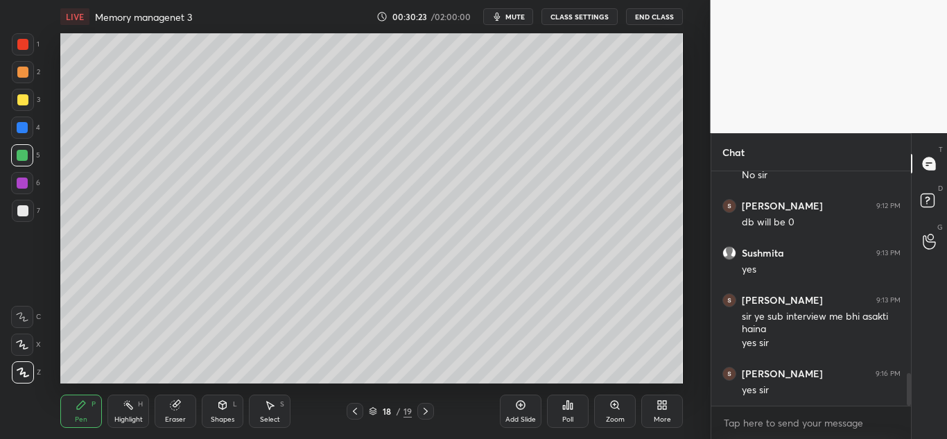
click at [220, 403] on icon at bounding box center [223, 404] width 8 height 2
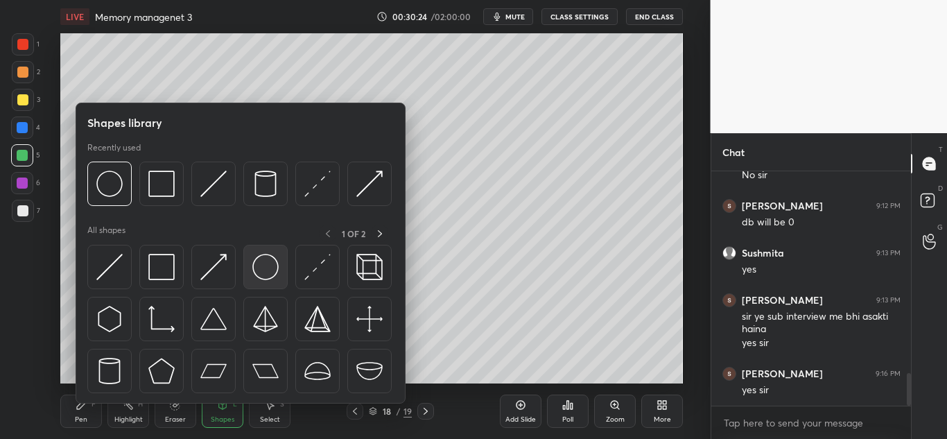
click at [263, 261] on img at bounding box center [265, 267] width 26 height 26
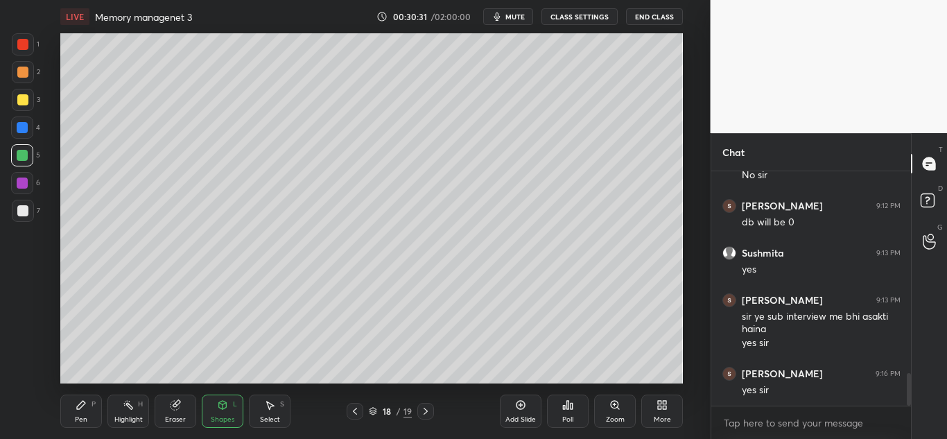
click at [76, 413] on div "Pen P" at bounding box center [81, 411] width 42 height 33
click at [26, 99] on div at bounding box center [22, 99] width 11 height 11
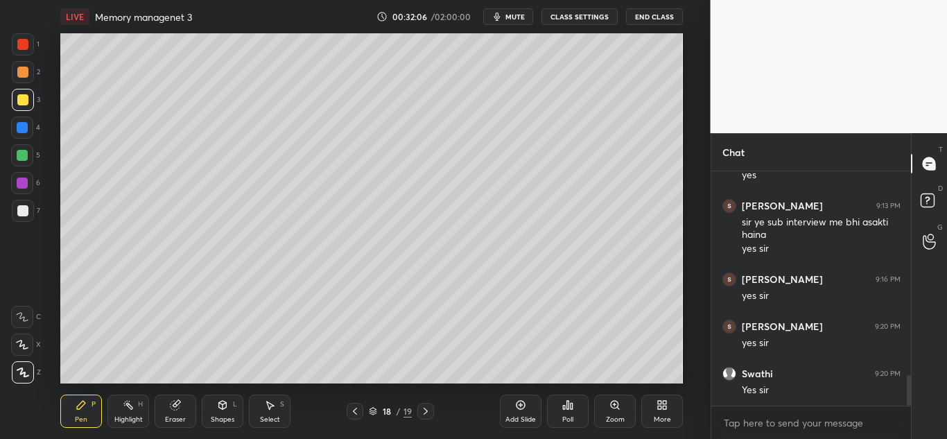
scroll to position [1601, 0]
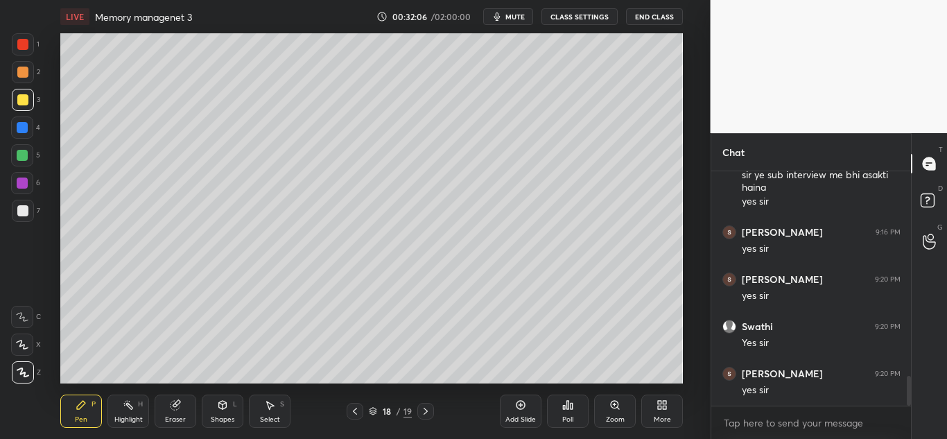
click at [353, 415] on icon at bounding box center [355, 411] width 11 height 11
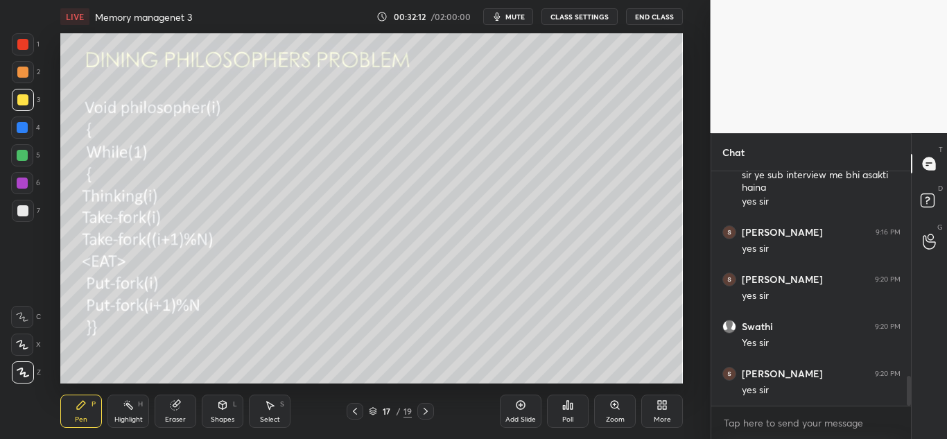
click at [429, 411] on icon at bounding box center [425, 411] width 11 height 11
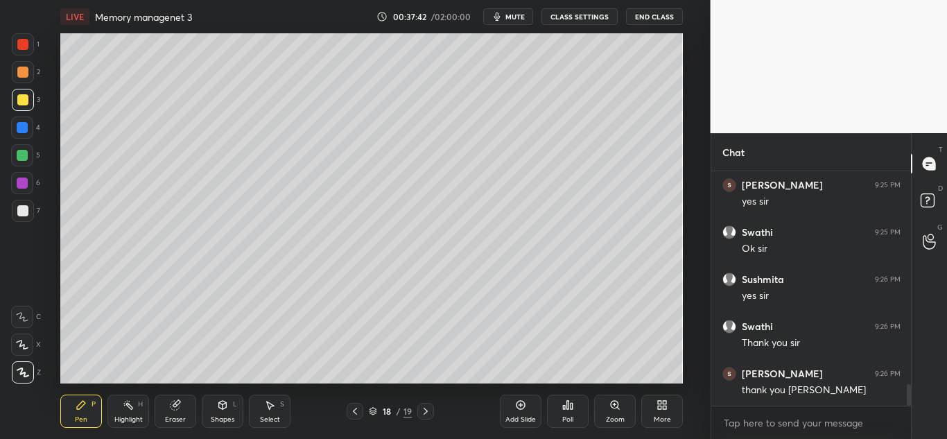
scroll to position [2355, 0]
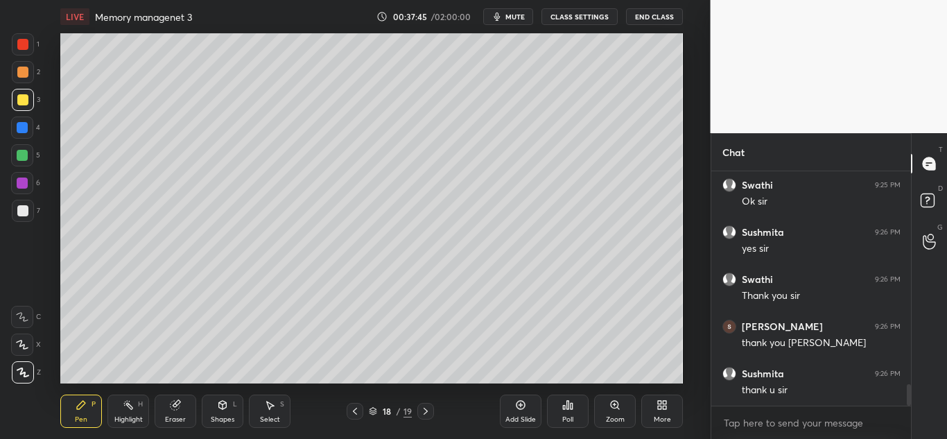
click at [655, 19] on button "End Class" at bounding box center [654, 16] width 57 height 17
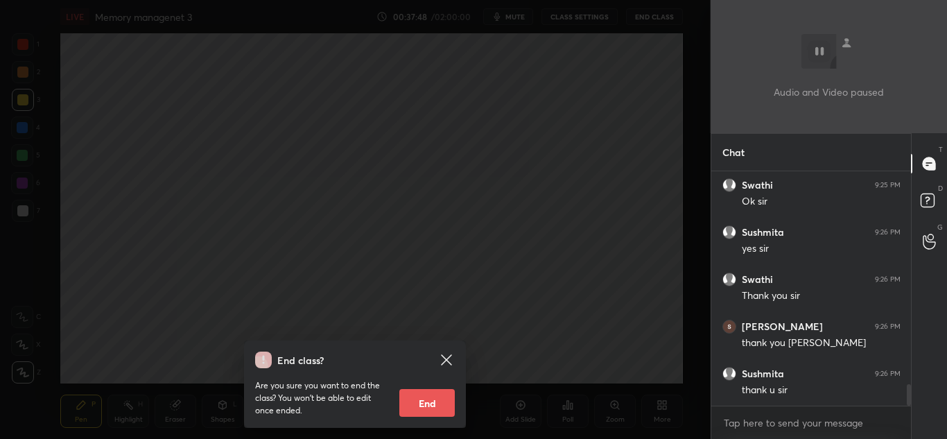
click at [426, 402] on button "End" at bounding box center [426, 403] width 55 height 28
type textarea "x"
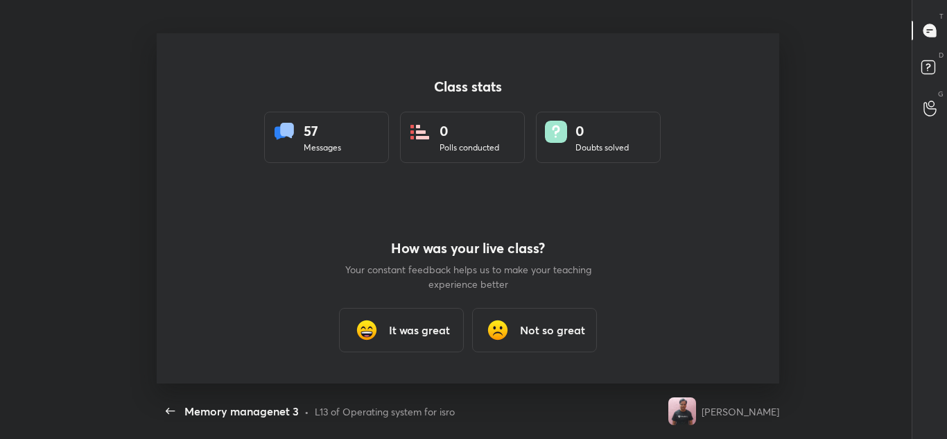
scroll to position [350, 936]
click at [406, 334] on h3 "It was great" at bounding box center [419, 330] width 61 height 17
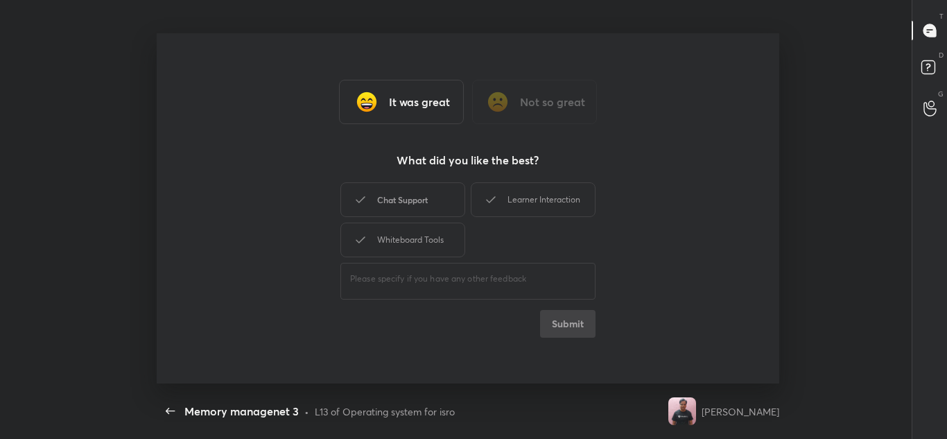
click at [429, 204] on div "Chat Support" at bounding box center [402, 199] width 125 height 35
click at [514, 197] on div "Learner Interaction" at bounding box center [533, 199] width 125 height 35
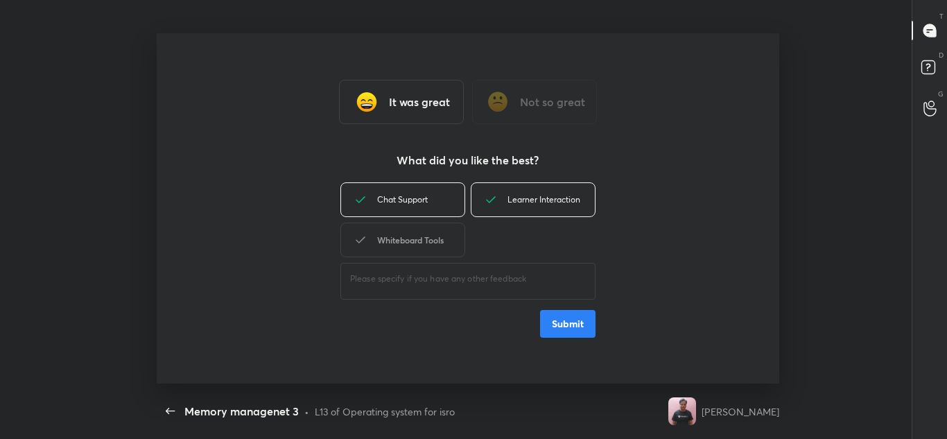
click at [433, 235] on div "Whiteboard Tools" at bounding box center [402, 240] width 125 height 35
click at [573, 329] on button "Submit" at bounding box center [567, 324] width 55 height 28
